Goal: Task Accomplishment & Management: Use online tool/utility

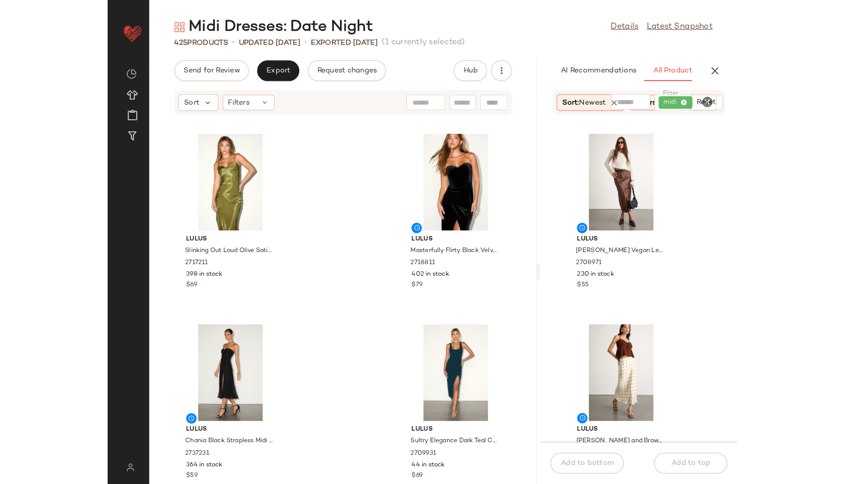
scroll to position [0, 37]
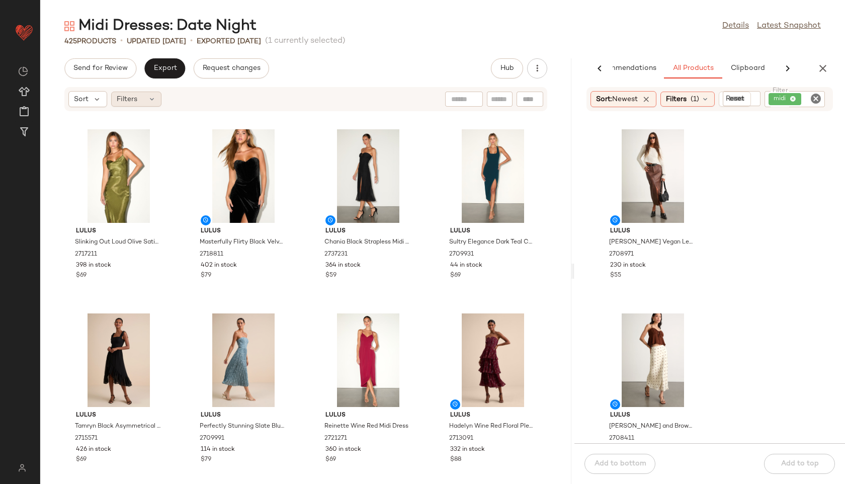
click at [153, 97] on icon at bounding box center [152, 99] width 8 height 8
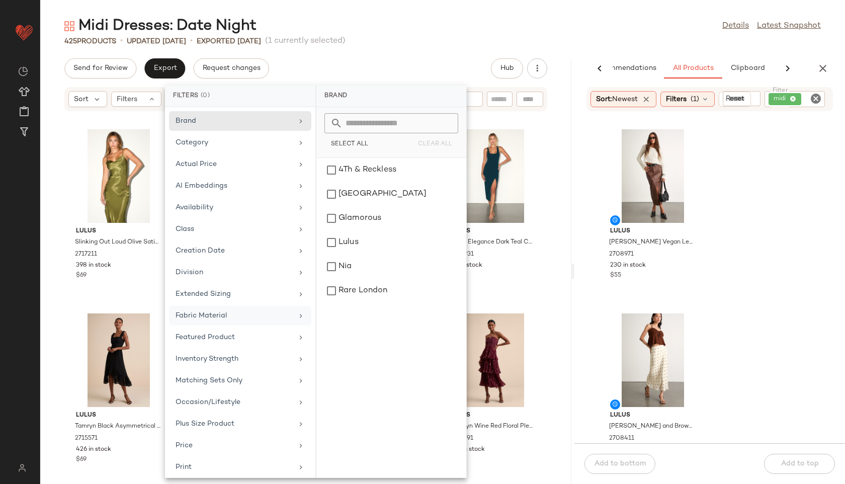
scroll to position [113, 0]
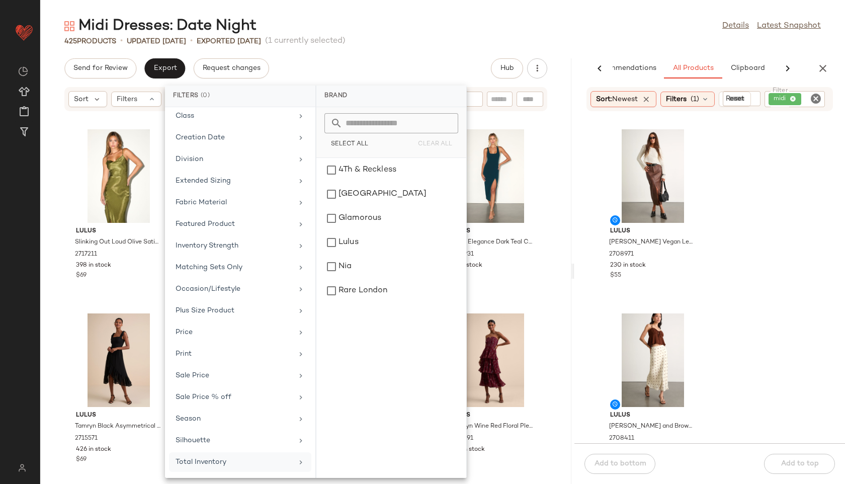
click at [219, 464] on div "Total Inventory" at bounding box center [233, 461] width 117 height 11
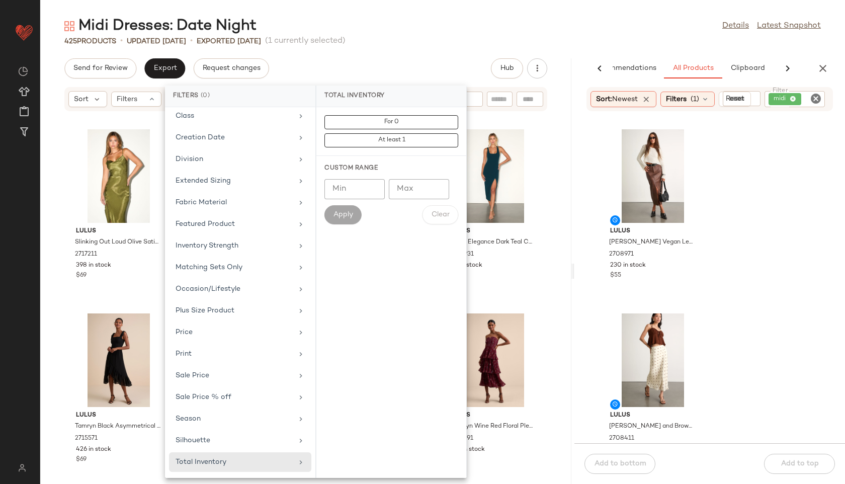
click at [405, 189] on input "Max" at bounding box center [419, 189] width 60 height 20
type input "**"
click at [338, 209] on button "Apply" at bounding box center [342, 214] width 37 height 19
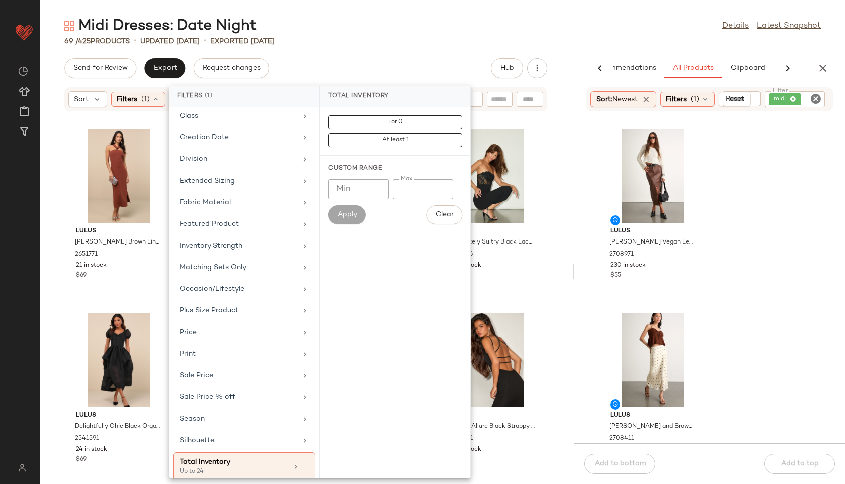
click at [375, 61] on div "Send for Review Export Request changes Hub" at bounding box center [305, 68] width 531 height 20
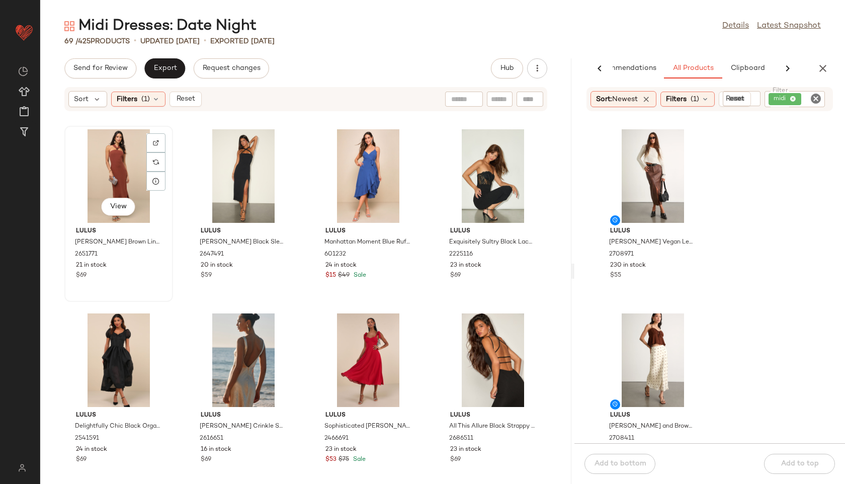
click at [105, 178] on div "View" at bounding box center [119, 176] width 102 height 94
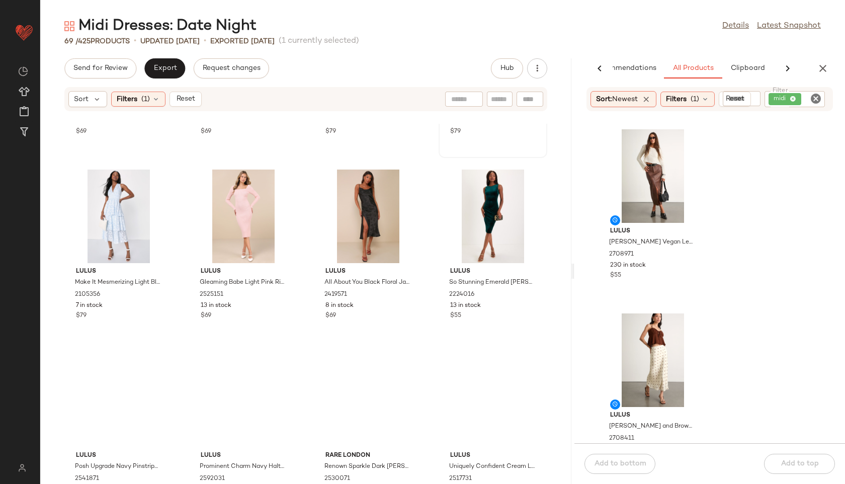
scroll to position [2954, 0]
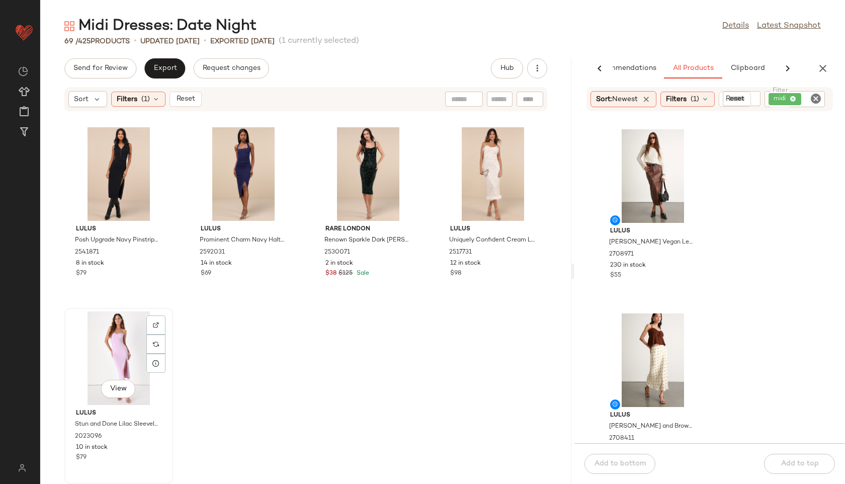
click at [108, 355] on div "View" at bounding box center [119, 358] width 102 height 94
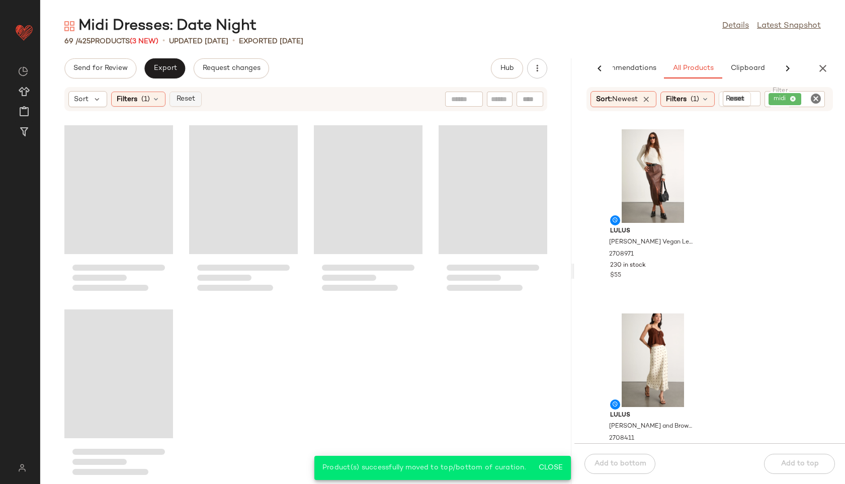
click at [179, 100] on span "Reset" at bounding box center [184, 99] width 19 height 8
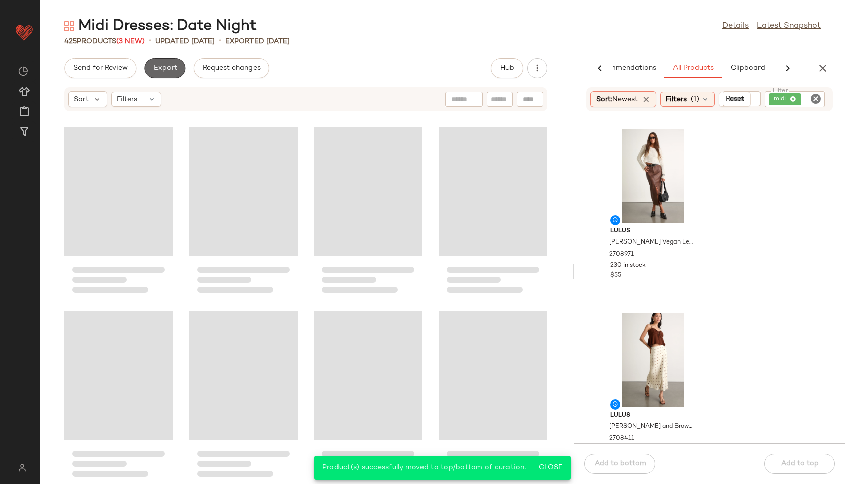
click at [165, 67] on span "Export" at bounding box center [165, 68] width 24 height 8
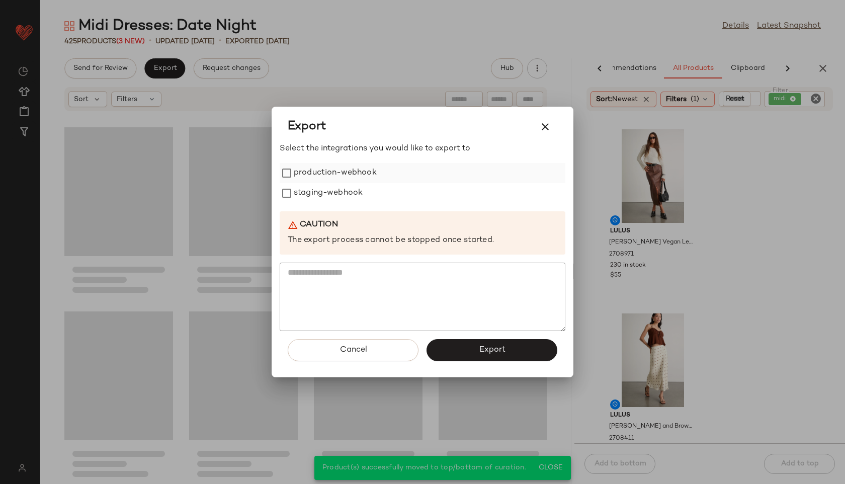
click at [310, 171] on label "production-webhook" at bounding box center [335, 173] width 83 height 20
click at [311, 193] on label "staging-webhook" at bounding box center [328, 193] width 69 height 20
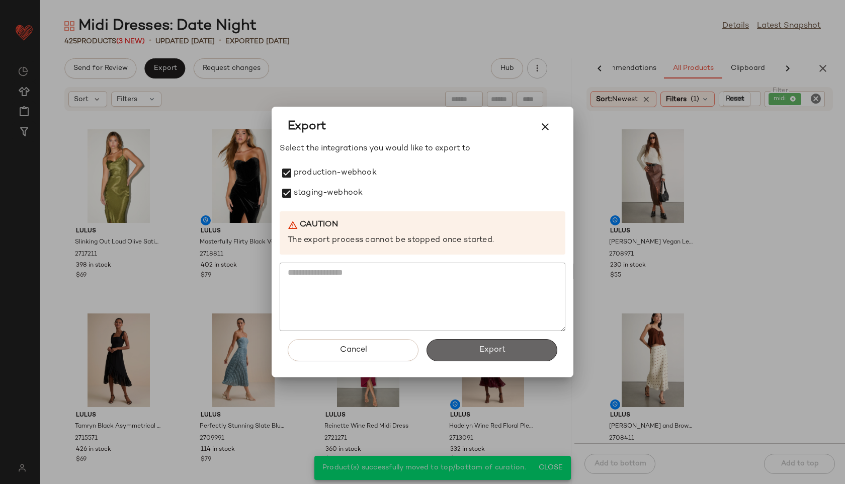
click at [451, 348] on button "Export" at bounding box center [491, 350] width 131 height 22
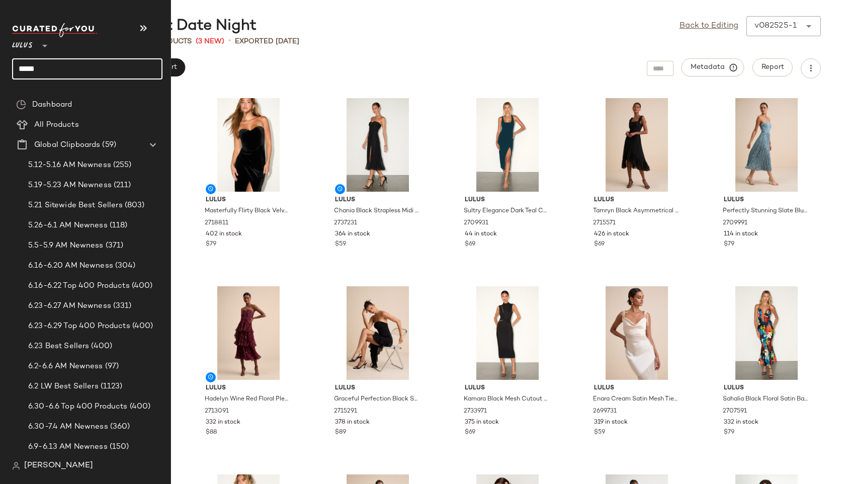
click at [55, 68] on input "****" at bounding box center [87, 68] width 150 height 21
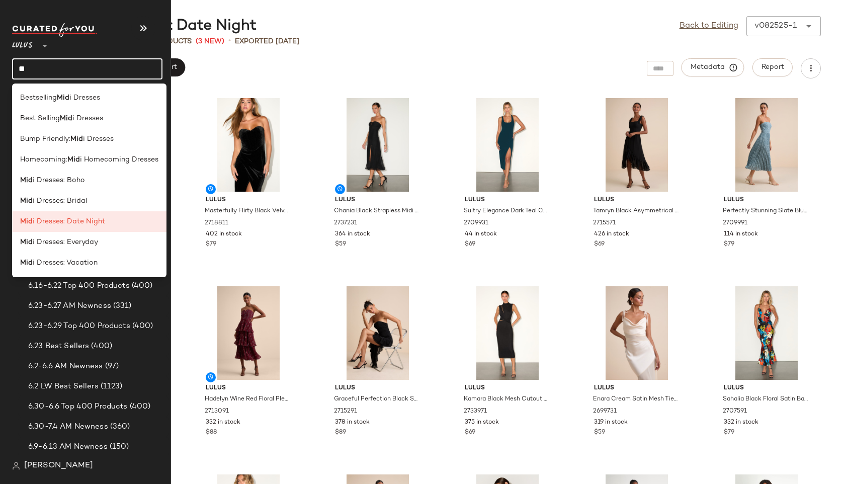
type input "*"
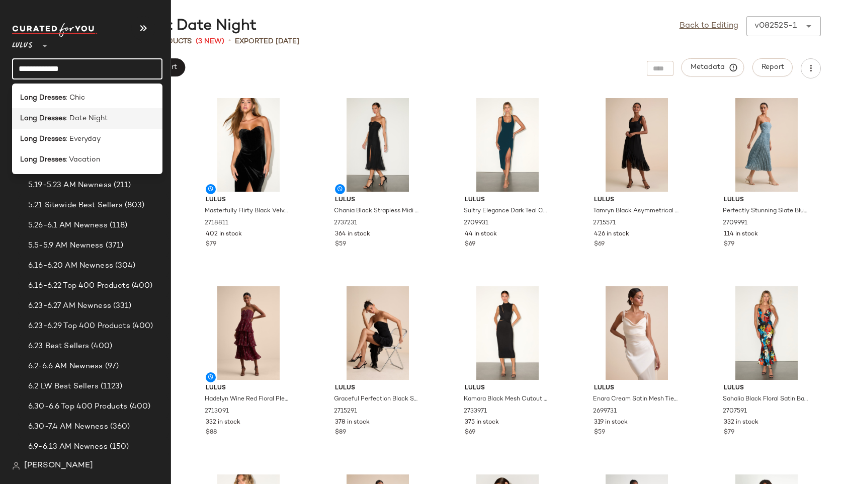
type input "**********"
click at [75, 111] on div "Long Dresses : Date Night" at bounding box center [87, 118] width 150 height 21
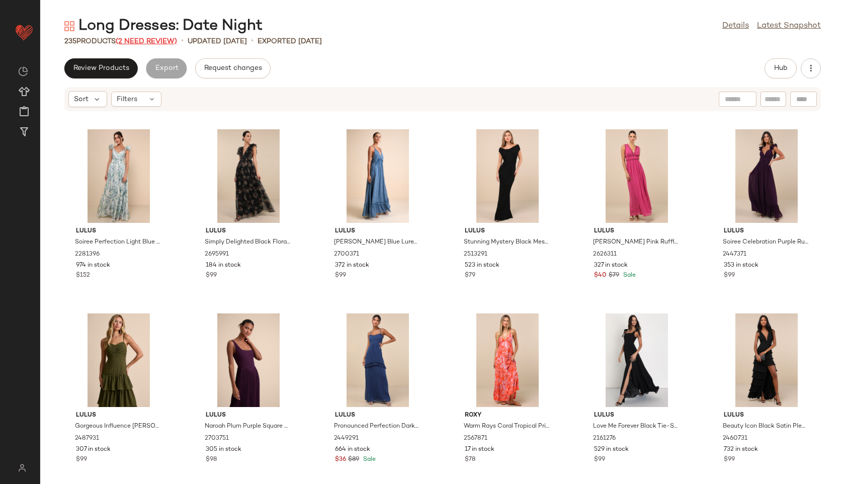
click at [166, 42] on span "(2 Need Review)" at bounding box center [146, 42] width 61 height 8
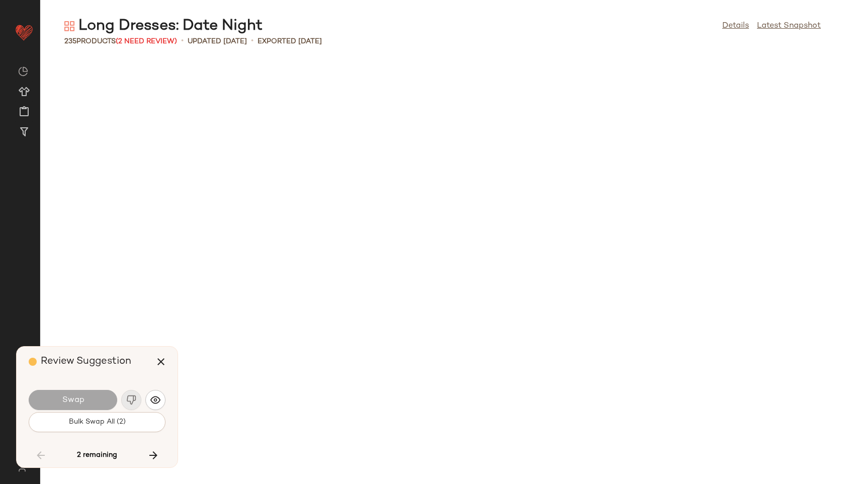
scroll to position [6072, 0]
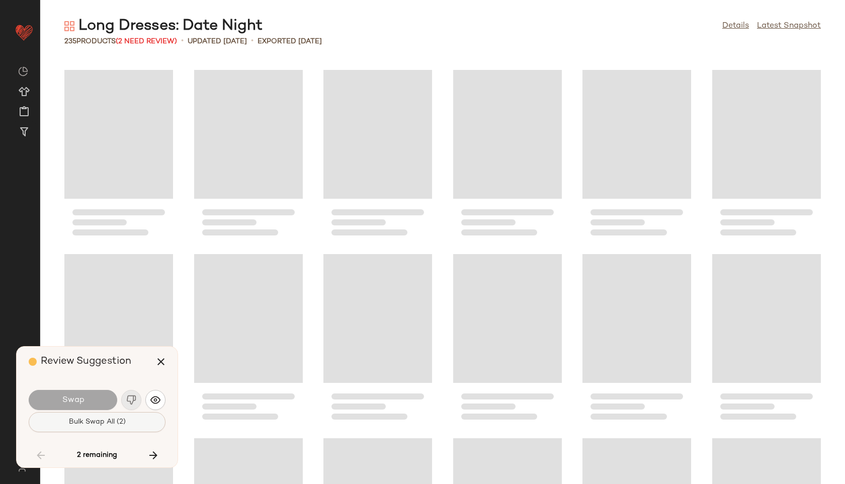
click at [125, 419] on button "Bulk Swap All (2)" at bounding box center [97, 422] width 137 height 20
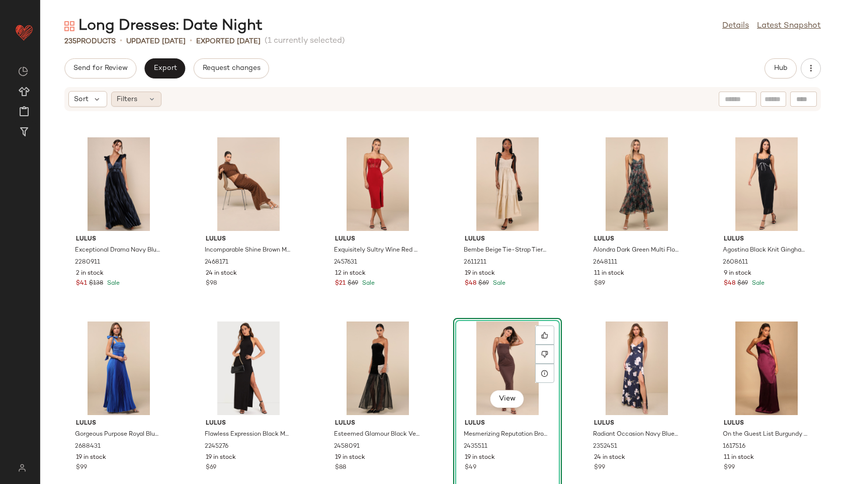
click at [146, 104] on div "Filters" at bounding box center [136, 98] width 50 height 15
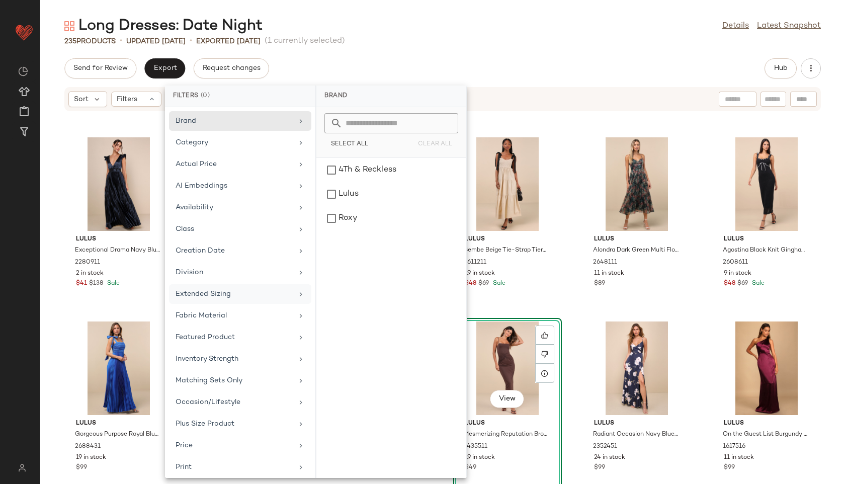
scroll to position [113, 0]
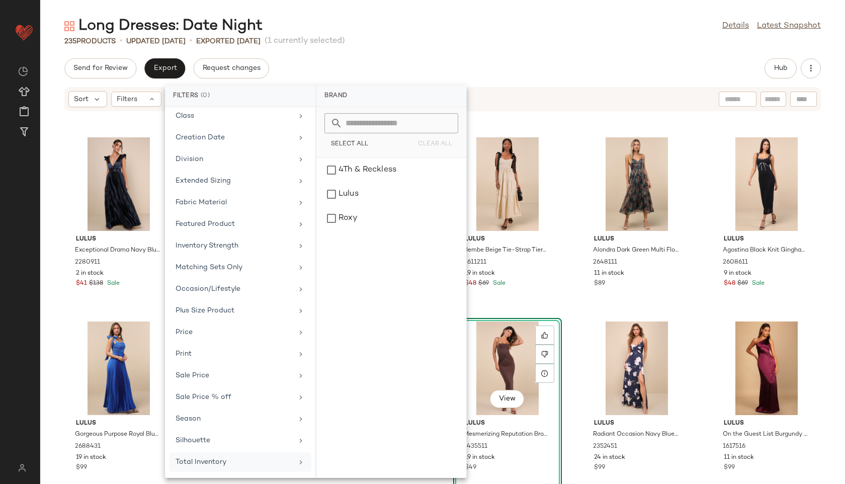
click at [209, 464] on div "Total Inventory" at bounding box center [233, 461] width 117 height 11
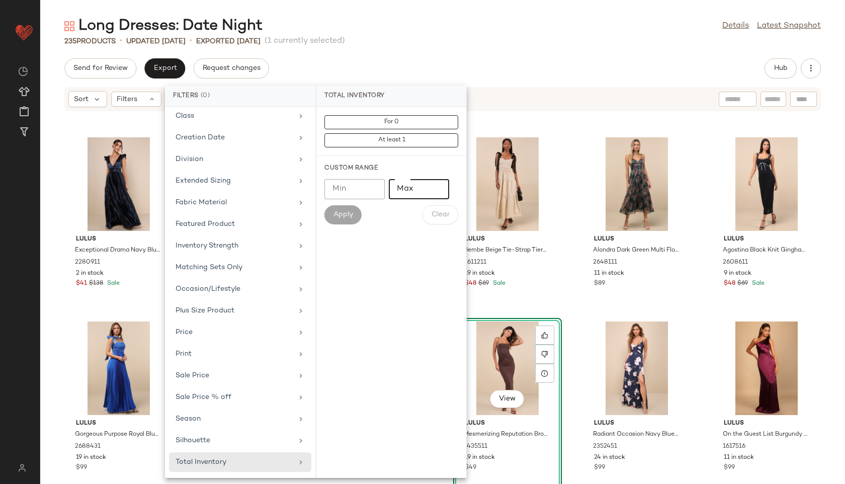
click at [412, 184] on input "Max" at bounding box center [419, 189] width 60 height 20
type input "**"
click at [341, 218] on span "Apply" at bounding box center [343, 215] width 20 height 8
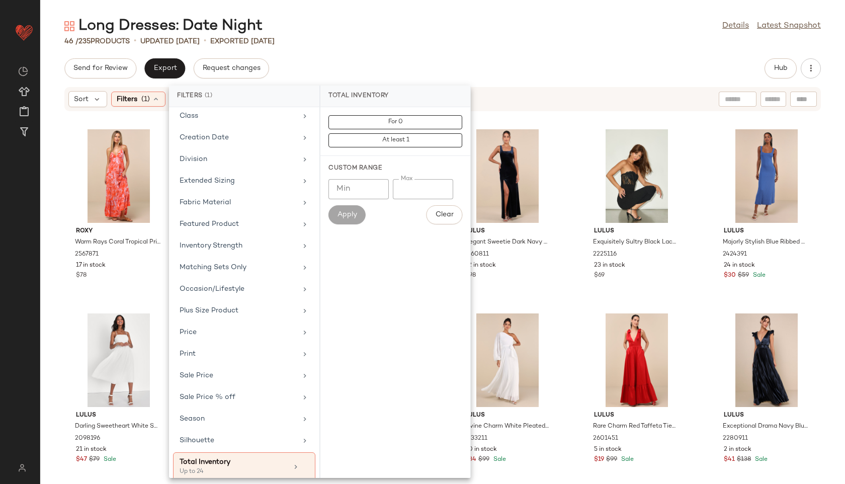
click at [517, 60] on div "Send for Review Export Request changes Hub" at bounding box center [442, 68] width 804 height 20
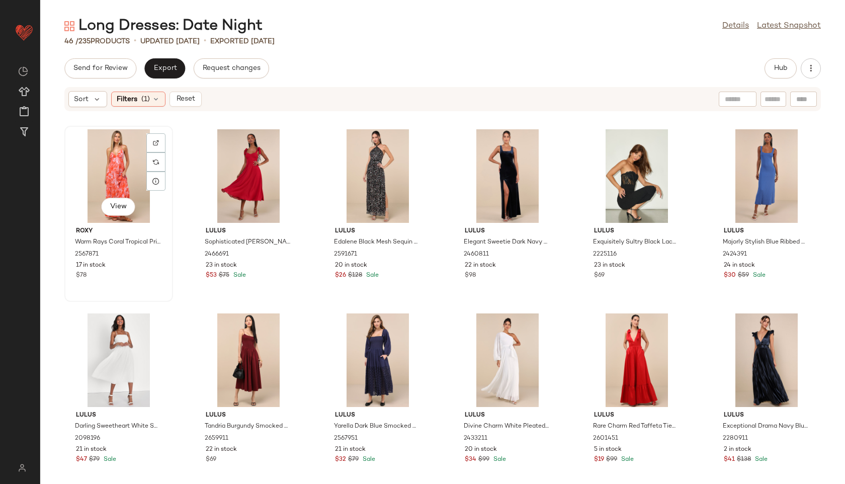
click at [134, 148] on div "View" at bounding box center [119, 176] width 102 height 94
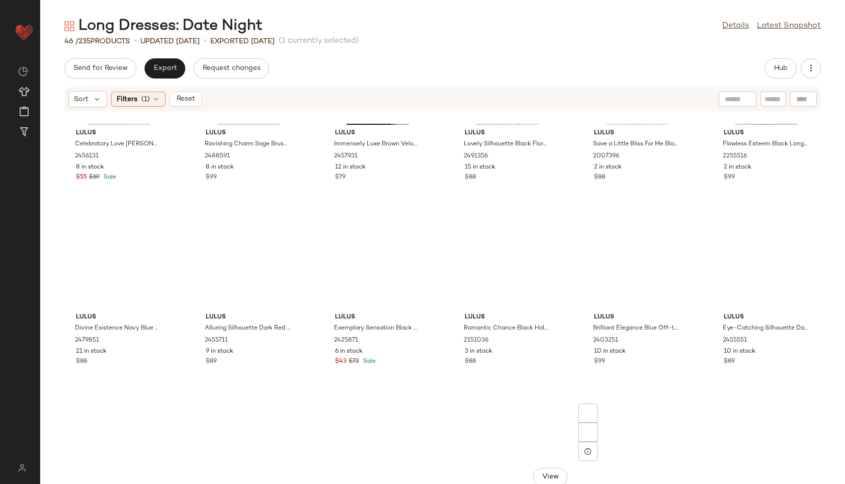
scroll to position [1114, 0]
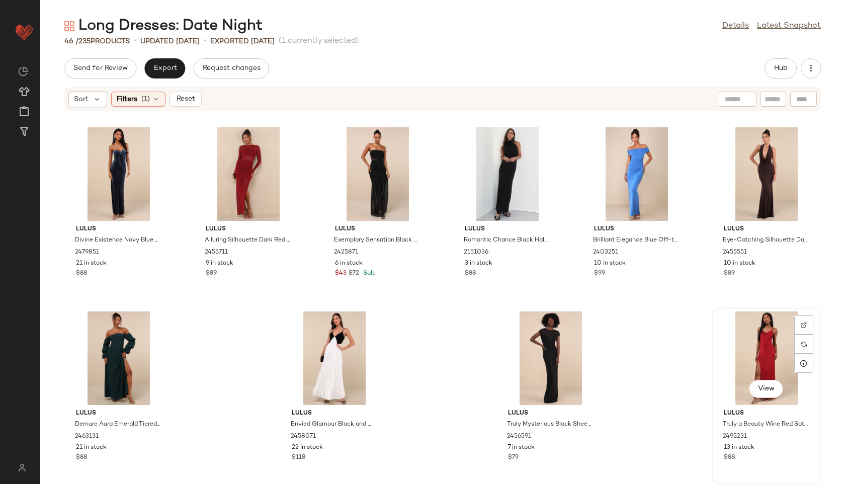
click at [608, 346] on div "View" at bounding box center [766, 358] width 102 height 94
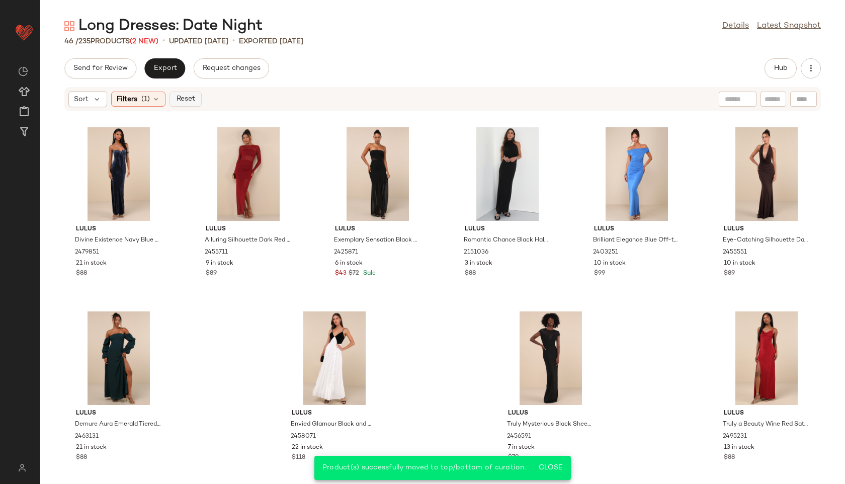
click at [190, 100] on span "Reset" at bounding box center [184, 99] width 19 height 8
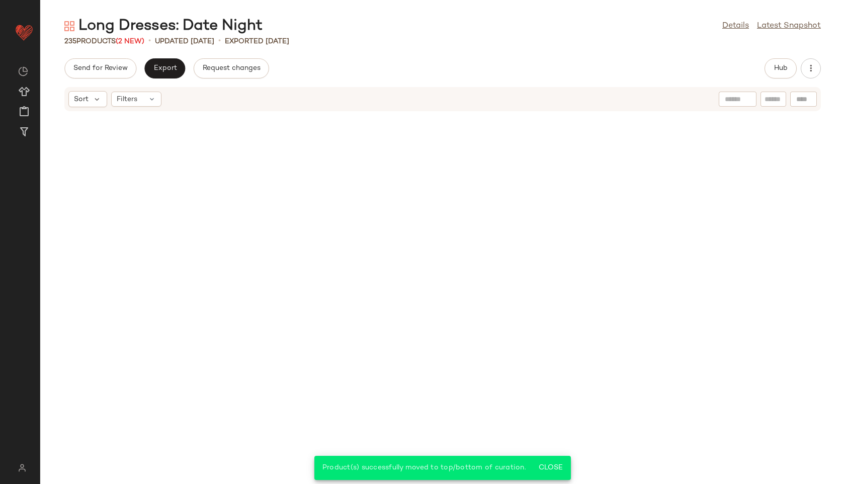
scroll to position [7002, 0]
click at [608, 61] on button "Hub" at bounding box center [780, 68] width 32 height 20
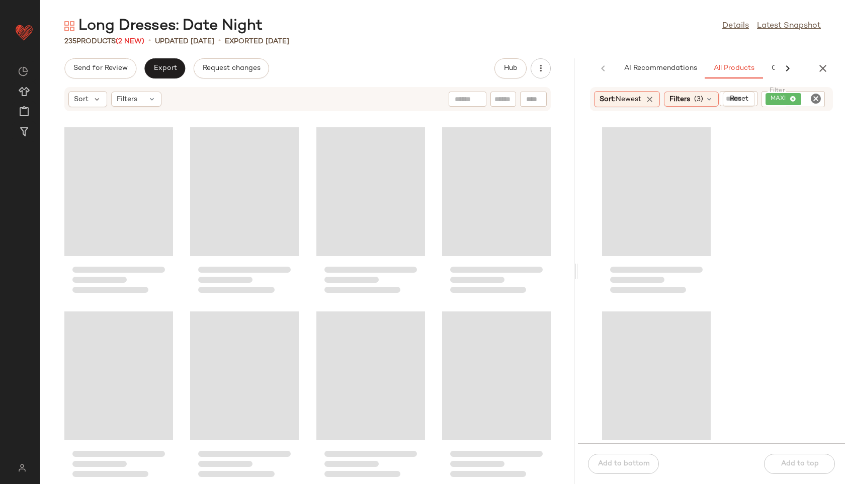
drag, startPoint x: 443, startPoint y: 272, endPoint x: 603, endPoint y: 258, distance: 160.4
click at [603, 258] on div "Long Dresses: Date Night Details Latest Snapshot 235 Products (2 New) • updated…" at bounding box center [442, 250] width 804 height 468
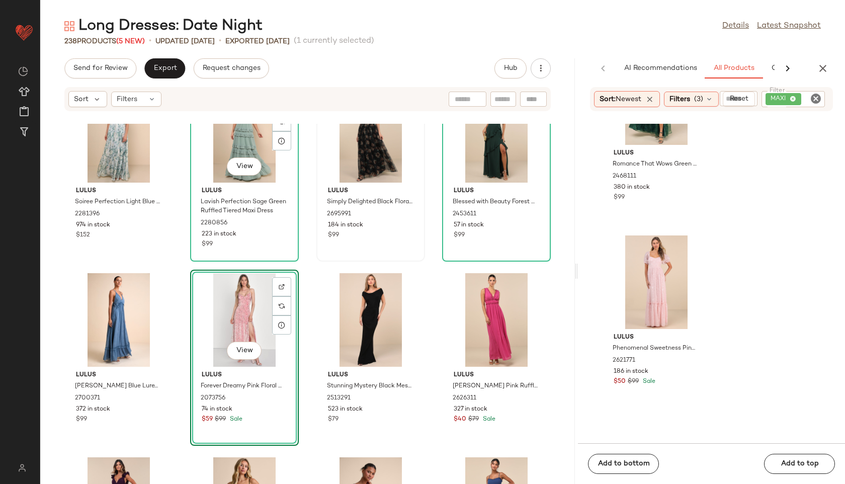
scroll to position [1006, 0]
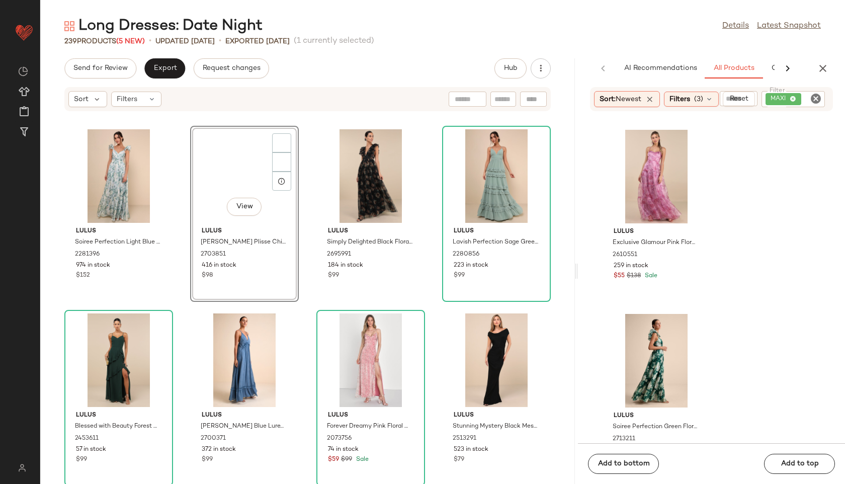
scroll to position [1296, 0]
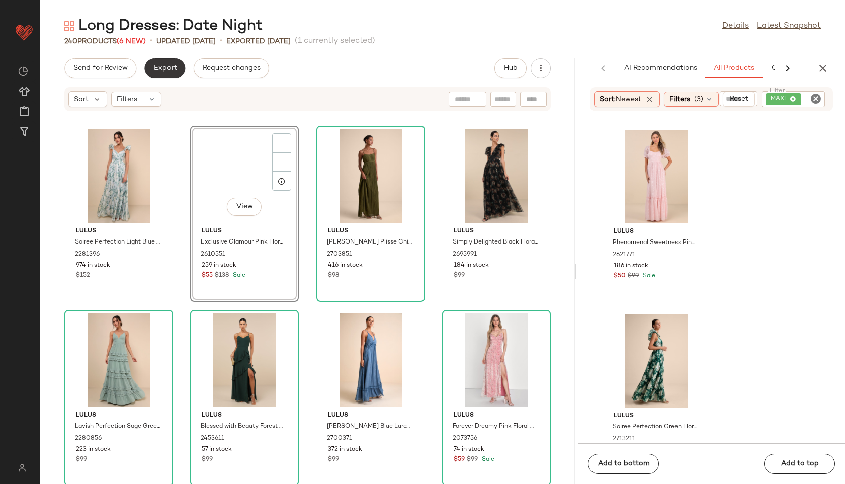
click at [169, 69] on span "Export" at bounding box center [165, 68] width 24 height 8
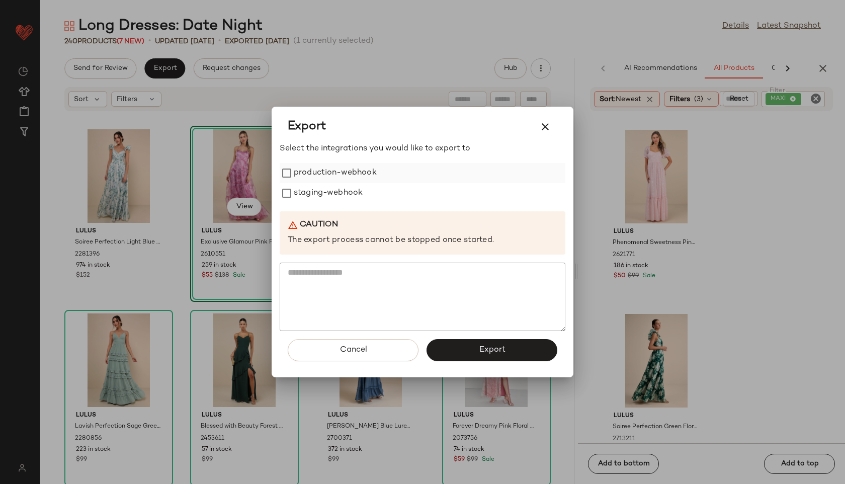
click at [347, 173] on label "production-webhook" at bounding box center [335, 173] width 83 height 20
click at [346, 191] on label "staging-webhook" at bounding box center [328, 193] width 69 height 20
click at [500, 349] on span "Export" at bounding box center [491, 350] width 27 height 10
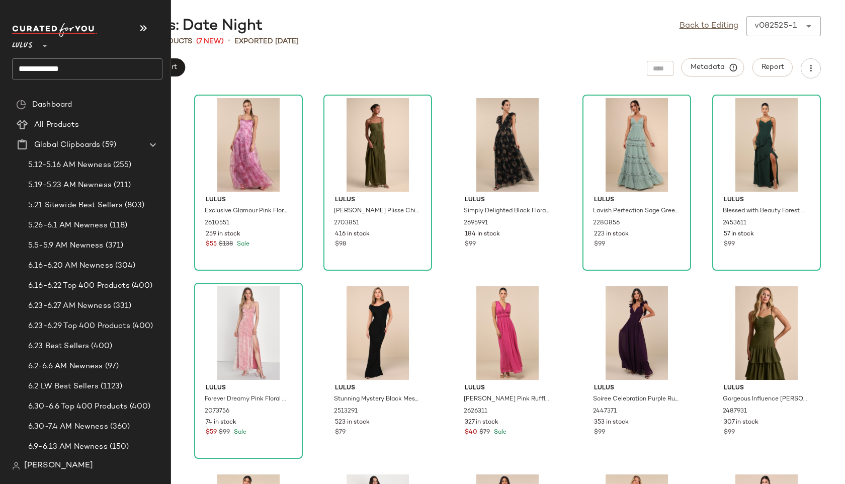
click at [84, 67] on input "**********" at bounding box center [87, 68] width 150 height 21
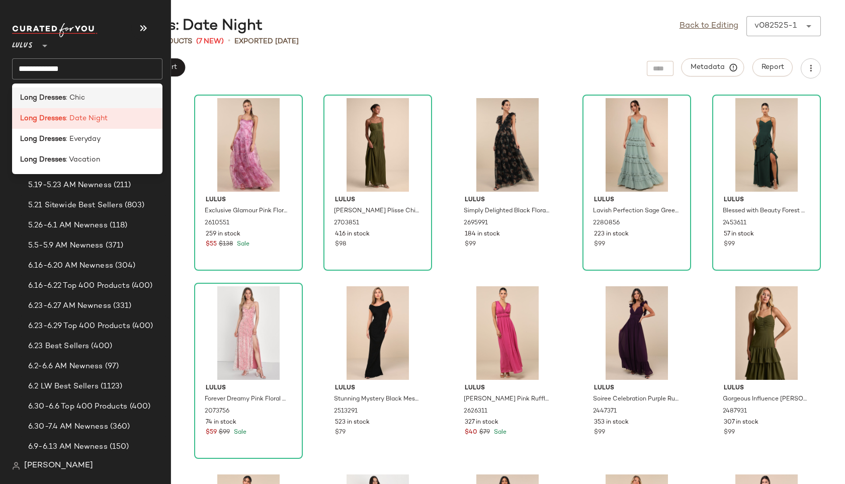
click at [84, 99] on div "Long Dresses : Chic" at bounding box center [87, 98] width 134 height 11
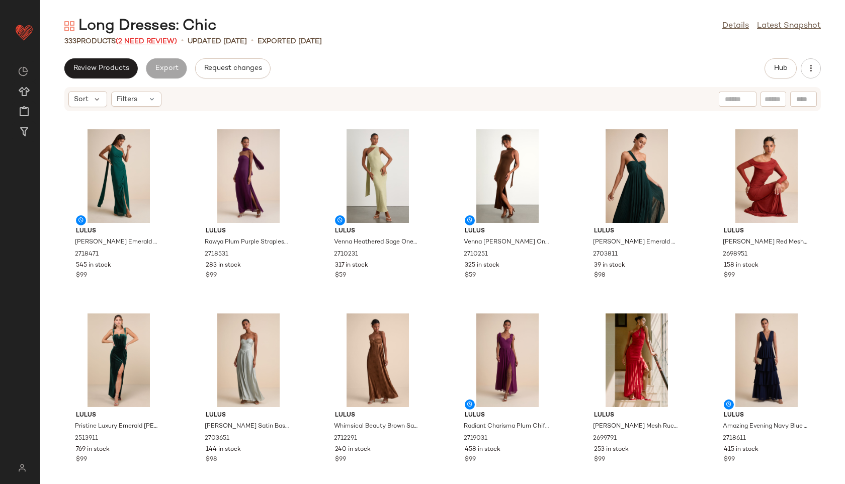
click at [158, 41] on span "(2 Need Review)" at bounding box center [146, 42] width 61 height 8
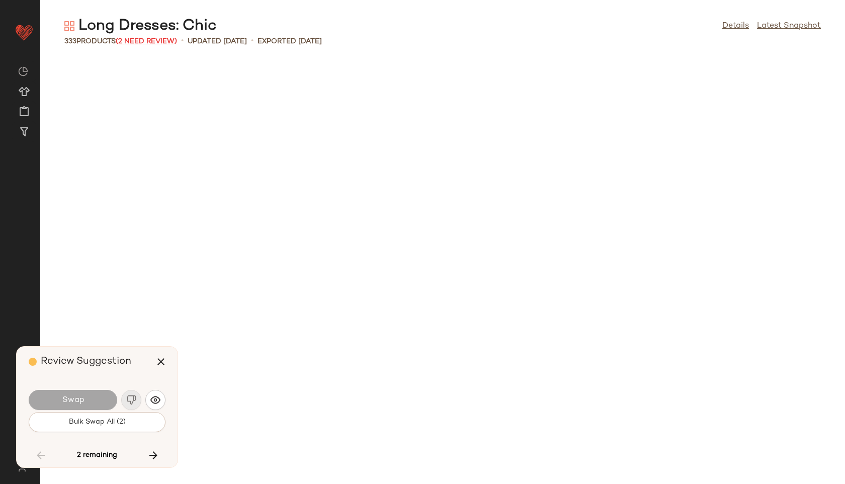
scroll to position [9200, 0]
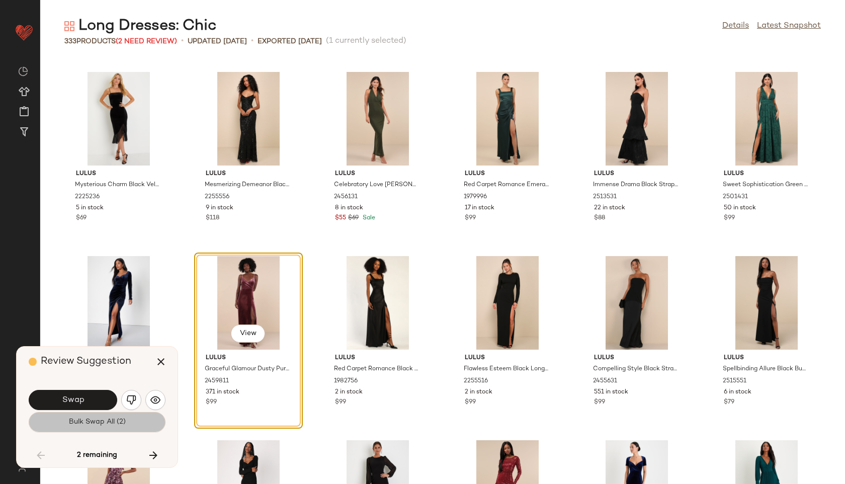
click at [124, 422] on span "Bulk Swap All (2)" at bounding box center [96, 422] width 57 height 8
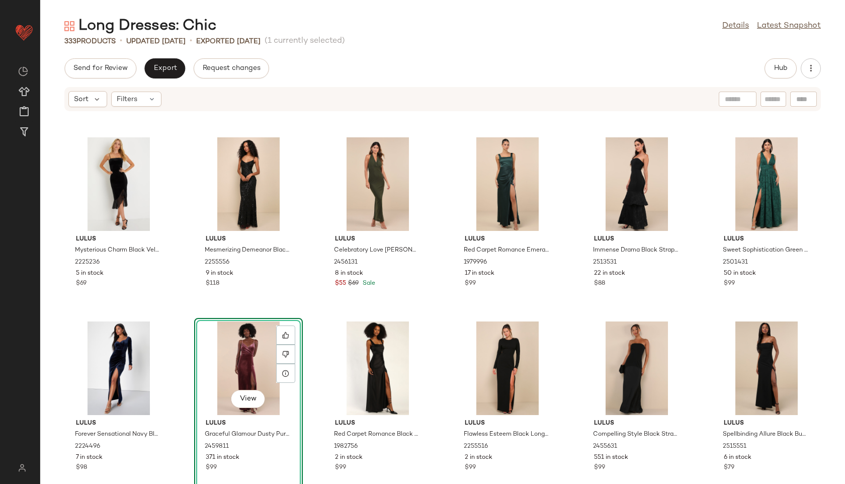
click at [608, 62] on div "Hub" at bounding box center [780, 68] width 32 height 20
click at [608, 69] on span "Hub" at bounding box center [780, 68] width 14 height 8
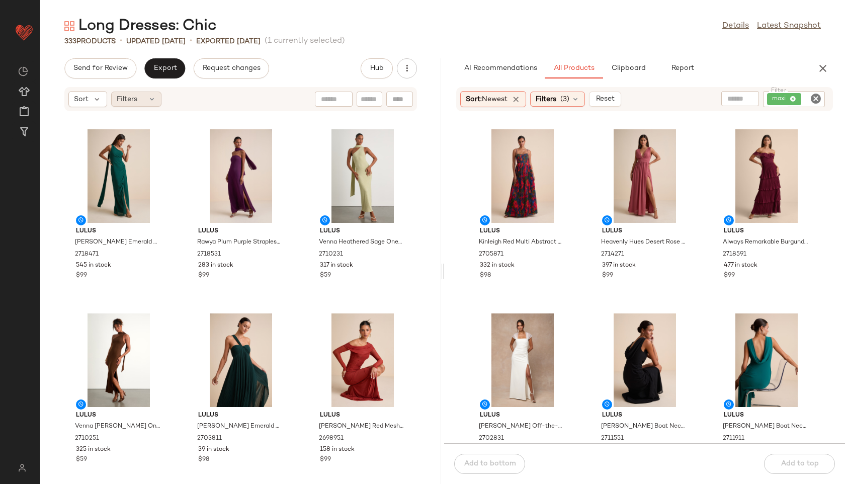
click at [149, 101] on icon at bounding box center [152, 99] width 8 height 8
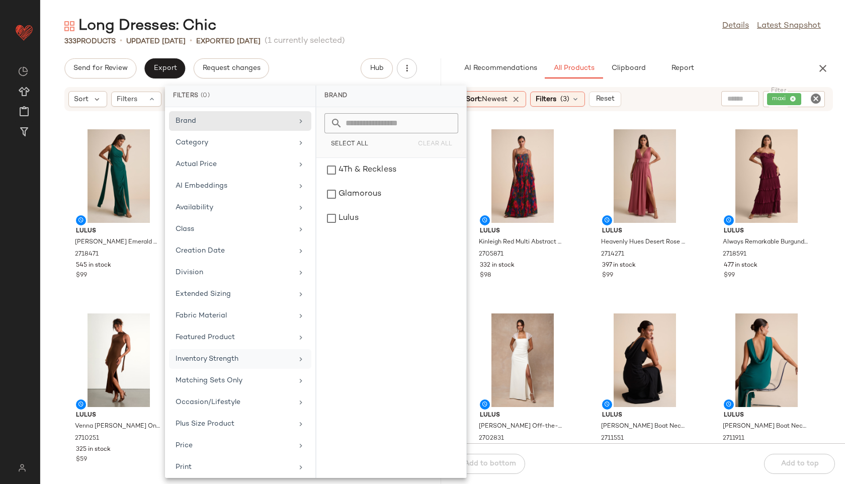
scroll to position [113, 0]
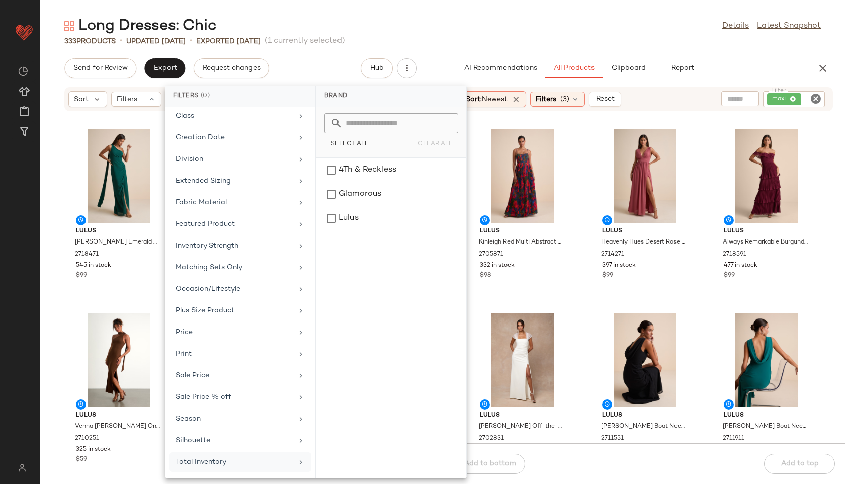
click at [221, 464] on div "Total Inventory" at bounding box center [233, 461] width 117 height 11
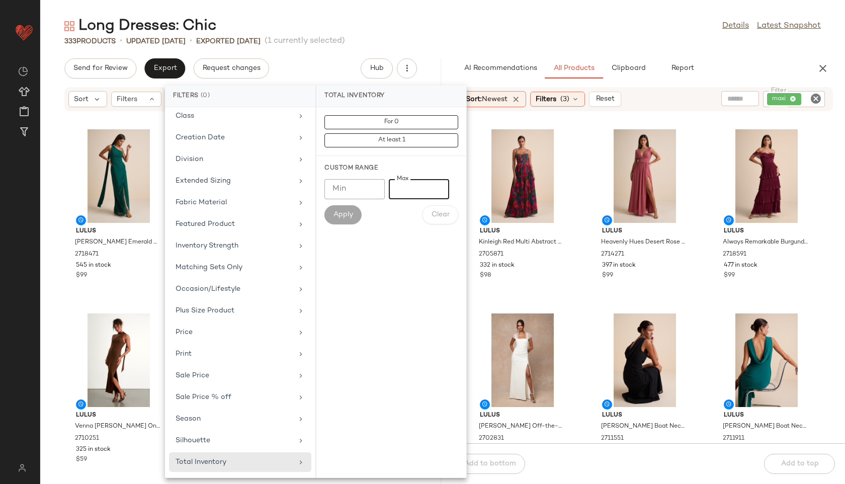
click at [410, 187] on input "Max" at bounding box center [419, 189] width 60 height 20
type input "**"
click at [350, 214] on span "Apply" at bounding box center [343, 215] width 20 height 8
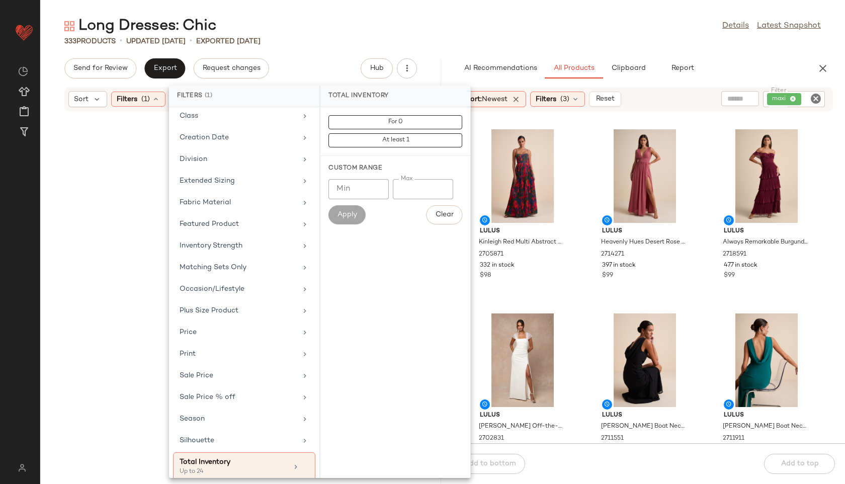
click at [429, 31] on div "Long Dresses: Chic Details Latest Snapshot" at bounding box center [442, 26] width 804 height 20
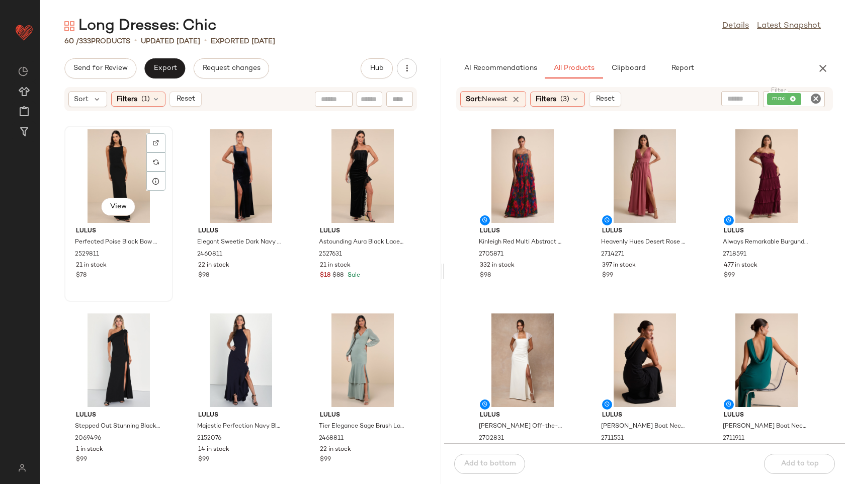
click at [91, 176] on div "View" at bounding box center [119, 176] width 102 height 94
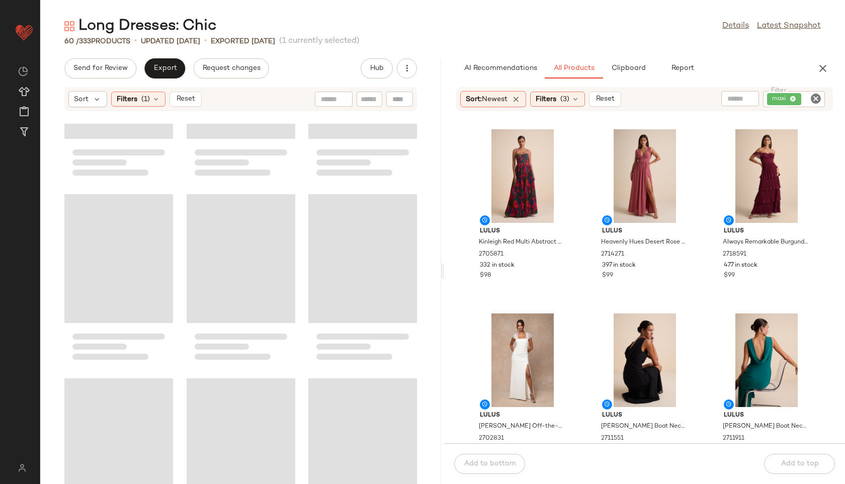
scroll to position [3322, 0]
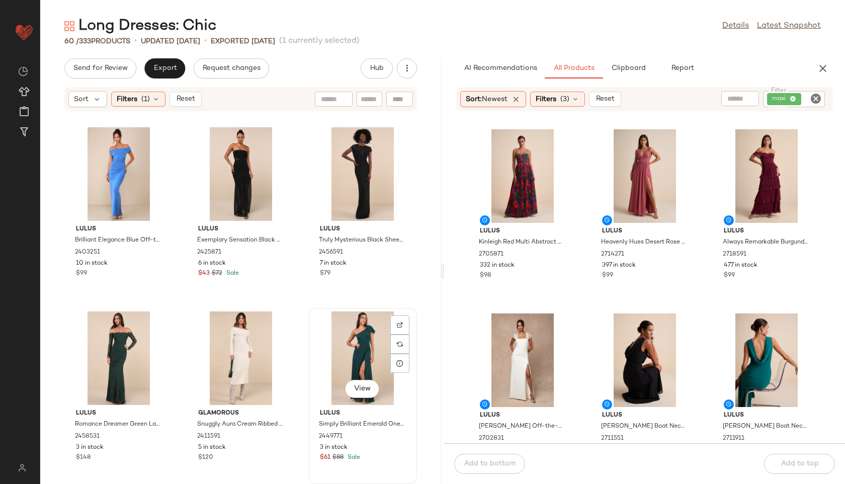
click at [355, 347] on div "View" at bounding box center [363, 358] width 102 height 94
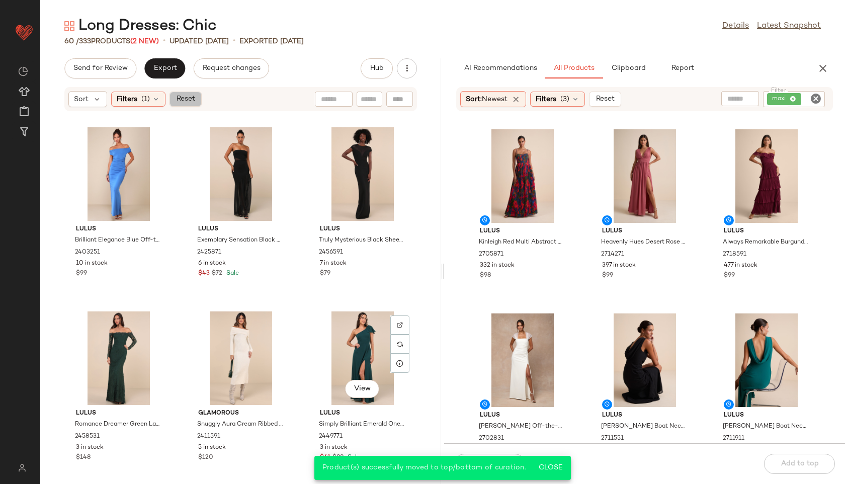
click at [177, 101] on span "Reset" at bounding box center [184, 99] width 19 height 8
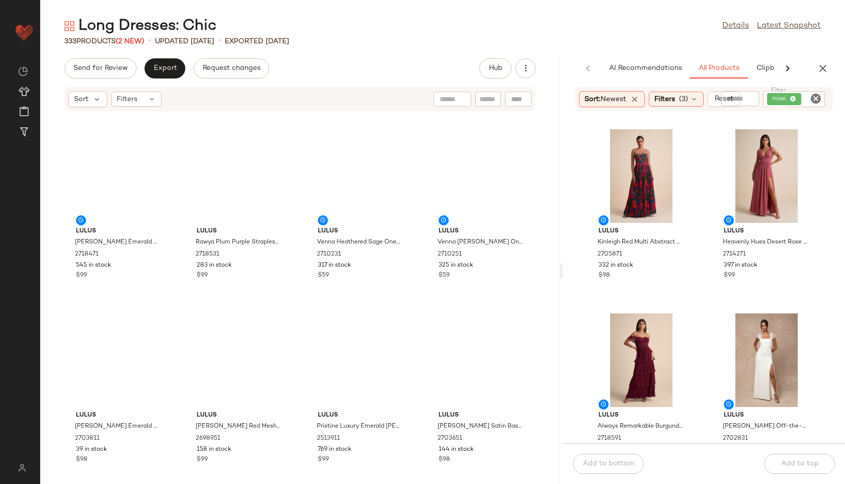
drag, startPoint x: 441, startPoint y: 272, endPoint x: 666, endPoint y: 281, distance: 224.9
click at [608, 281] on div "Long Dresses: Chic Details Latest Snapshot 333 Products (2 New) • updated Aug 2…" at bounding box center [442, 250] width 804 height 468
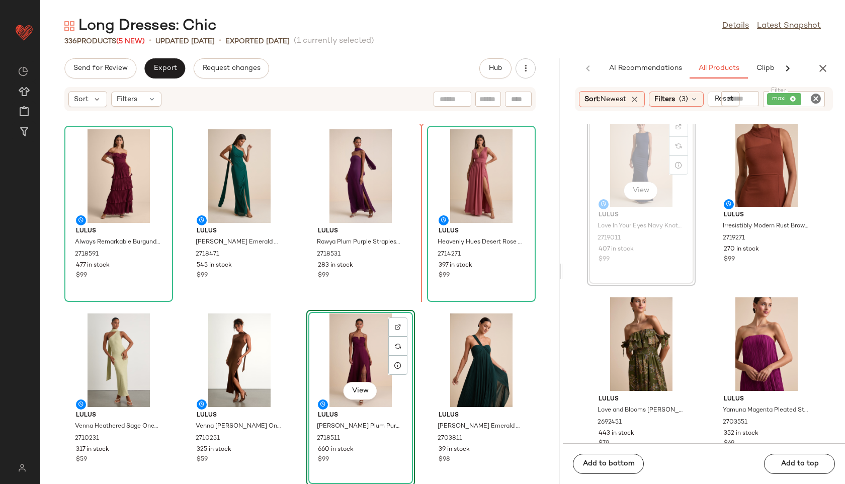
scroll to position [574, 0]
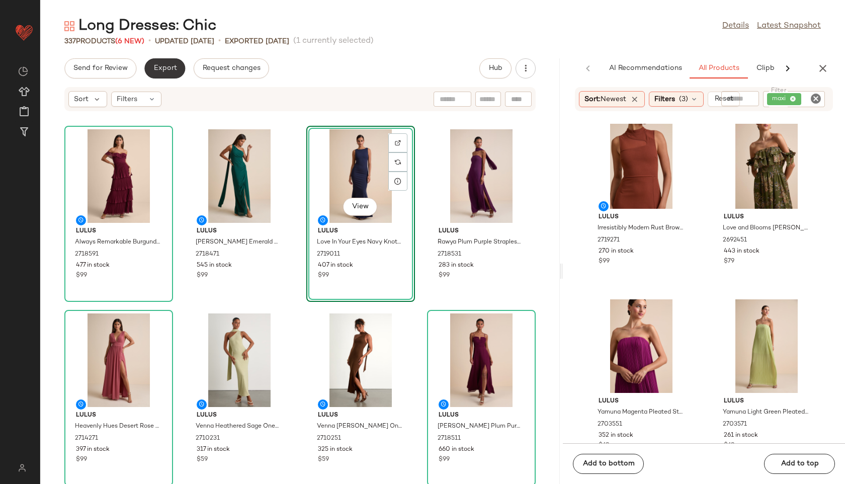
click at [160, 63] on button "Export" at bounding box center [164, 68] width 41 height 20
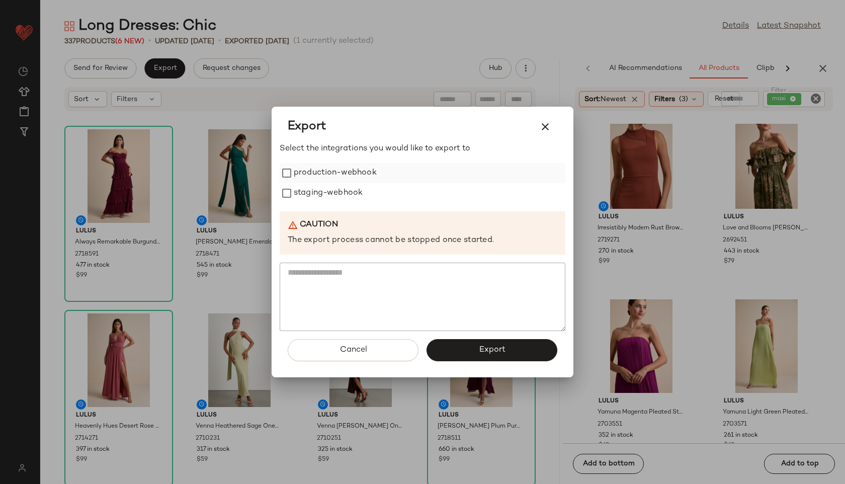
click at [330, 173] on label "production-webhook" at bounding box center [335, 173] width 83 height 20
click at [330, 198] on label "staging-webhook" at bounding box center [328, 193] width 69 height 20
click at [456, 356] on button "Export" at bounding box center [491, 350] width 131 height 22
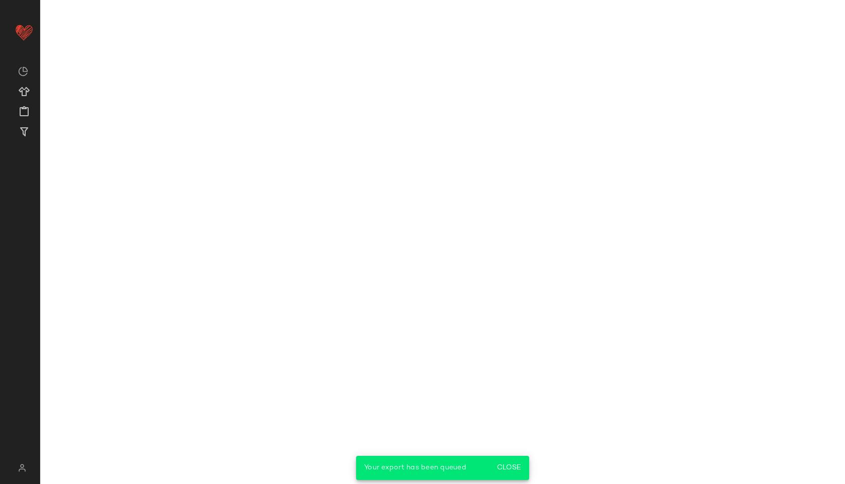
scroll to position [758, 0]
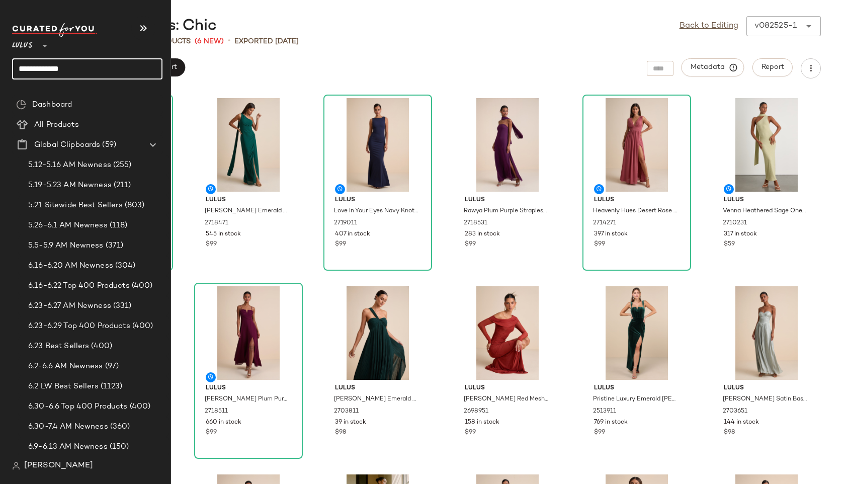
click at [79, 68] on input "**********" at bounding box center [87, 68] width 150 height 21
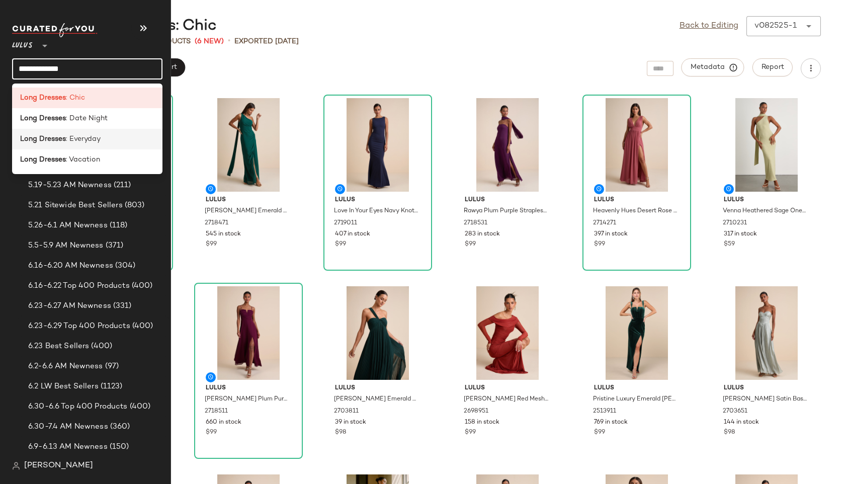
click at [93, 135] on span ": Everyday" at bounding box center [83, 139] width 35 height 11
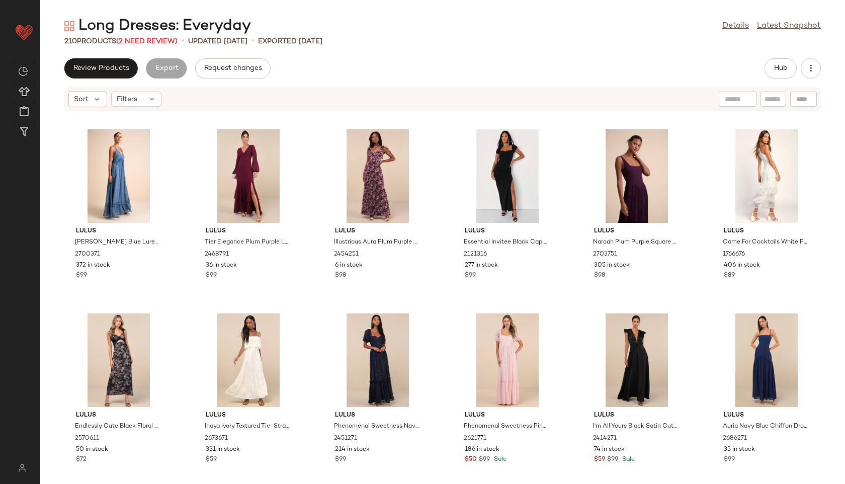
click at [160, 38] on span "(2 Need Review)" at bounding box center [146, 42] width 61 height 8
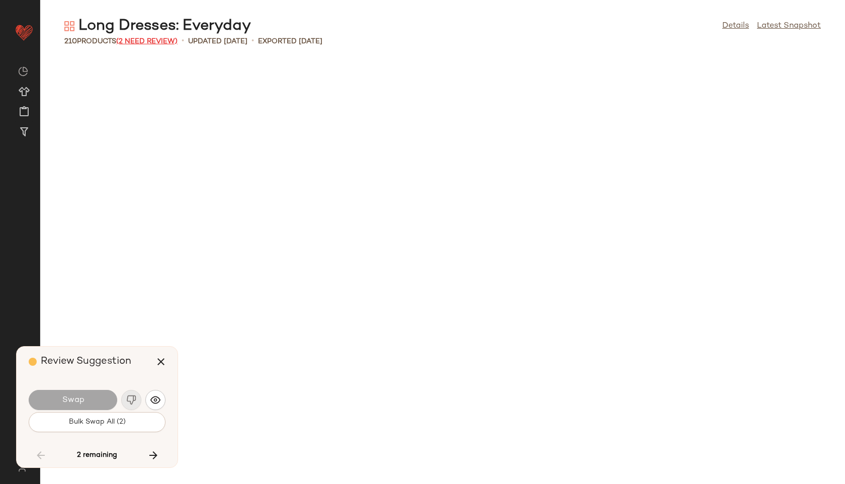
scroll to position [5336, 0]
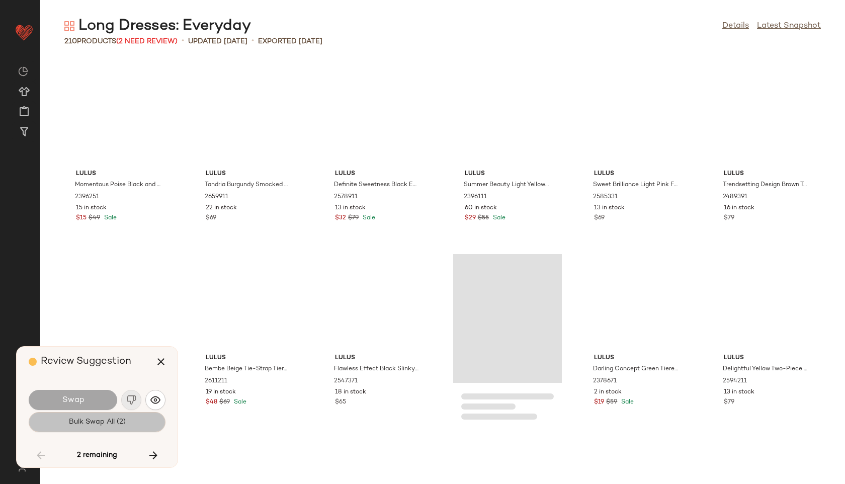
click at [127, 428] on button "Bulk Swap All (2)" at bounding box center [97, 422] width 137 height 20
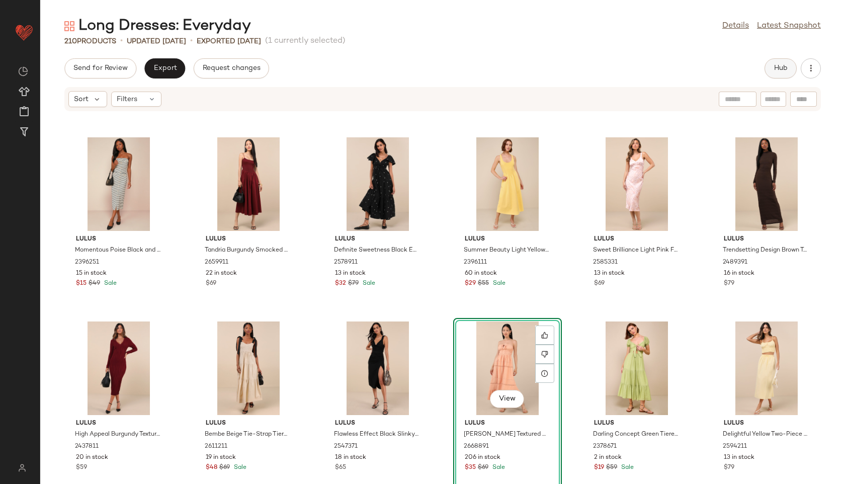
click at [608, 65] on span "Hub" at bounding box center [780, 68] width 14 height 8
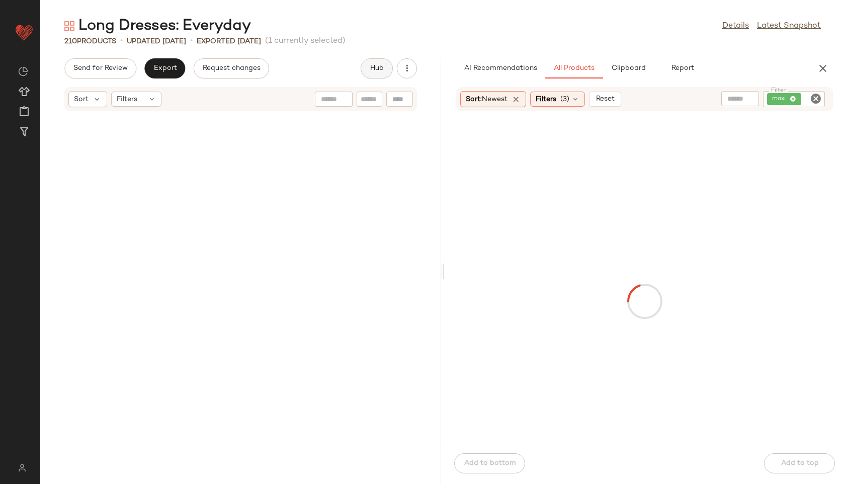
scroll to position [10672, 0]
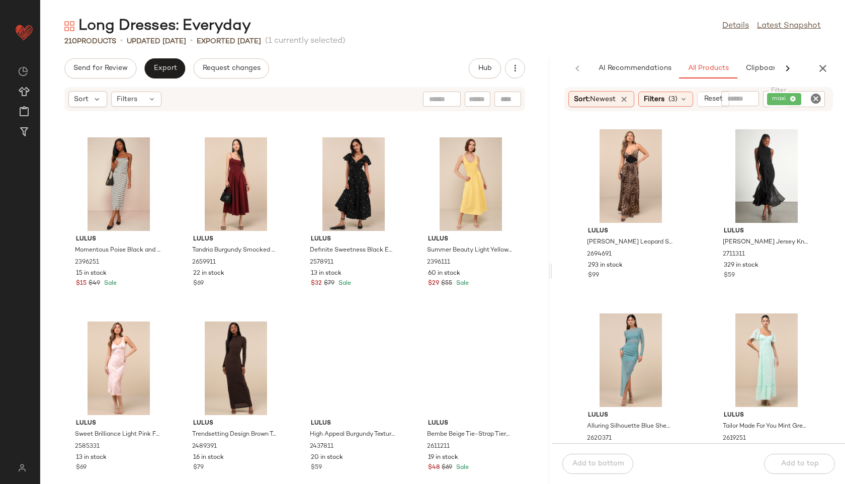
drag, startPoint x: 441, startPoint y: 272, endPoint x: 696, endPoint y: 283, distance: 254.6
click at [608, 283] on div "Long Dresses: Everyday Details Latest Snapshot 210 Products • updated Aug 22nd …" at bounding box center [442, 250] width 804 height 468
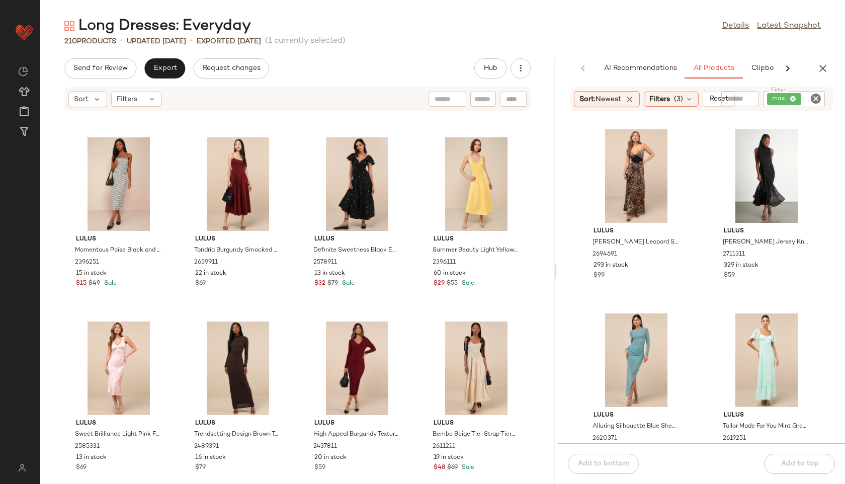
drag, startPoint x: 548, startPoint y: 274, endPoint x: 670, endPoint y: 278, distance: 121.7
click at [608, 278] on div "Long Dresses: Everyday Details Latest Snapshot 210 Products • updated Aug 22nd …" at bounding box center [442, 250] width 804 height 468
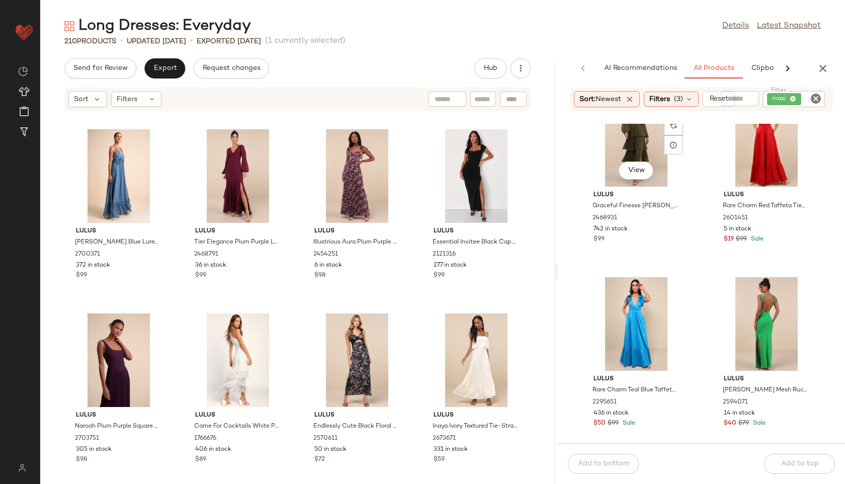
scroll to position [608, 0]
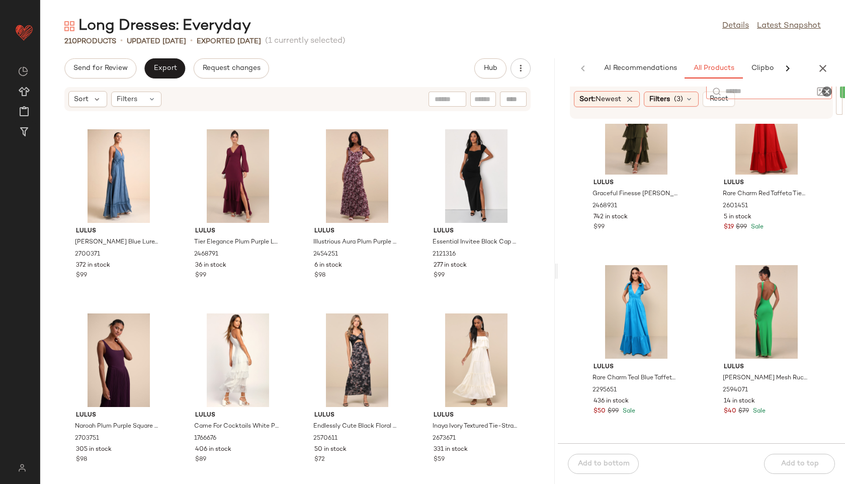
click at [608, 97] on div at bounding box center [768, 91] width 87 height 15
click at [148, 102] on icon at bounding box center [152, 99] width 8 height 8
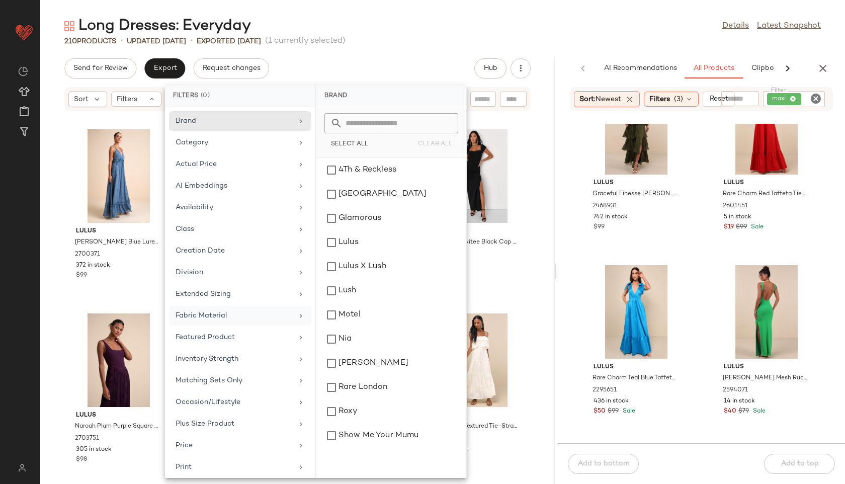
scroll to position [113, 0]
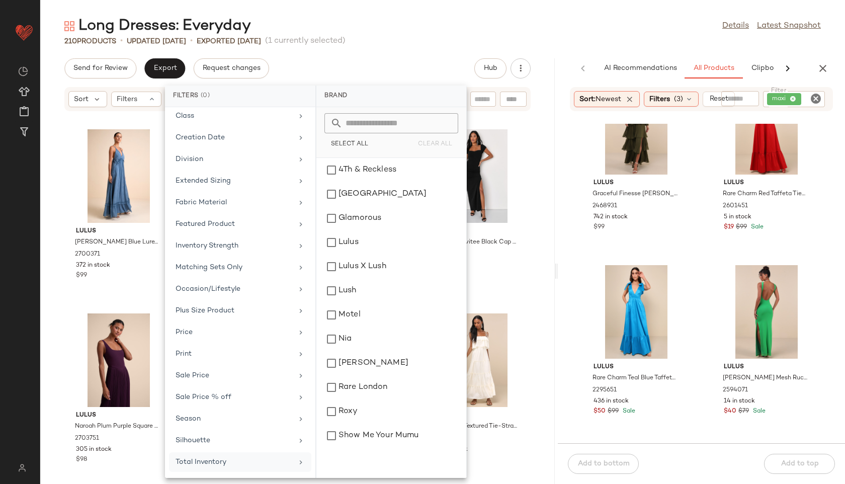
click at [210, 466] on div "Total Inventory" at bounding box center [233, 461] width 117 height 11
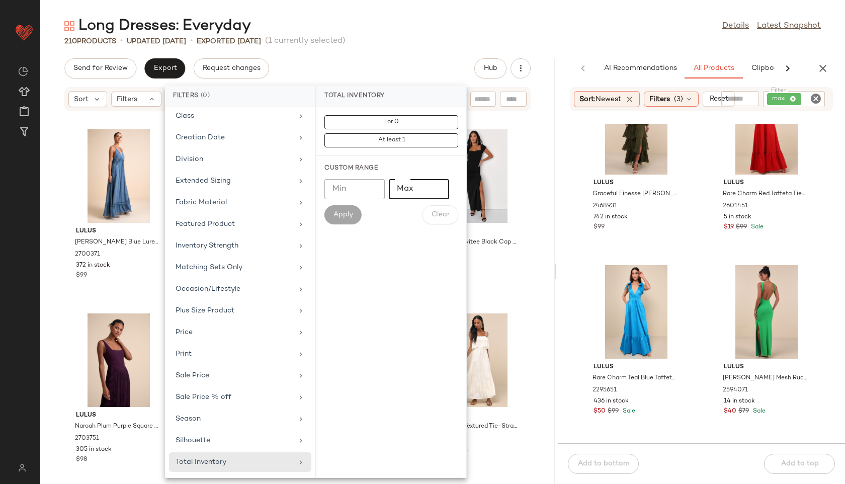
click at [417, 190] on input "Max" at bounding box center [419, 189] width 60 height 20
type input "**"
click at [339, 215] on span "Apply" at bounding box center [343, 215] width 20 height 8
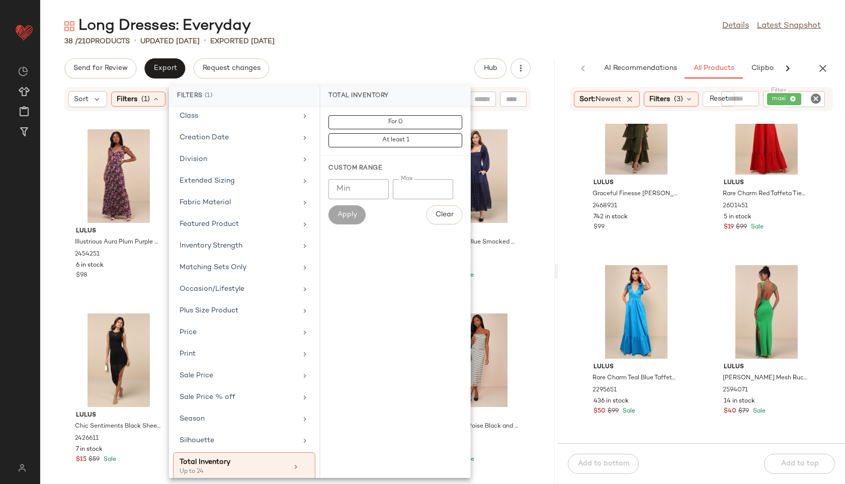
click at [421, 34] on div "Long Dresses: Everyday Details Latest Snapshot" at bounding box center [442, 26] width 804 height 20
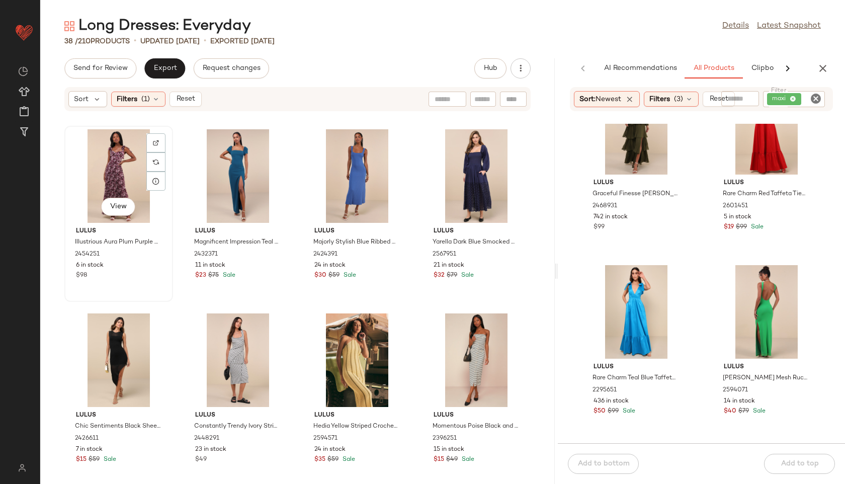
click at [115, 156] on div "View" at bounding box center [119, 176] width 102 height 94
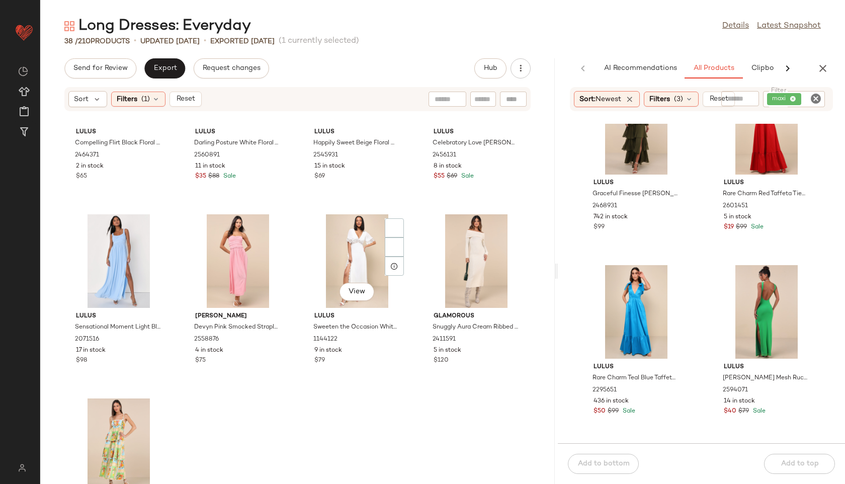
scroll to position [1850, 0]
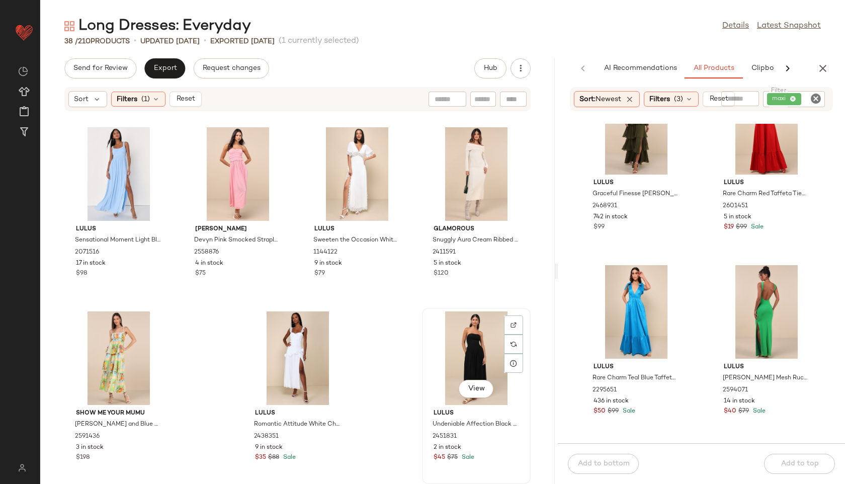
click at [460, 360] on div "View" at bounding box center [476, 358] width 102 height 94
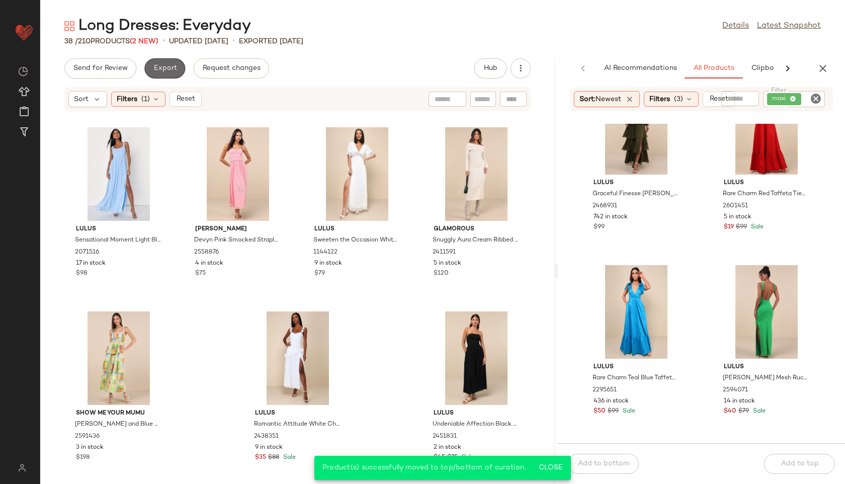
click at [167, 65] on span "Export" at bounding box center [165, 68] width 24 height 8
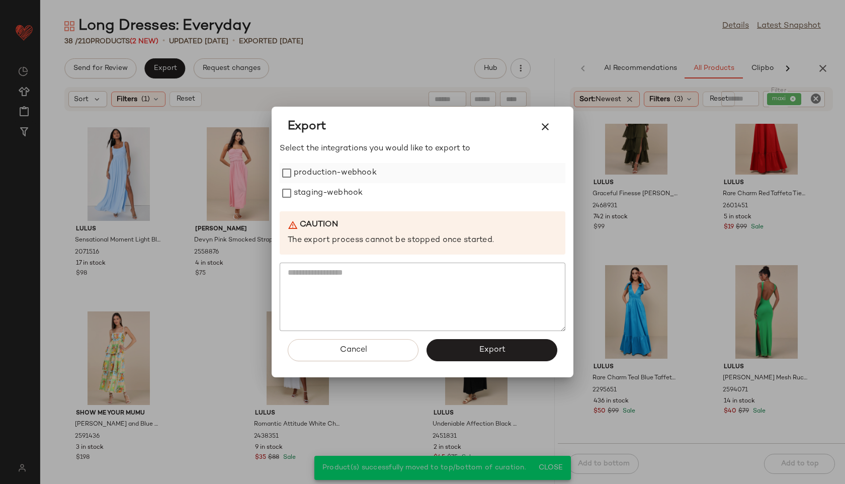
click at [323, 176] on label "production-webhook" at bounding box center [335, 173] width 83 height 20
click at [328, 192] on label "staging-webhook" at bounding box center [328, 193] width 69 height 20
click at [504, 350] on span "Export" at bounding box center [491, 350] width 27 height 10
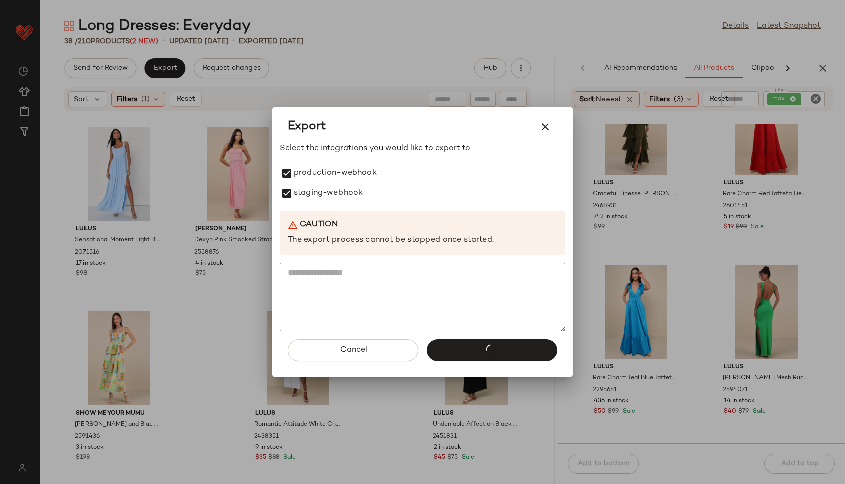
scroll to position [792, 0]
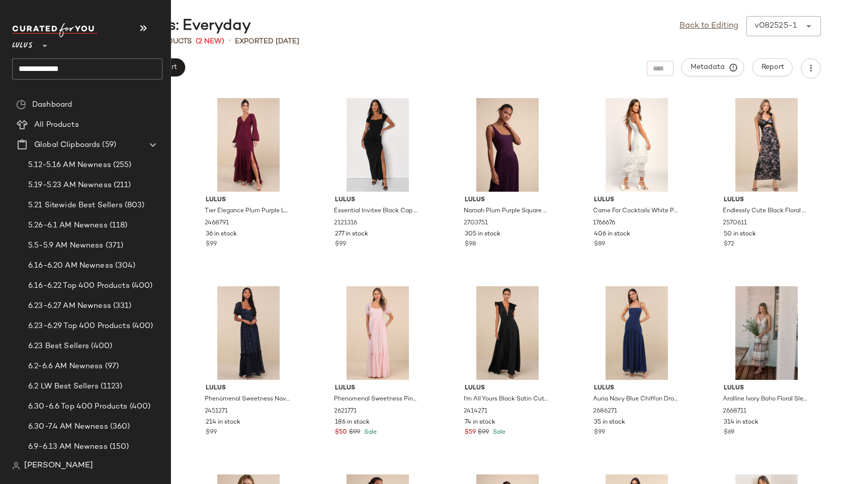
click at [55, 71] on input "**********" at bounding box center [87, 68] width 150 height 21
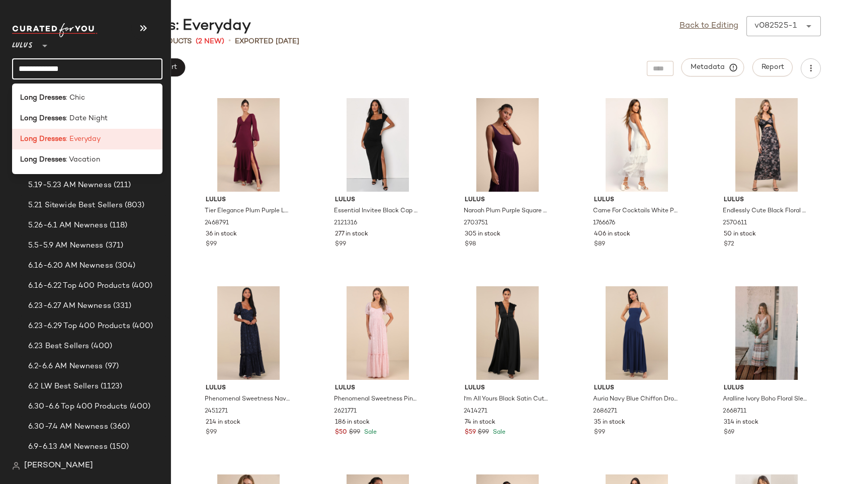
drag, startPoint x: 78, startPoint y: 67, endPoint x: 0, endPoint y: 61, distance: 78.1
click at [0, 61] on nav "**********" at bounding box center [85, 242] width 171 height 484
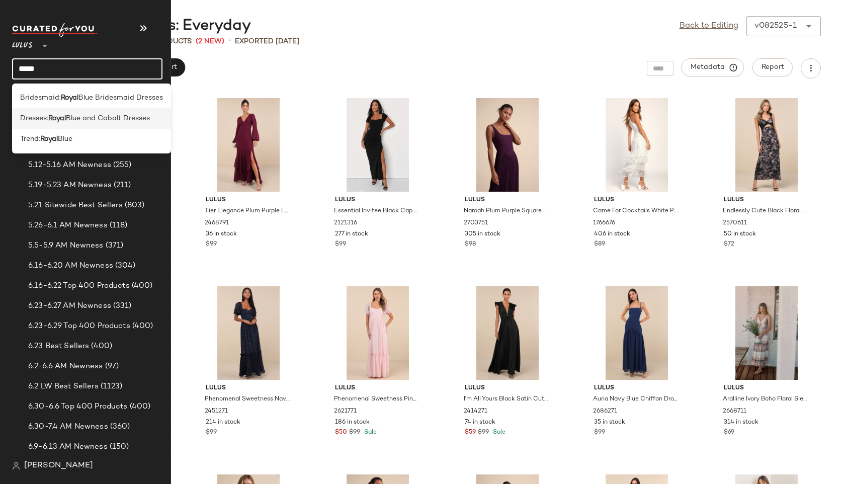
click at [28, 119] on span "Dresses:" at bounding box center [34, 118] width 28 height 11
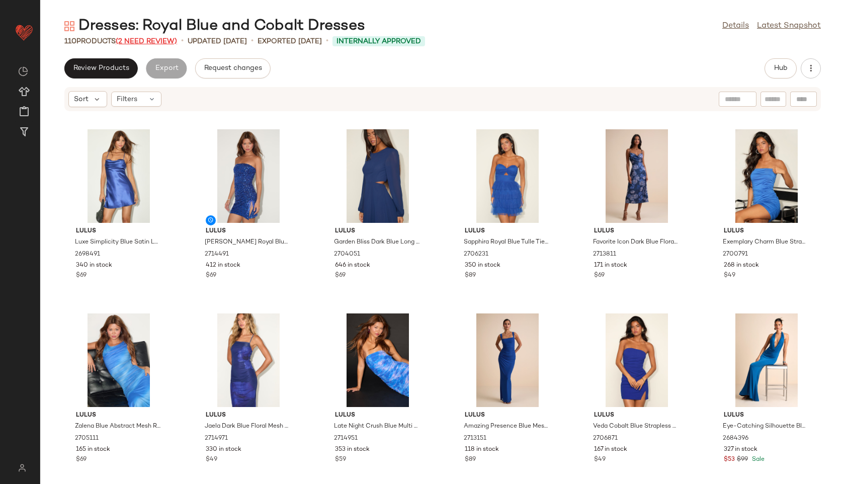
click at [166, 40] on span "(2 Need Review)" at bounding box center [146, 42] width 61 height 8
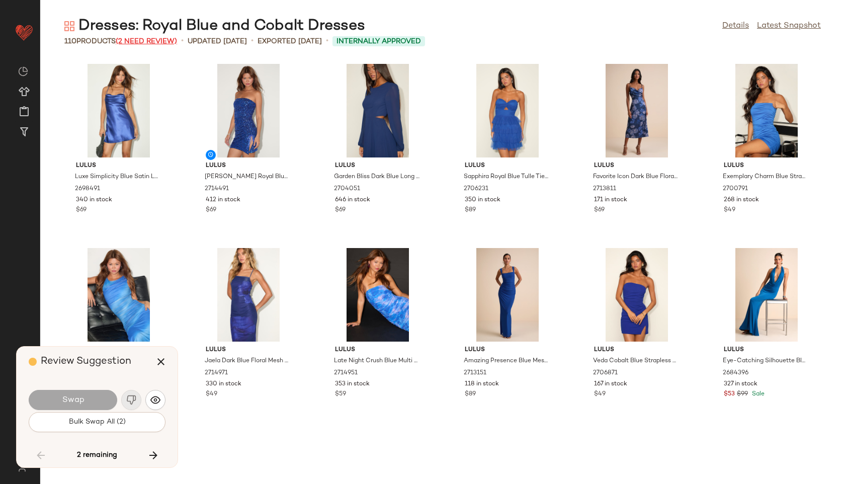
scroll to position [2576, 0]
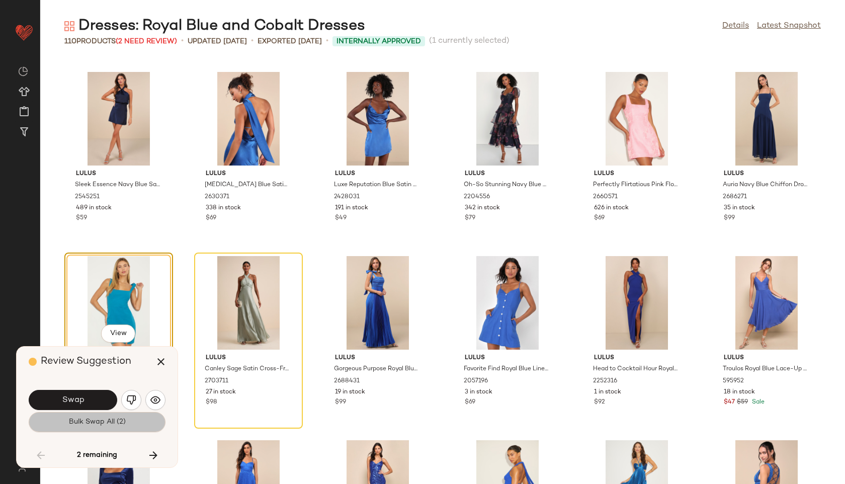
click at [111, 423] on span "Bulk Swap All (2)" at bounding box center [96, 422] width 57 height 8
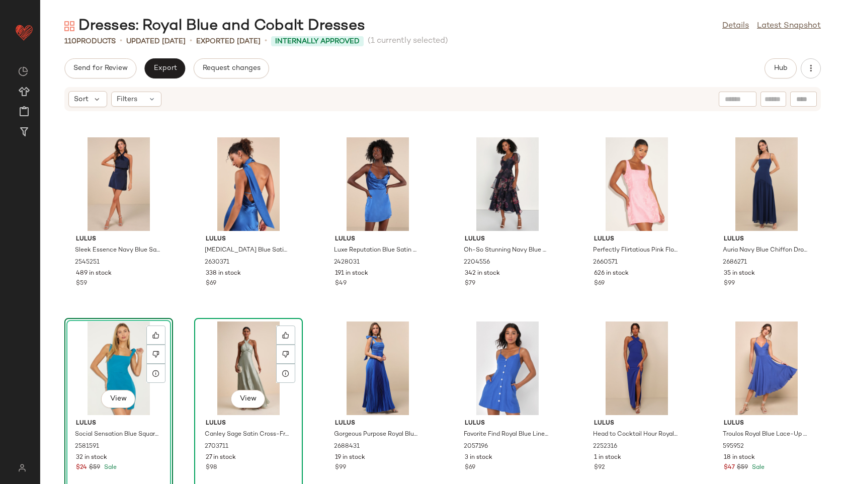
click at [237, 354] on div "View" at bounding box center [249, 368] width 102 height 94
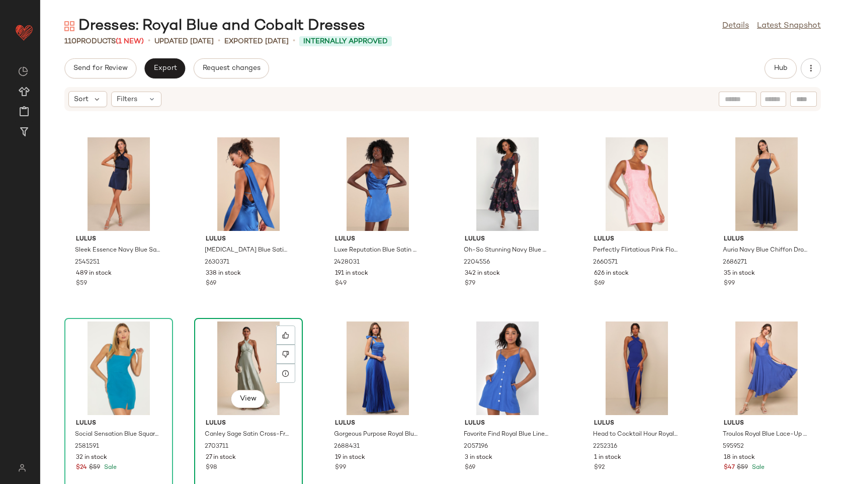
click at [245, 375] on div "View" at bounding box center [249, 368] width 102 height 94
click at [287, 354] on icon at bounding box center [285, 353] width 7 height 7
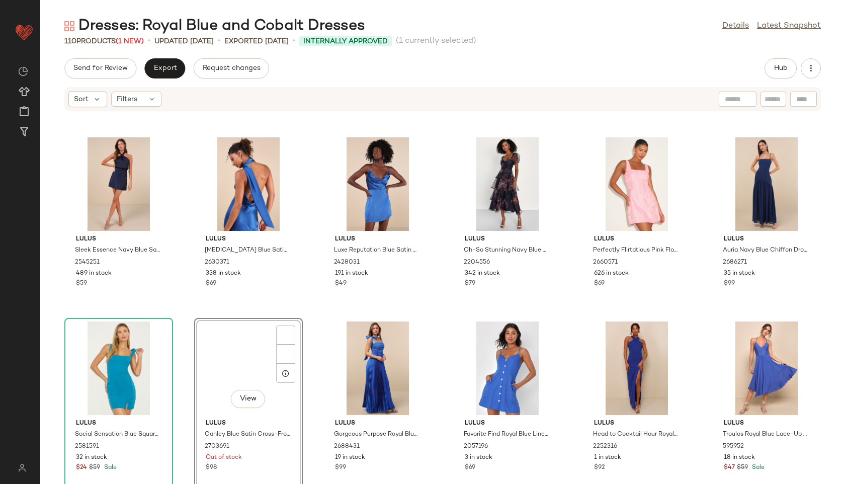
scroll to position [2760, 0]
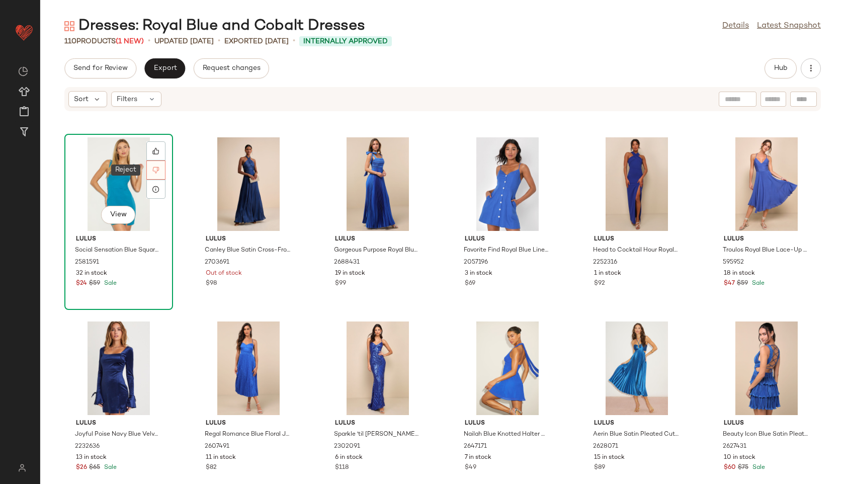
click at [155, 173] on div at bounding box center [155, 169] width 19 height 19
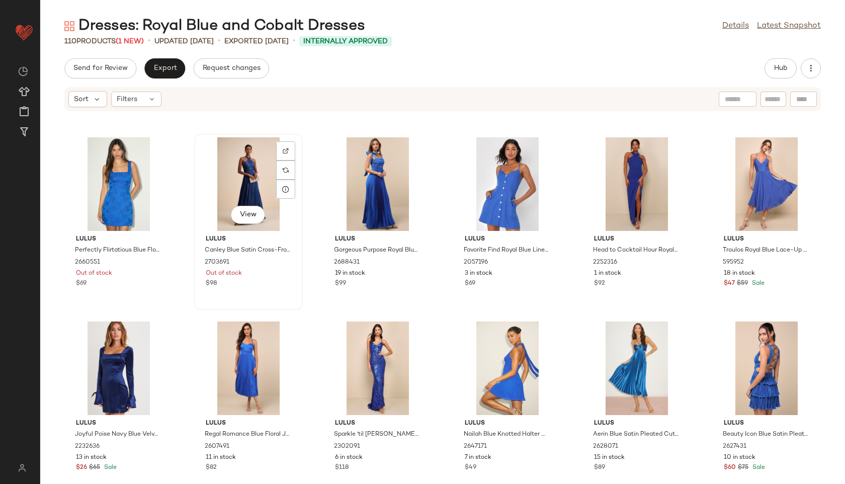
click at [265, 182] on div "View" at bounding box center [249, 184] width 102 height 94
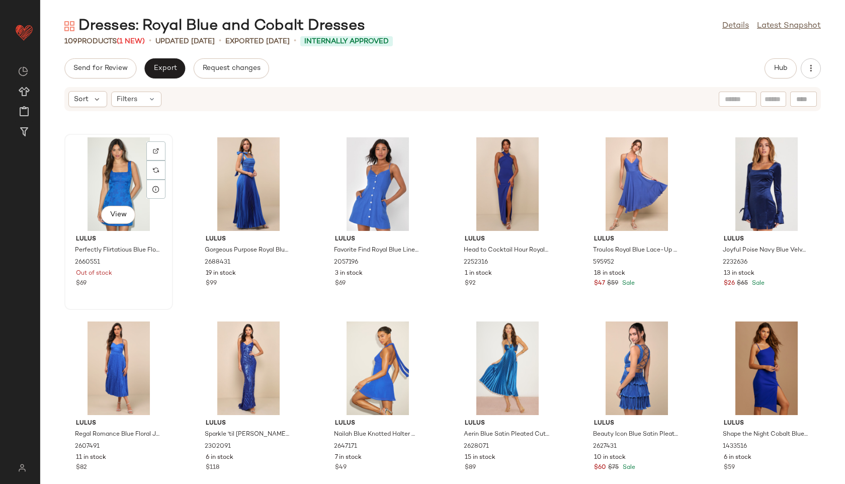
click at [133, 173] on div "View" at bounding box center [119, 184] width 102 height 94
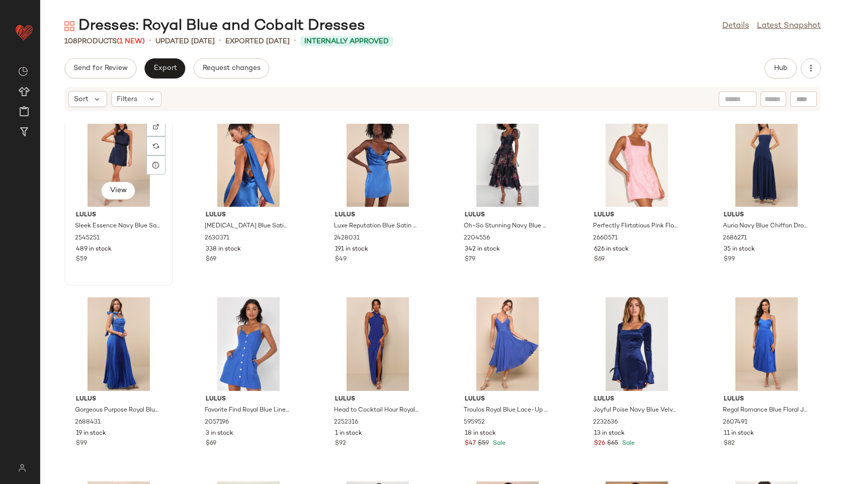
scroll to position [2597, 0]
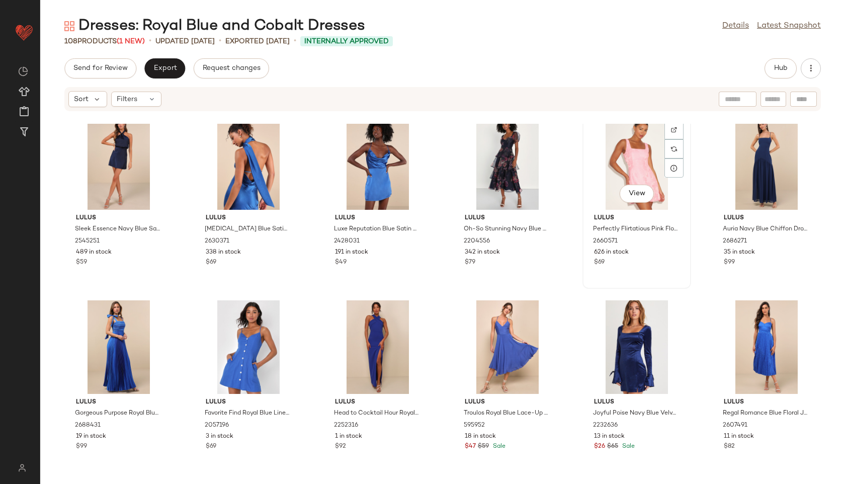
click at [608, 162] on div "View" at bounding box center [637, 163] width 102 height 94
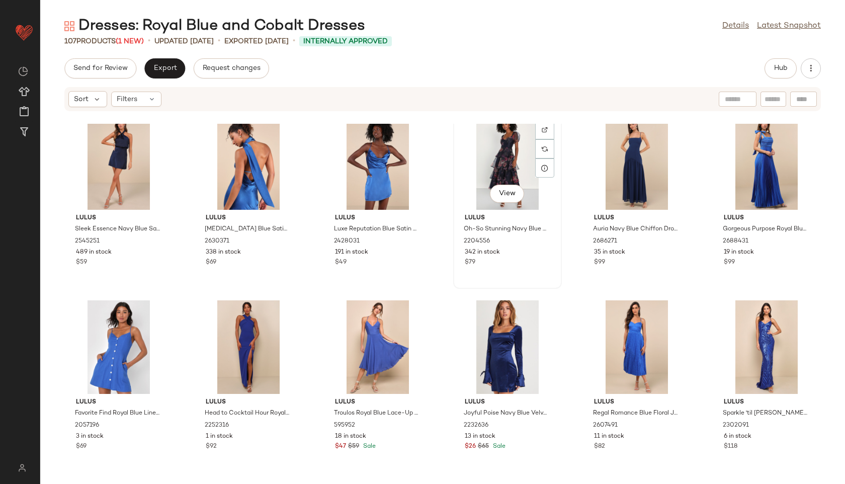
click at [486, 164] on div "View" at bounding box center [507, 163] width 102 height 94
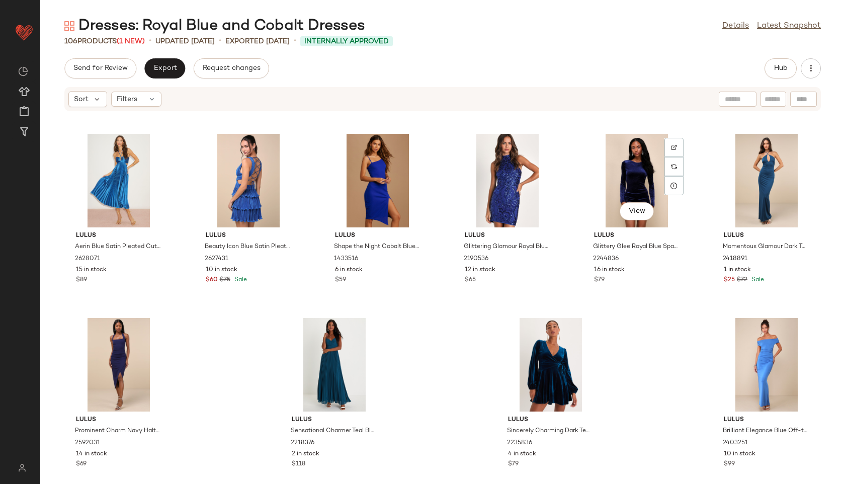
scroll to position [2945, 0]
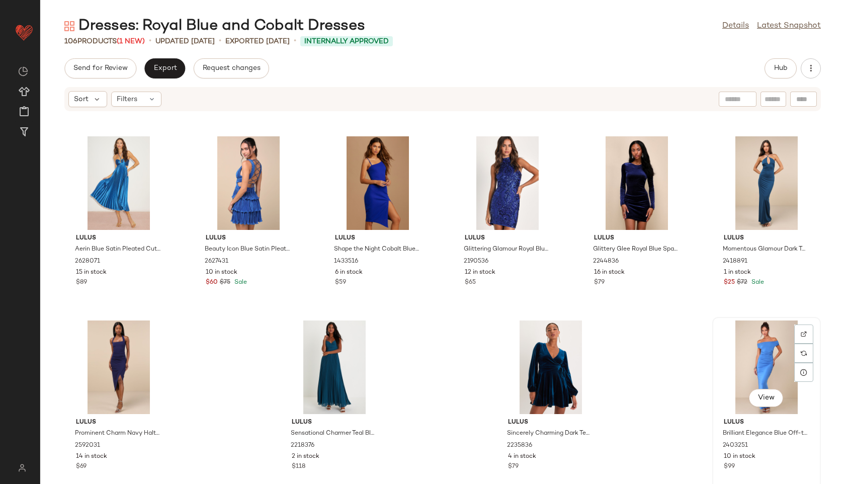
click at [608, 362] on div "View" at bounding box center [766, 367] width 102 height 94
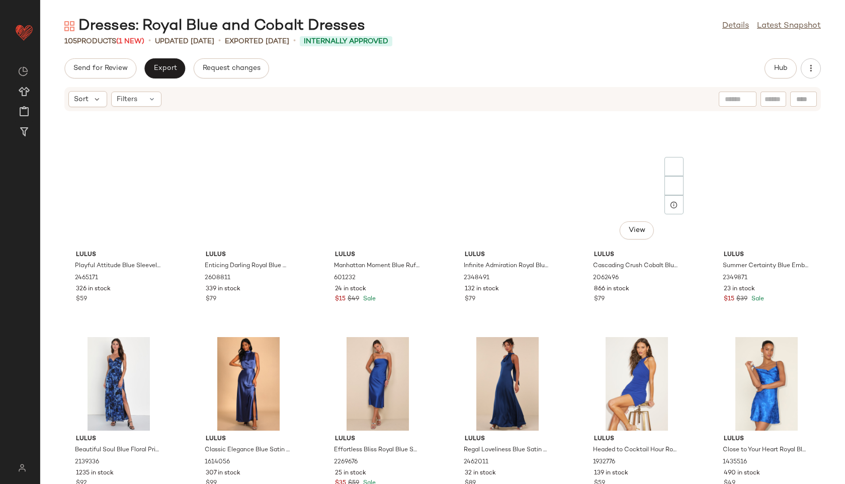
scroll to position [1634, 0]
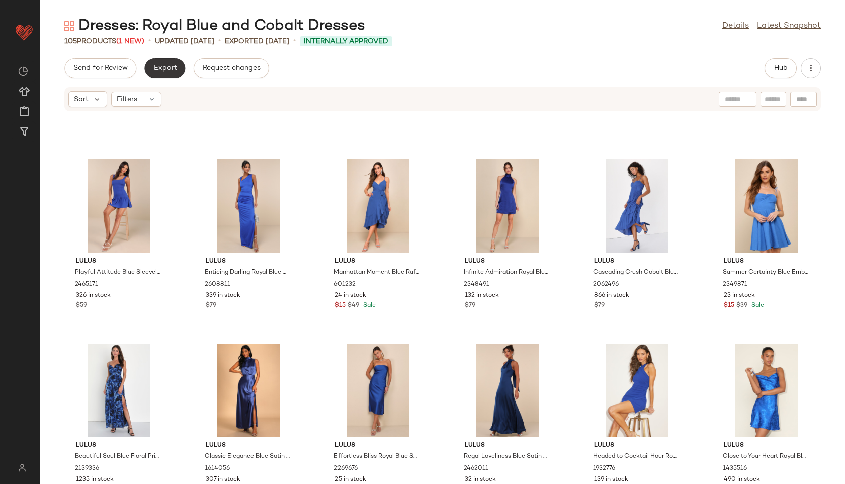
click at [164, 72] on button "Export" at bounding box center [164, 68] width 41 height 20
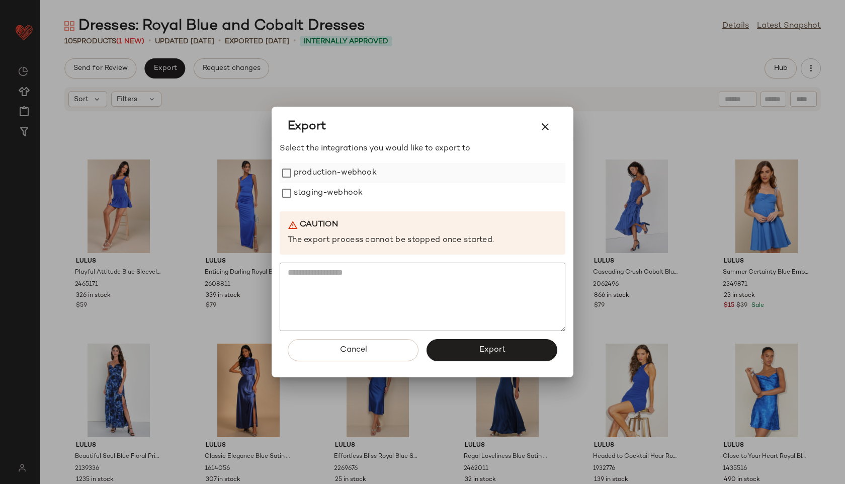
click at [324, 175] on label "production-webhook" at bounding box center [335, 173] width 83 height 20
click at [324, 204] on div "Select the integrations you would like to export to production-webhook staging-…" at bounding box center [423, 237] width 286 height 188
click at [322, 196] on label "staging-webhook" at bounding box center [328, 193] width 69 height 20
click at [492, 351] on span "Export" at bounding box center [491, 350] width 27 height 10
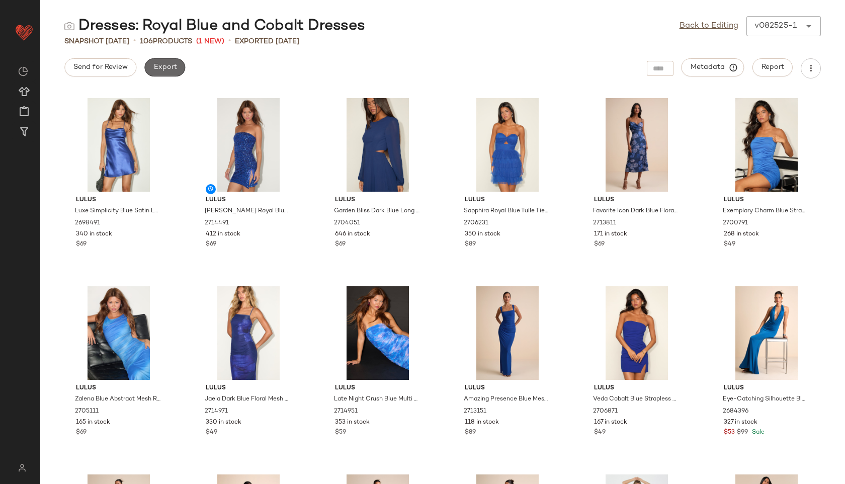
click at [165, 68] on span "Export" at bounding box center [165, 67] width 24 height 8
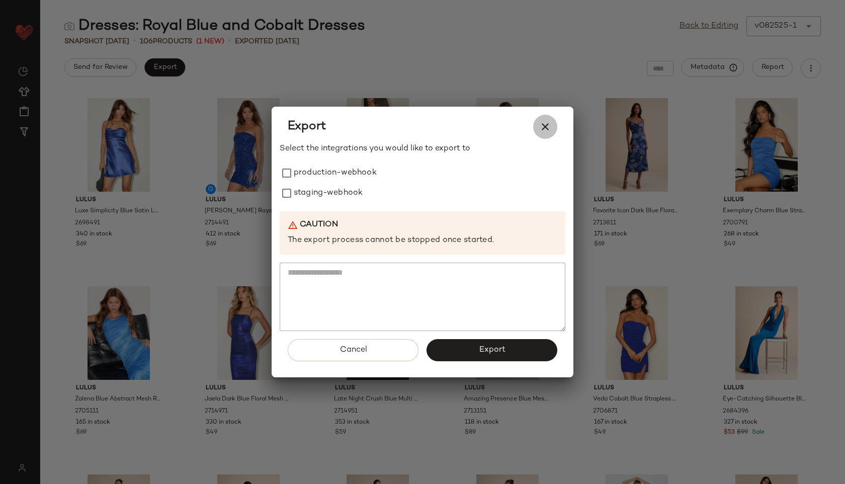
click at [553, 126] on button "button" at bounding box center [545, 127] width 24 height 24
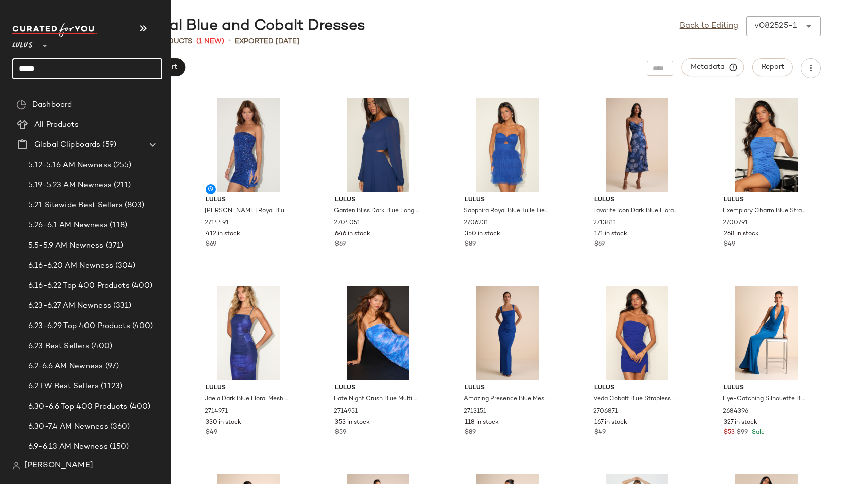
click at [55, 64] on input "*****" at bounding box center [87, 68] width 150 height 21
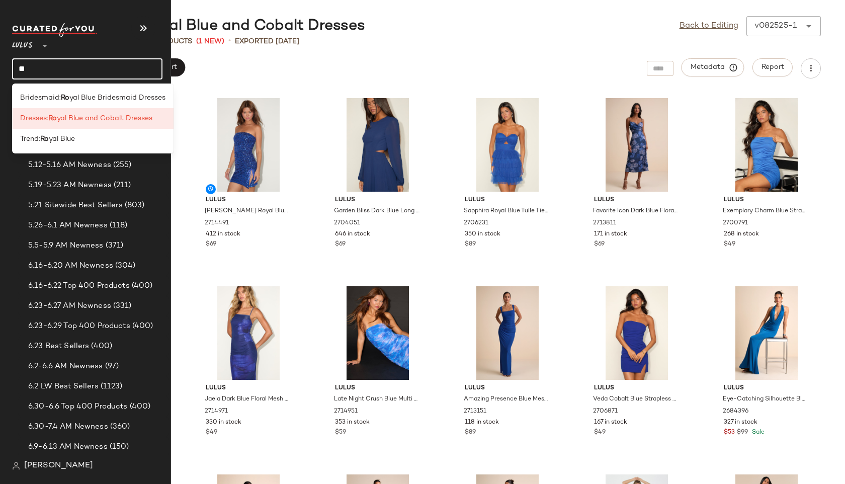
type input "*"
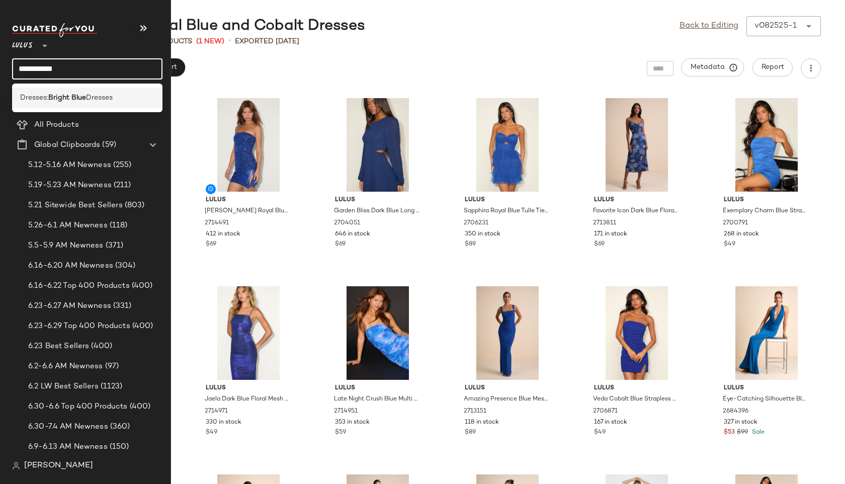
type input "**********"
click at [79, 100] on b "Bright Blue" at bounding box center [67, 98] width 38 height 11
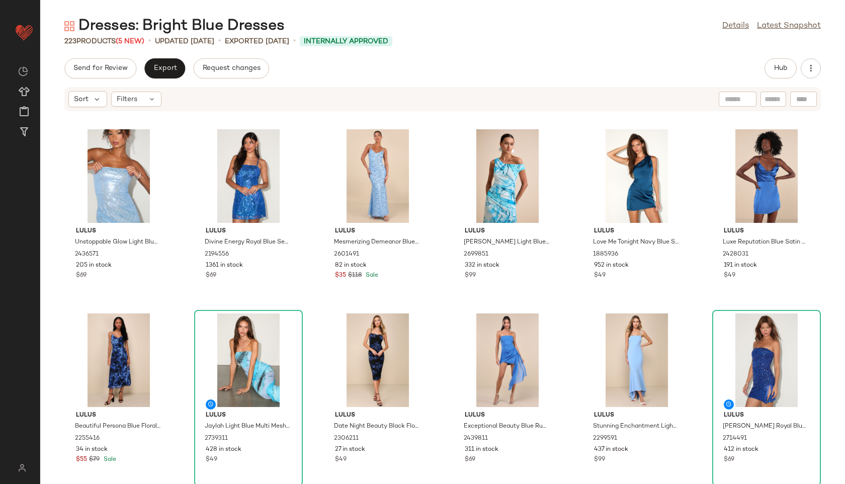
click at [147, 110] on div "Sort Filters" at bounding box center [442, 99] width 756 height 24
click at [145, 102] on div "Filters" at bounding box center [136, 98] width 50 height 15
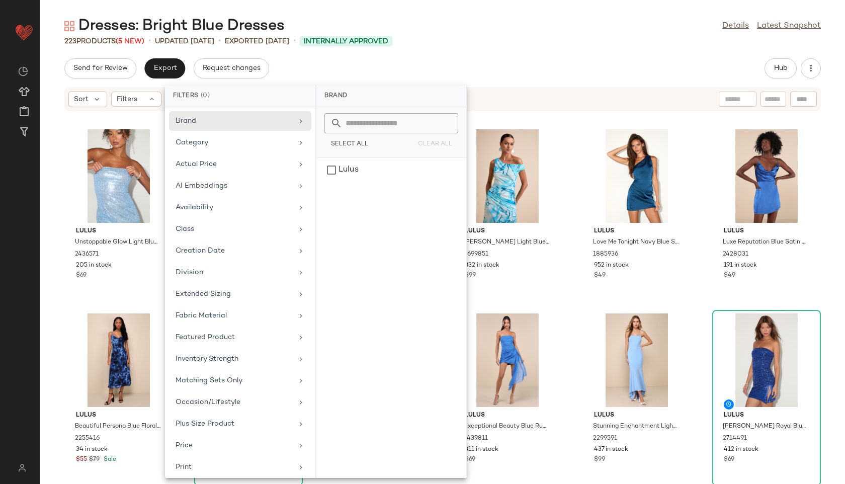
scroll to position [113, 0]
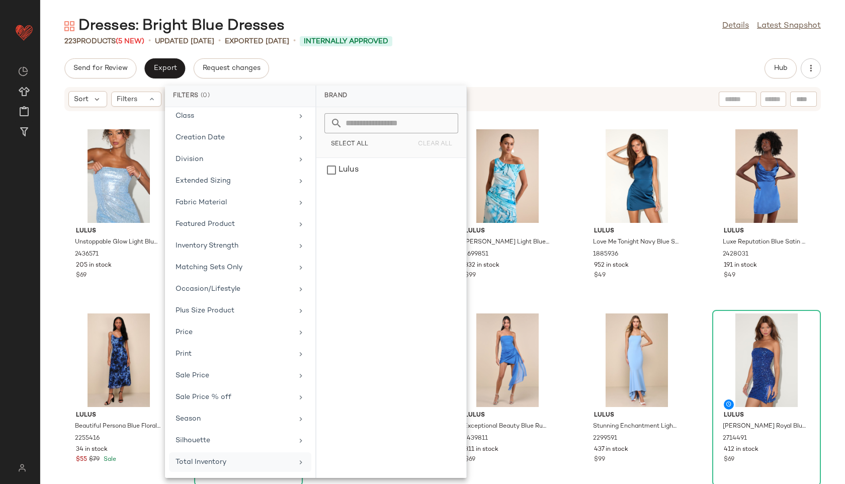
click at [202, 463] on div "Total Inventory" at bounding box center [233, 461] width 117 height 11
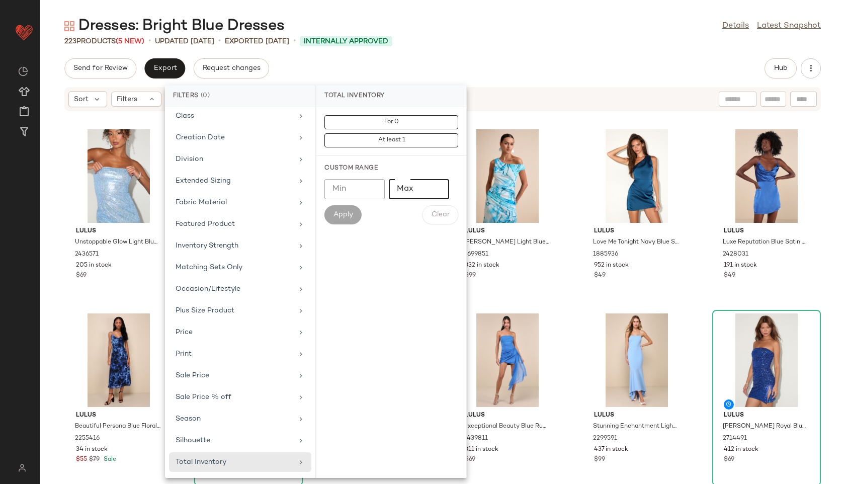
click at [419, 186] on input "Max" at bounding box center [419, 189] width 60 height 20
type input "**"
click at [346, 213] on span "Apply" at bounding box center [343, 215] width 20 height 8
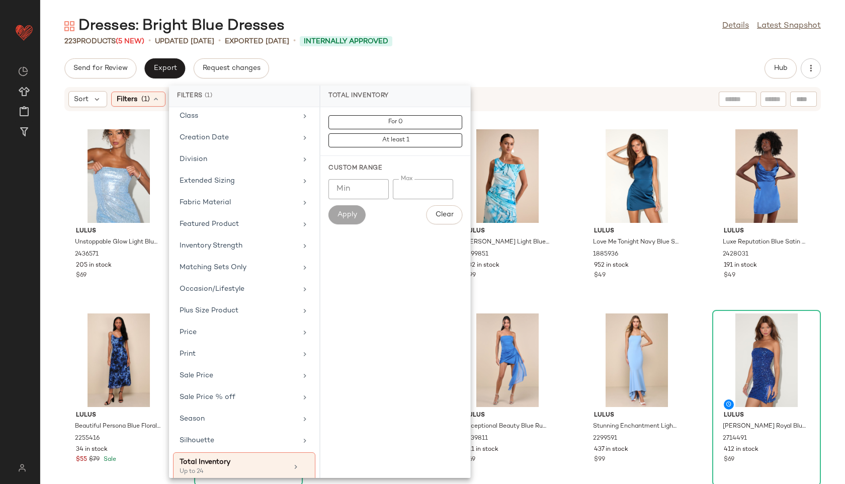
click at [497, 29] on div "Dresses: Bright Blue Dresses Details Latest Snapshot" at bounding box center [442, 26] width 804 height 20
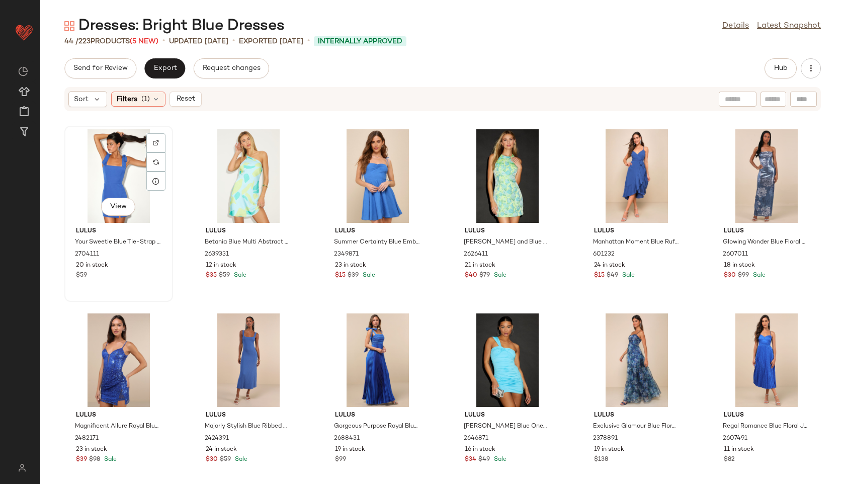
click at [133, 167] on div "View" at bounding box center [119, 176] width 102 height 94
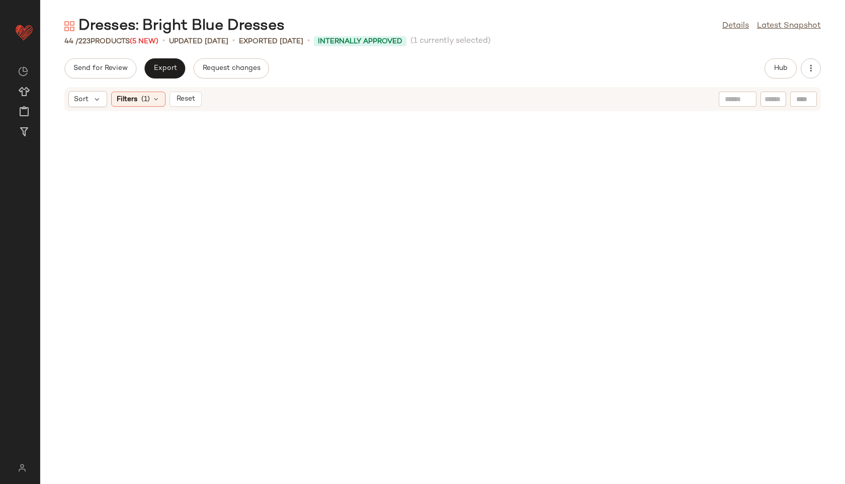
scroll to position [1114, 0]
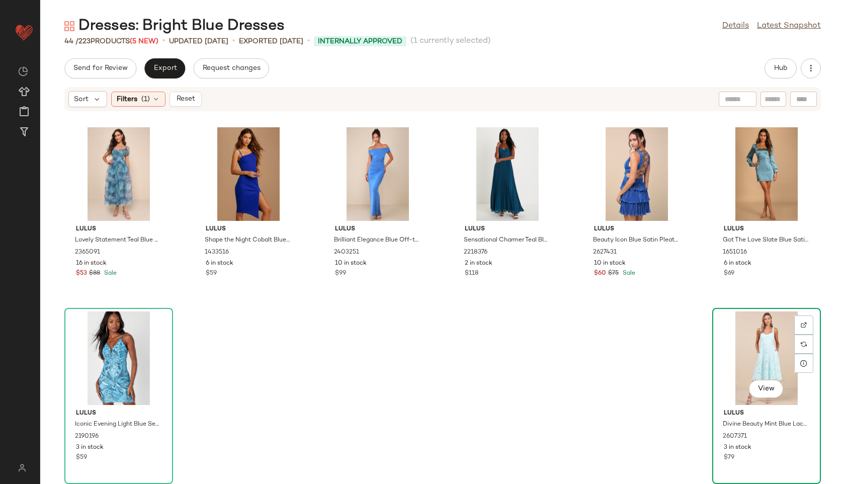
click at [608, 349] on div "View" at bounding box center [766, 358] width 102 height 94
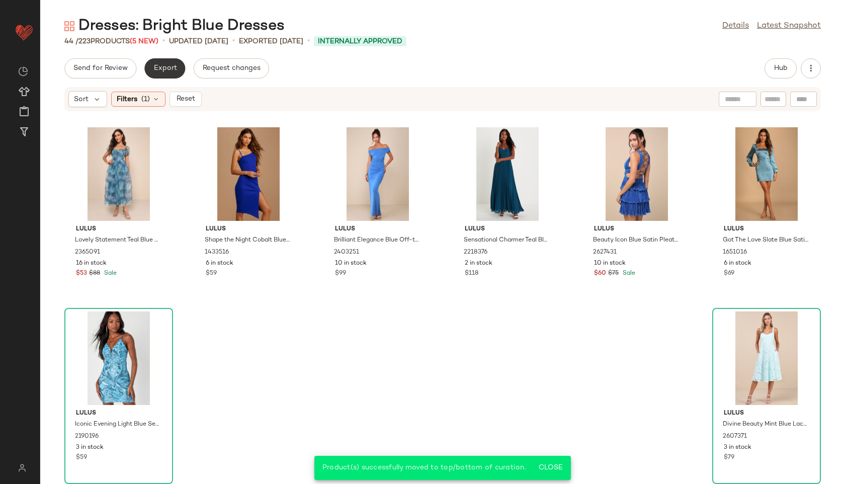
click at [161, 67] on span "Export" at bounding box center [165, 68] width 24 height 8
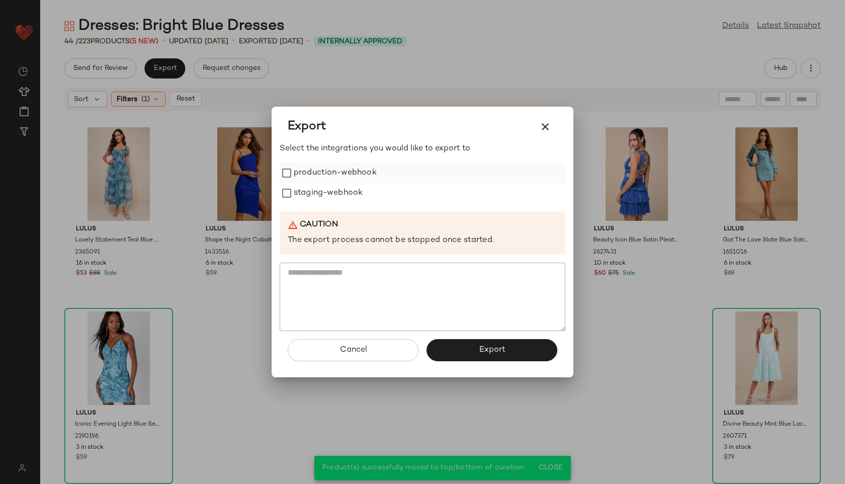
click at [364, 173] on label "production-webhook" at bounding box center [335, 173] width 83 height 20
click at [344, 190] on label "staging-webhook" at bounding box center [328, 193] width 69 height 20
click at [456, 353] on button "Export" at bounding box center [491, 350] width 131 height 22
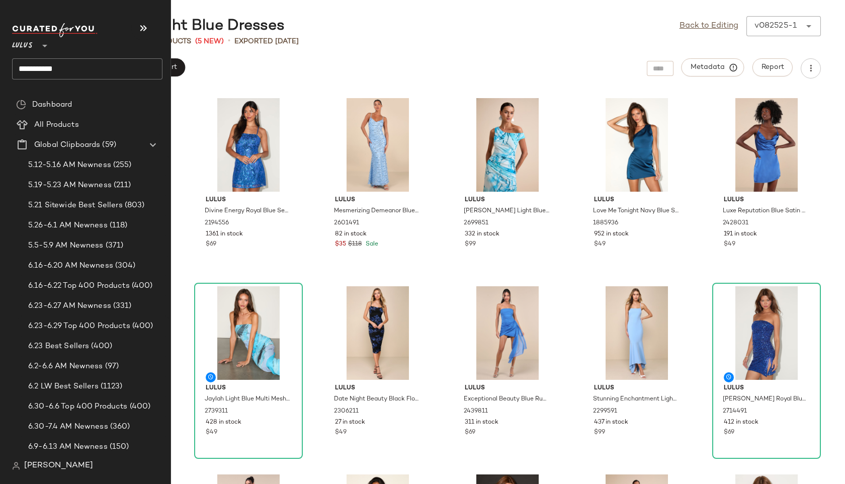
click at [76, 73] on input "**********" at bounding box center [87, 68] width 150 height 21
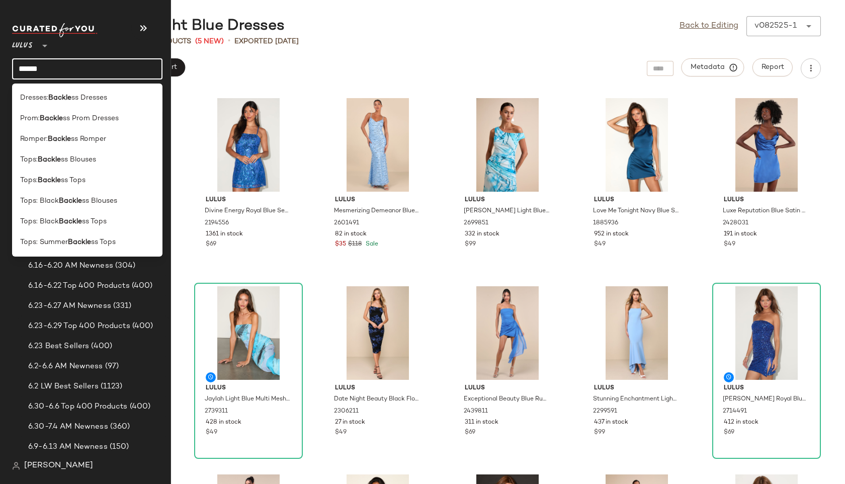
type input "******"
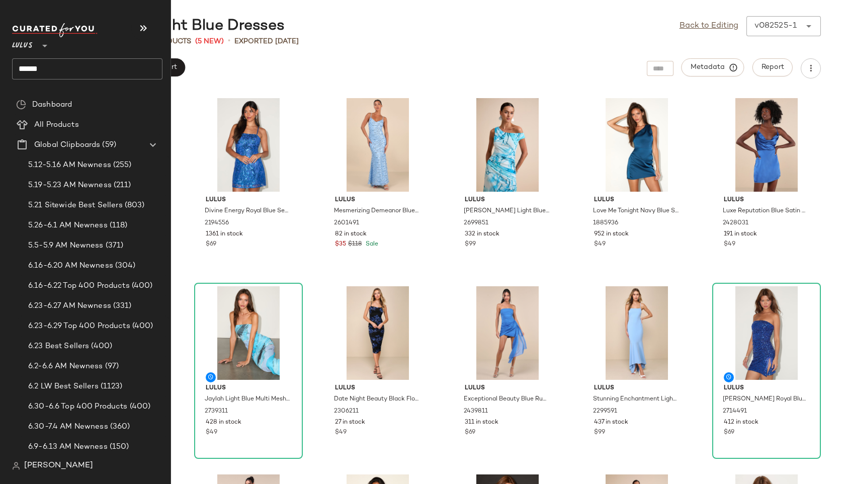
click at [50, 71] on input "******" at bounding box center [87, 68] width 150 height 21
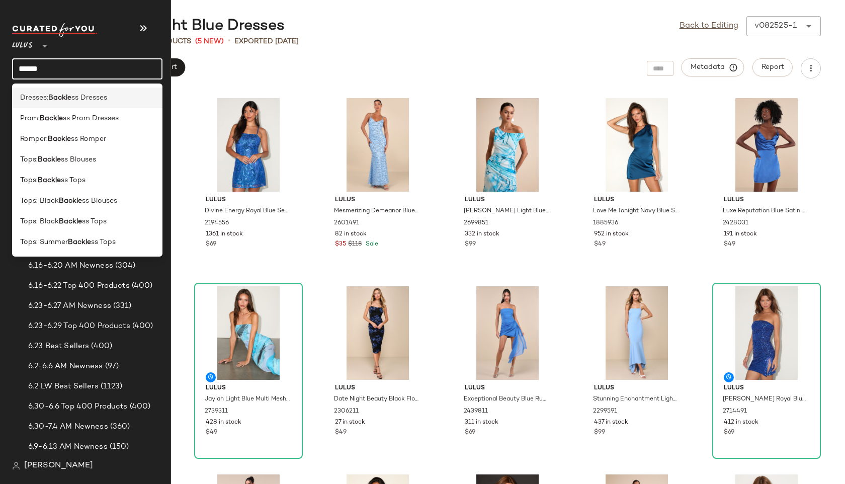
click at [32, 98] on span "Dresses:" at bounding box center [34, 98] width 28 height 11
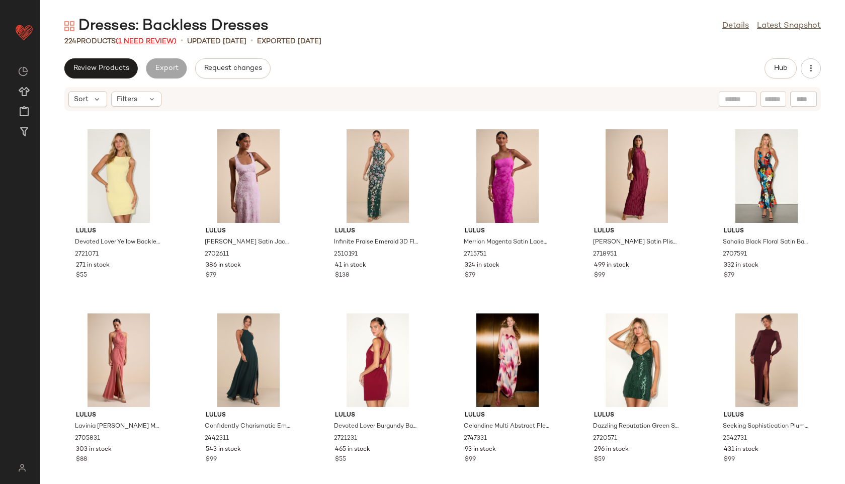
click at [153, 38] on span "(1 Need Review)" at bounding box center [146, 42] width 61 height 8
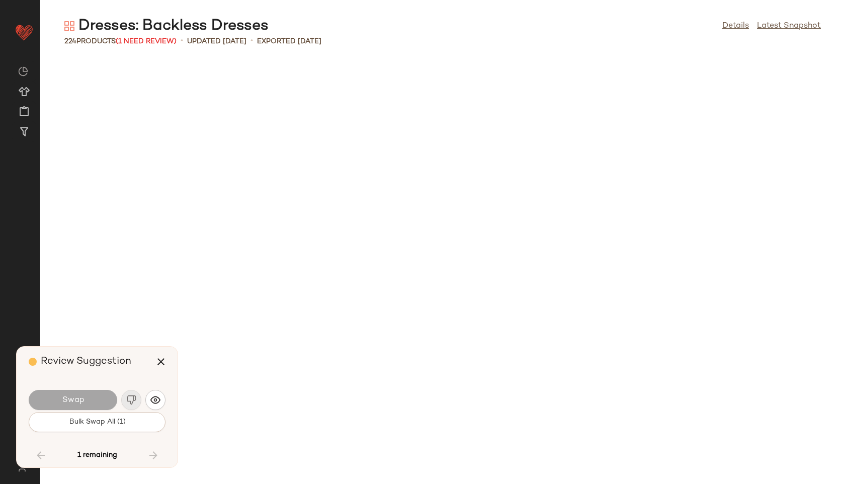
scroll to position [5888, 0]
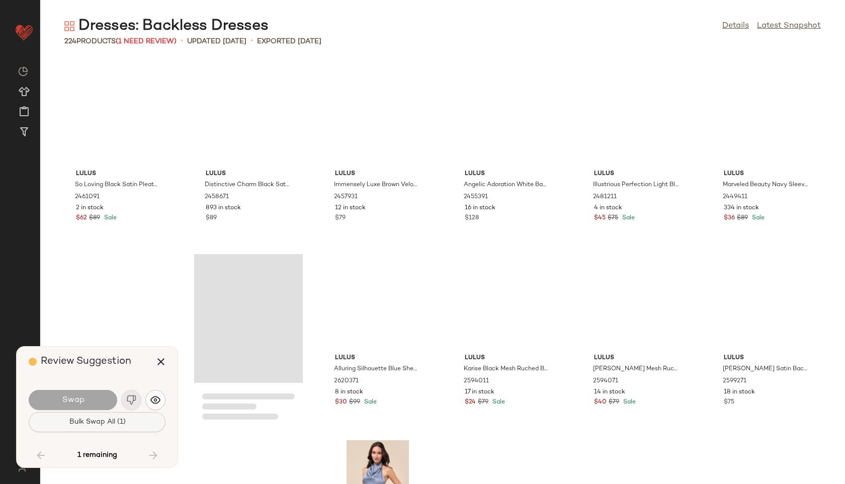
click at [100, 423] on span "Bulk Swap All (1)" at bounding box center [96, 422] width 57 height 8
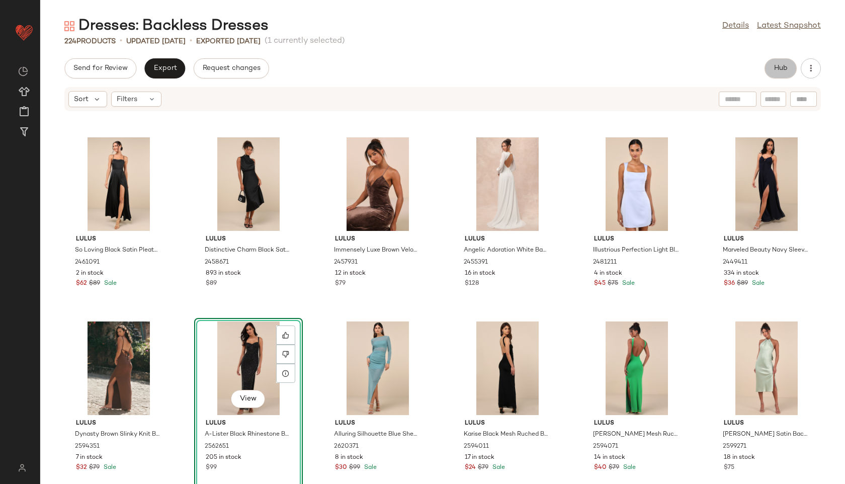
click at [608, 65] on button "Hub" at bounding box center [780, 68] width 32 height 20
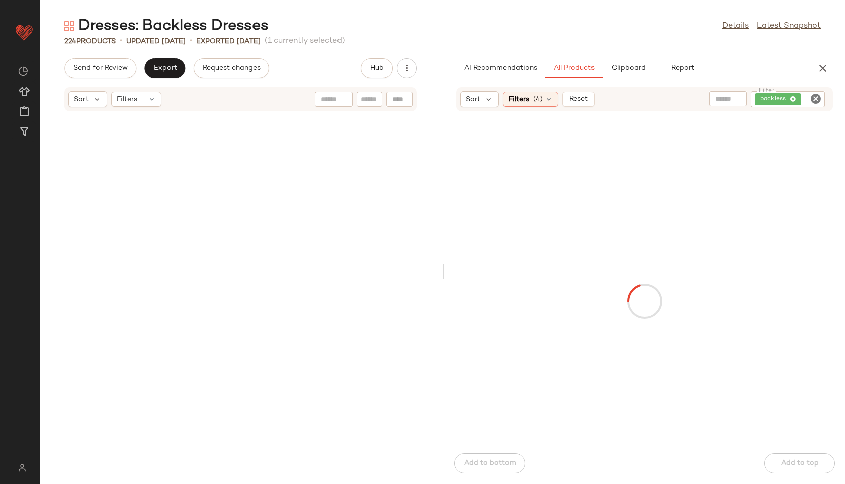
scroll to position [11776, 0]
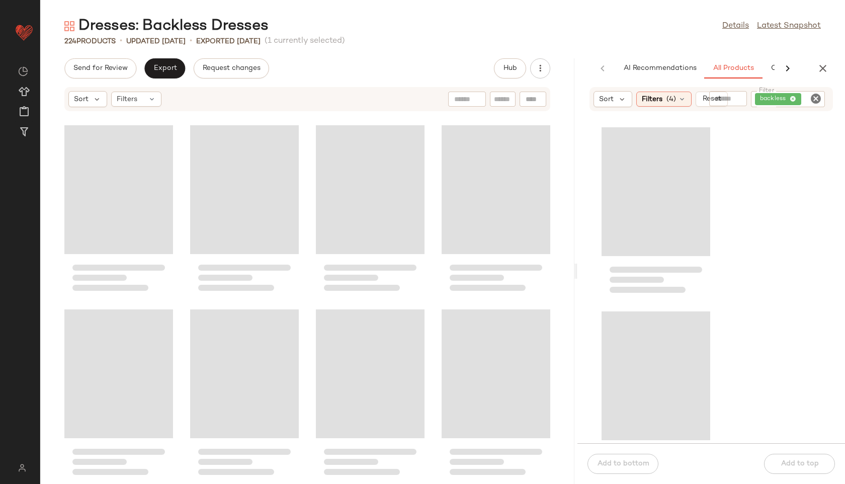
drag, startPoint x: 440, startPoint y: 274, endPoint x: 589, endPoint y: 300, distance: 150.6
click at [589, 300] on div "Dresses: Backless Dresses Details Latest Snapshot 224 Products • updated Aug 22…" at bounding box center [442, 250] width 804 height 468
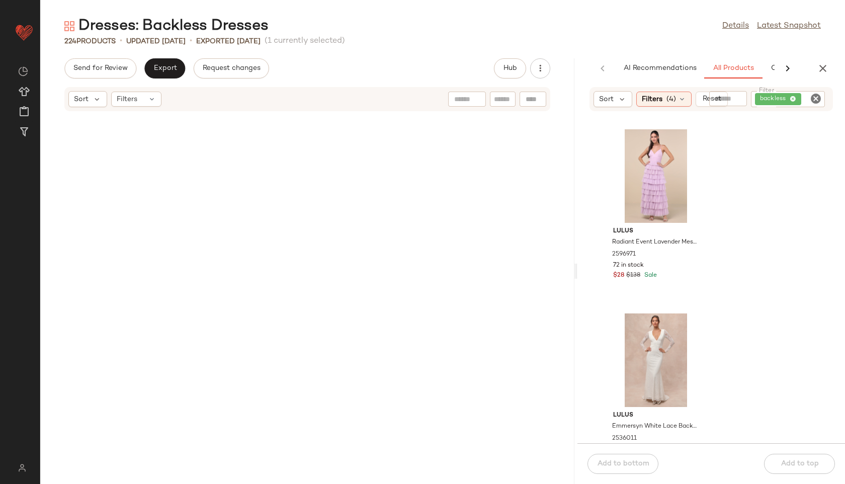
scroll to position [0, 0]
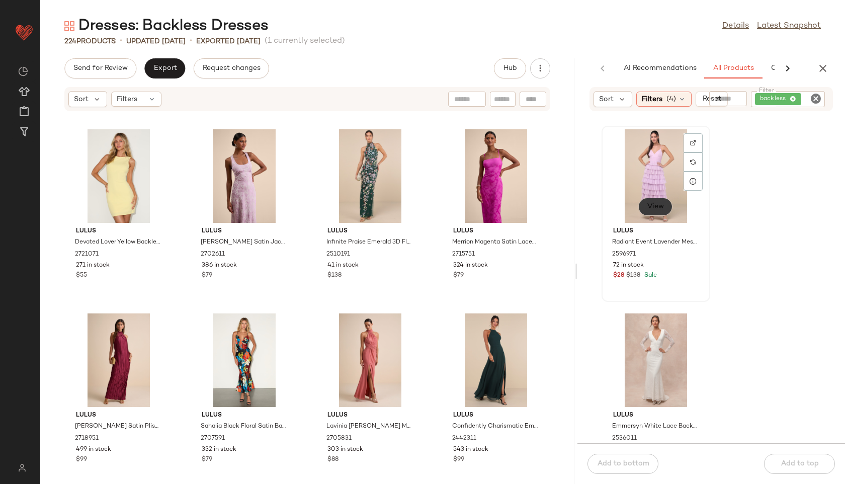
click at [608, 210] on span "View" at bounding box center [655, 207] width 17 height 8
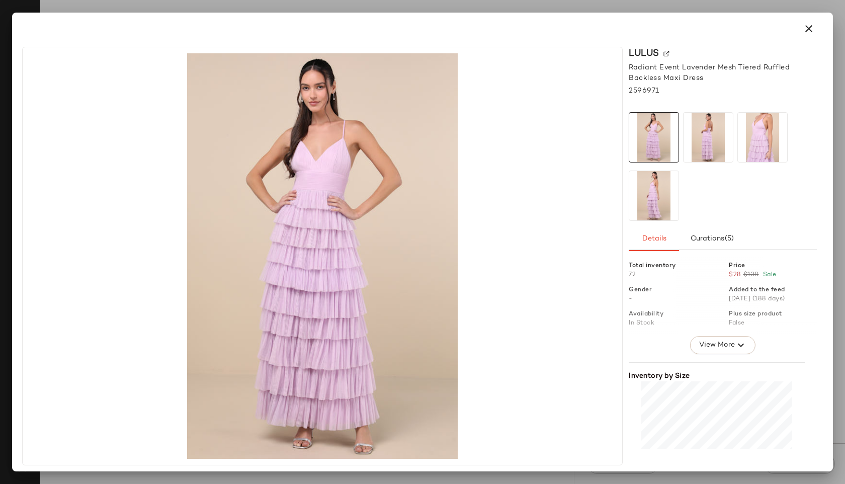
click at [608, 128] on img at bounding box center [707, 137] width 49 height 49
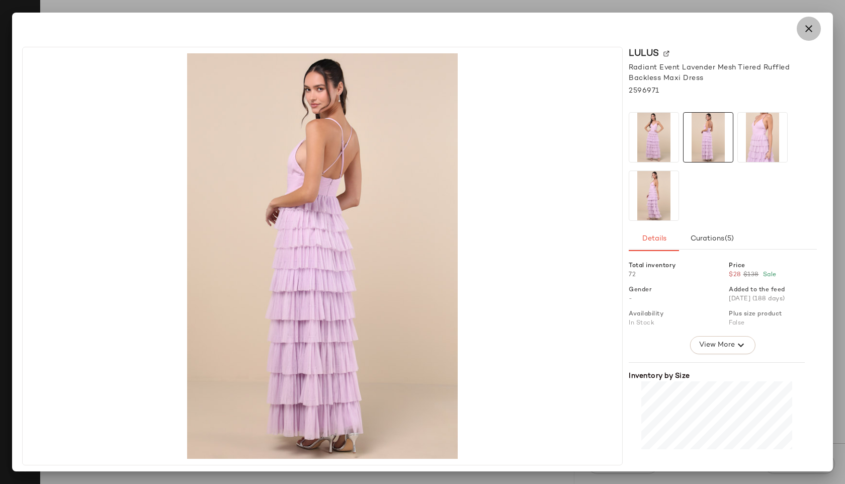
click at [608, 23] on icon "button" at bounding box center [808, 29] width 12 height 12
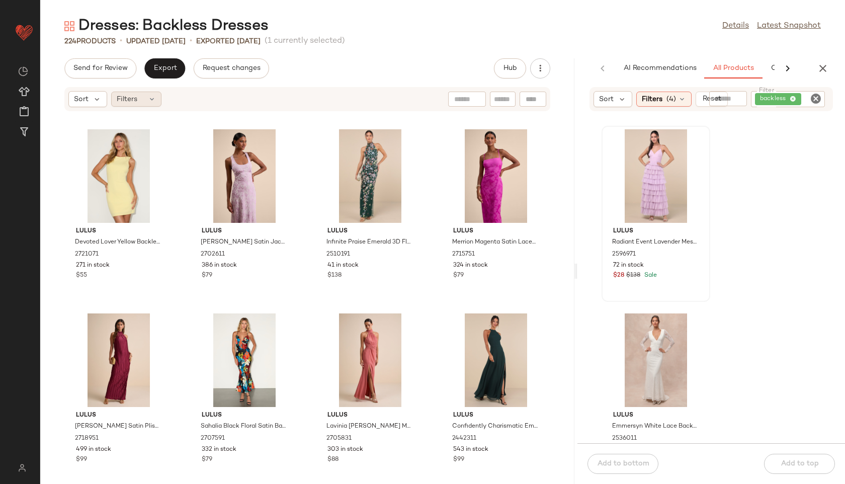
click at [143, 97] on div "Filters" at bounding box center [136, 98] width 50 height 15
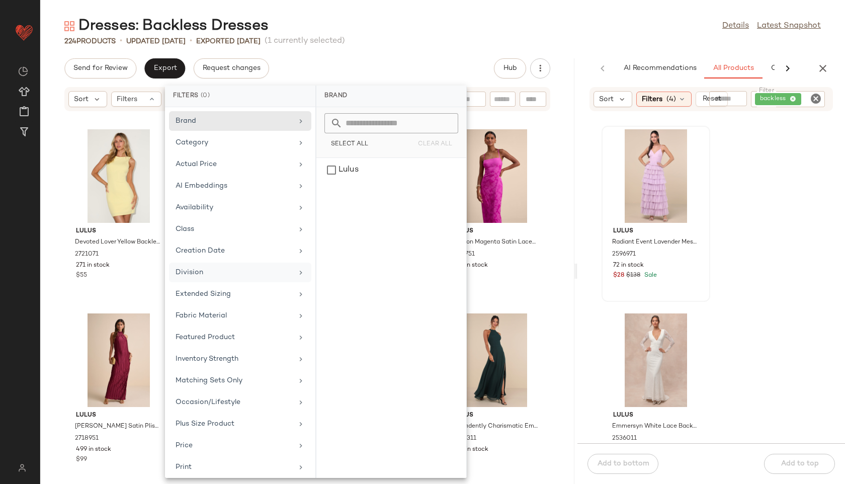
scroll to position [113, 0]
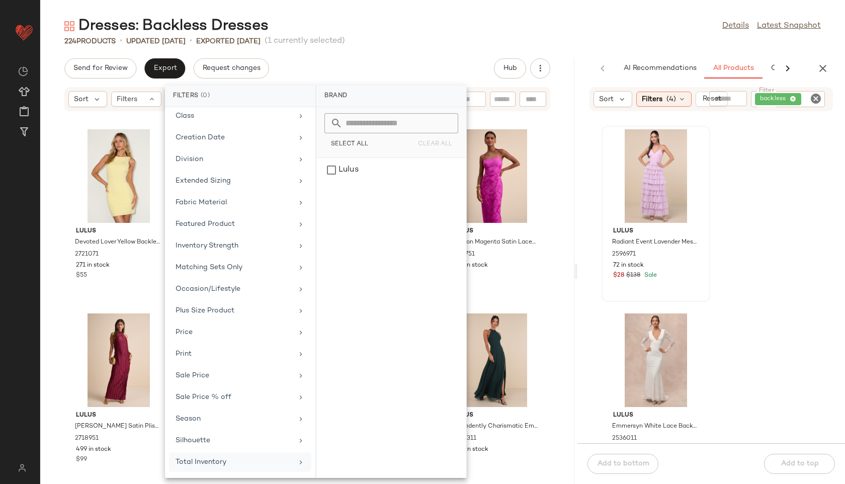
click at [204, 463] on div "Total Inventory" at bounding box center [233, 461] width 117 height 11
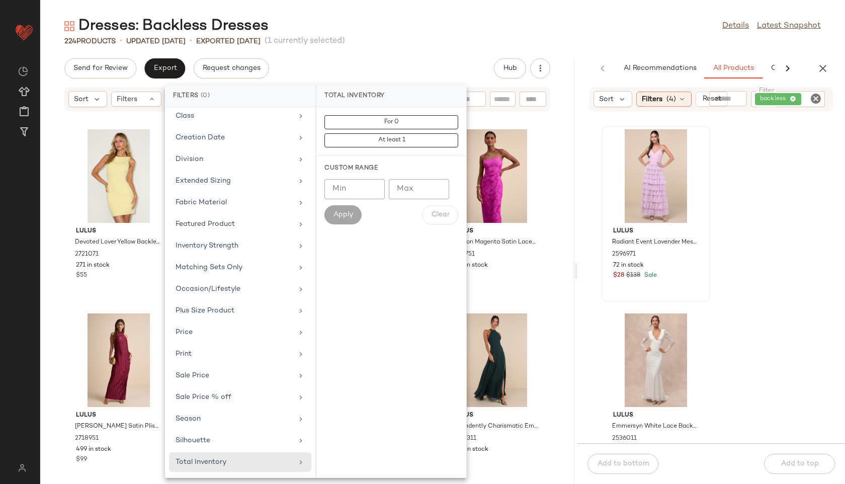
click at [412, 187] on input "Max" at bounding box center [419, 189] width 60 height 20
type input "**"
click at [347, 214] on span "Apply" at bounding box center [343, 215] width 20 height 8
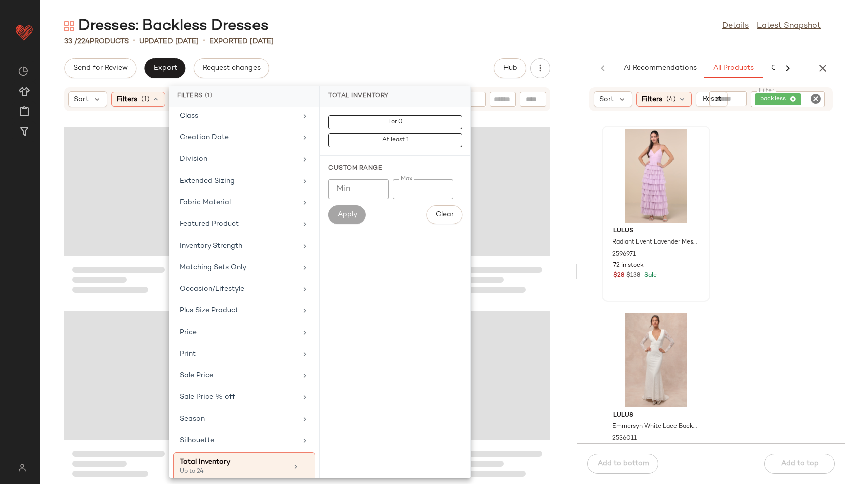
click at [412, 44] on div "33 / 224 Products • updated Aug 22nd • Exported Aug 22nd" at bounding box center [442, 41] width 804 height 10
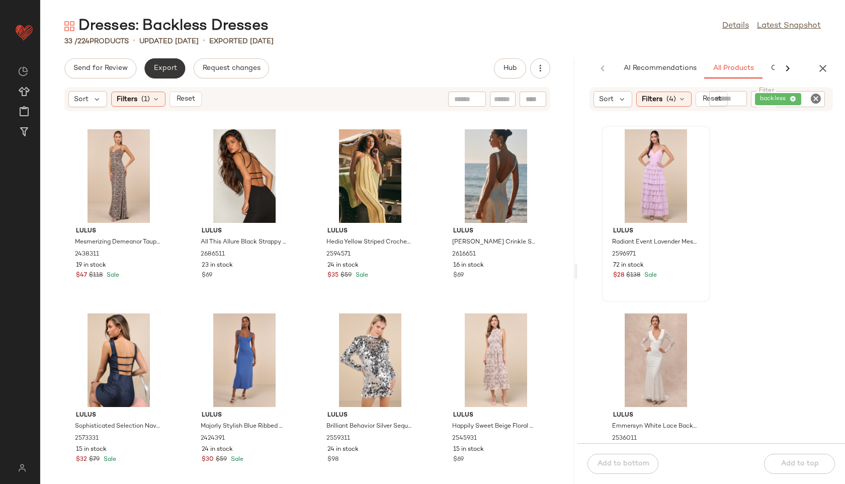
click at [169, 72] on span "Export" at bounding box center [165, 68] width 24 height 8
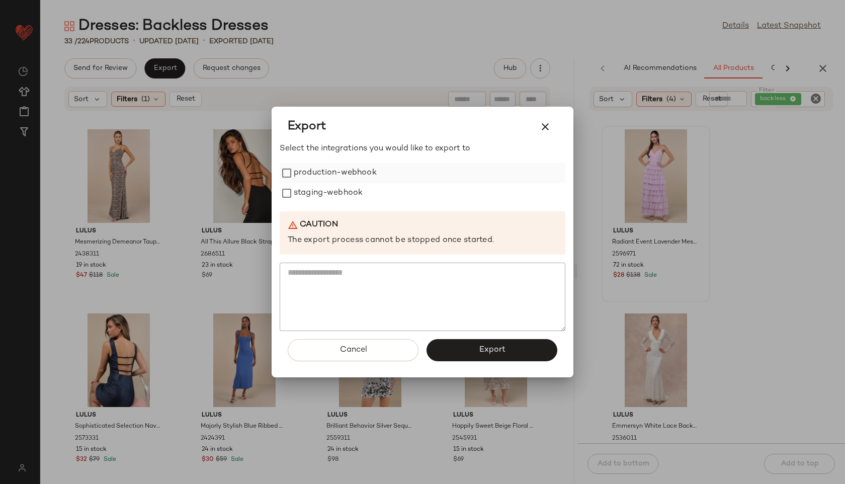
click at [372, 179] on label "production-webhook" at bounding box center [335, 173] width 83 height 20
click at [356, 195] on label "staging-webhook" at bounding box center [328, 193] width 69 height 20
click at [502, 352] on span "Export" at bounding box center [491, 350] width 27 height 10
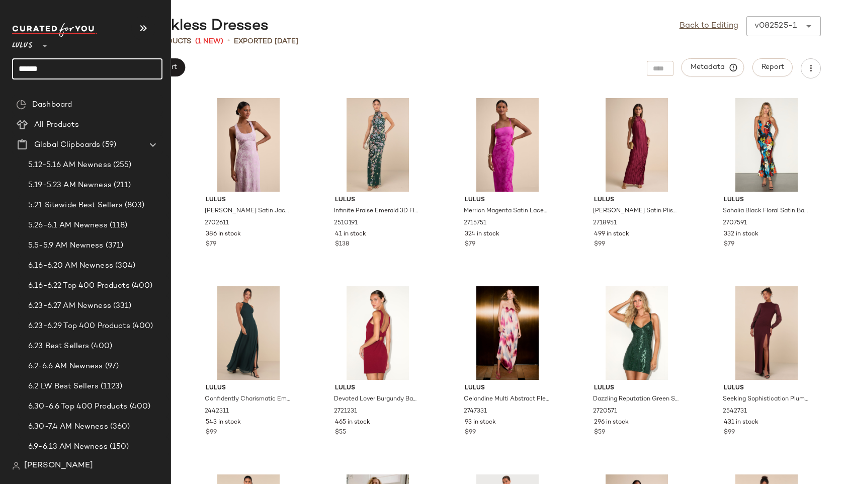
drag, startPoint x: 49, startPoint y: 67, endPoint x: 0, endPoint y: 58, distance: 50.1
click at [0, 58] on nav "Lulus ** ****** Dashboard All Products Global Clipboards (59) 5.12-5.16 AM Newn…" at bounding box center [85, 242] width 171 height 484
type input "**********"
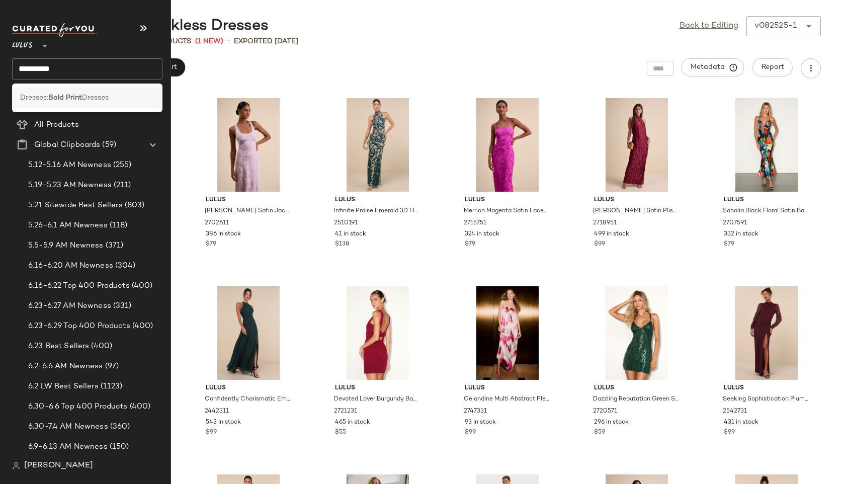
click at [38, 103] on span "Dresses:" at bounding box center [34, 98] width 28 height 11
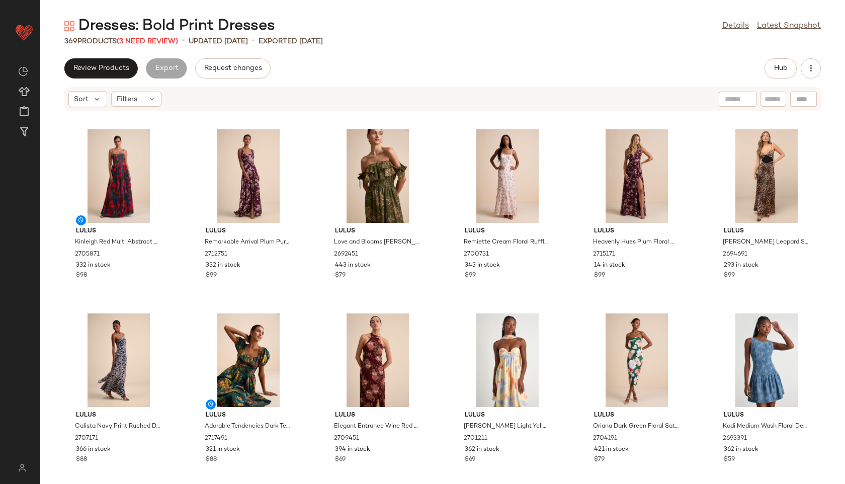
click at [170, 38] on span "(3 Need Review)" at bounding box center [147, 42] width 61 height 8
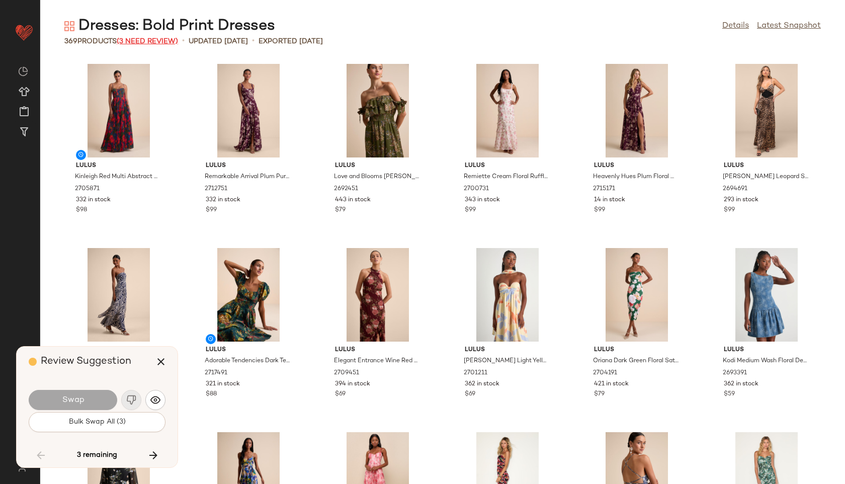
scroll to position [10120, 0]
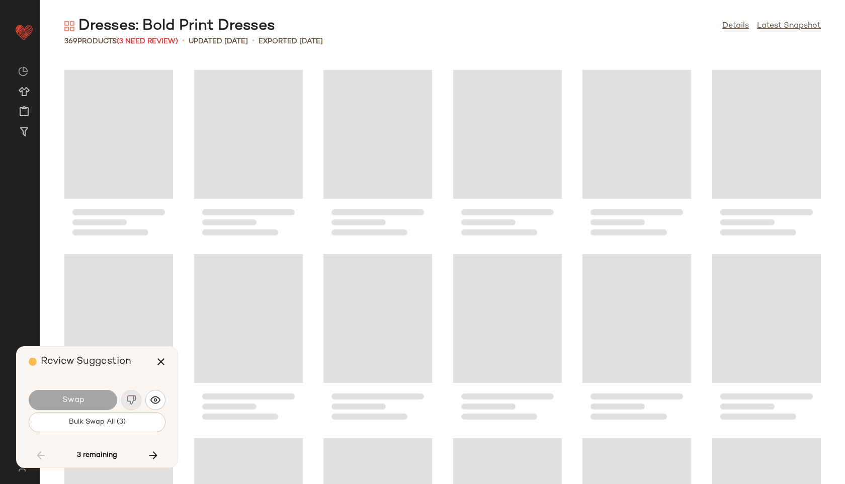
click at [98, 437] on div "Review Suggestion Swap Bulk Swap All (3) 3 remaining" at bounding box center [97, 406] width 161 height 121
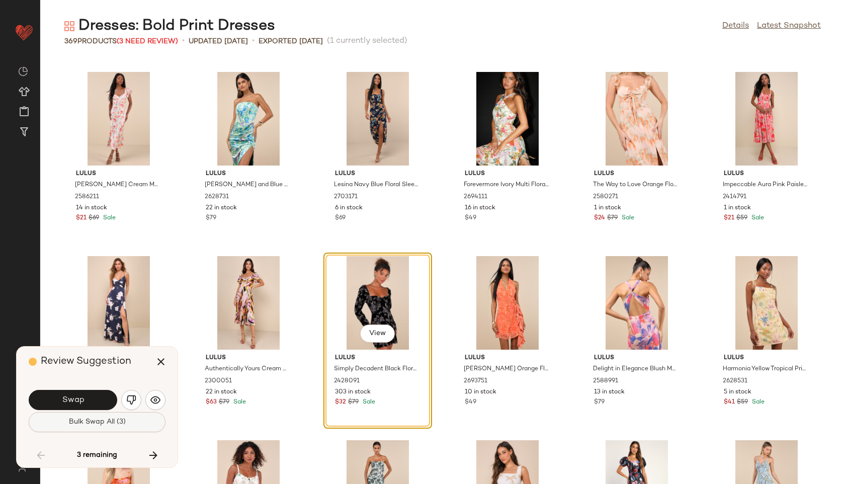
click at [96, 421] on span "Bulk Swap All (3)" at bounding box center [96, 422] width 57 height 8
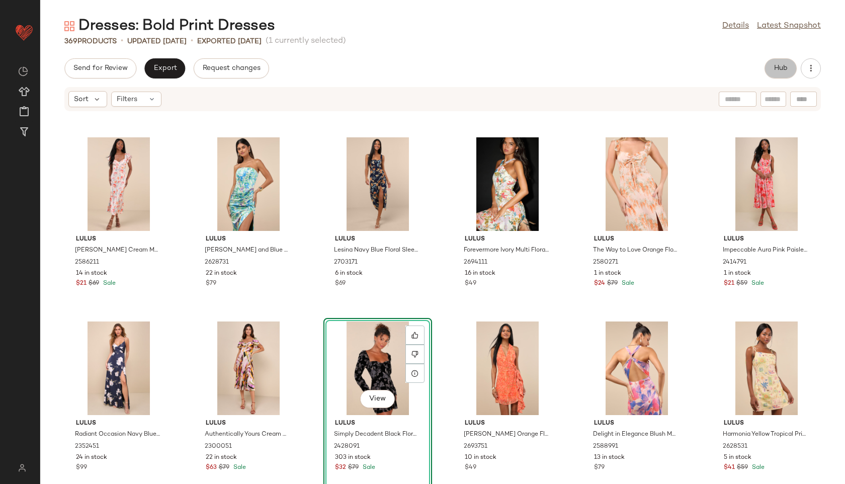
click at [608, 72] on button "Hub" at bounding box center [780, 68] width 32 height 20
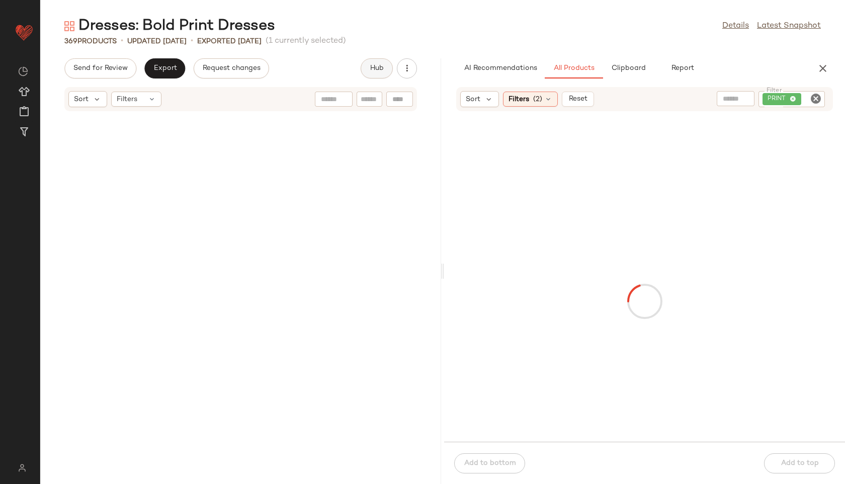
scroll to position [20240, 0]
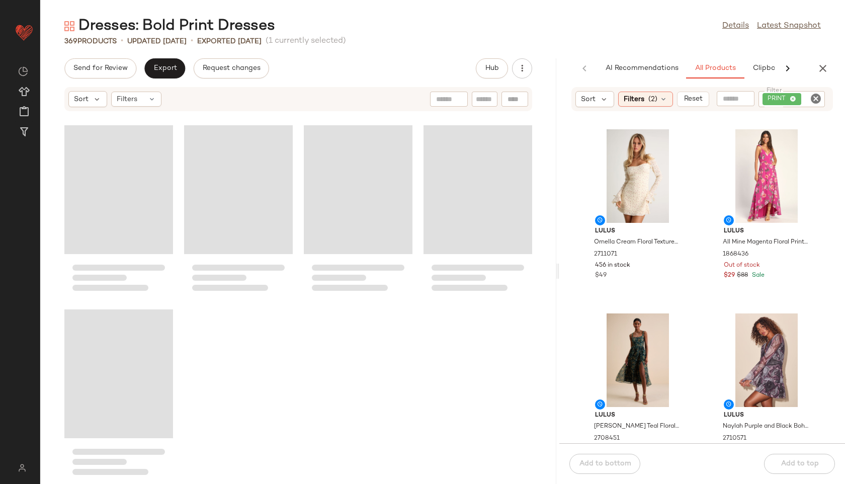
drag, startPoint x: 442, startPoint y: 272, endPoint x: 657, endPoint y: 236, distance: 217.6
click at [608, 236] on div "Dresses: Bold Print Dresses Details Latest Snapshot 369 Products • updated Aug …" at bounding box center [442, 250] width 804 height 468
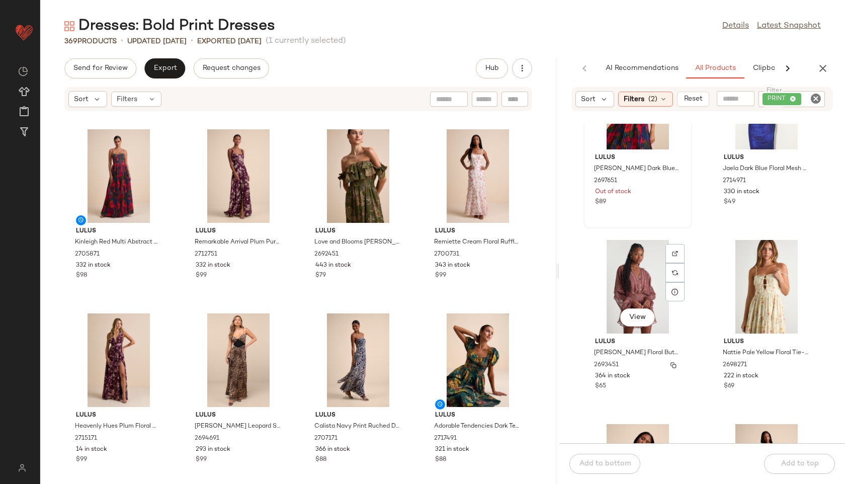
scroll to position [817, 0]
click at [608, 97] on icon at bounding box center [663, 99] width 8 height 8
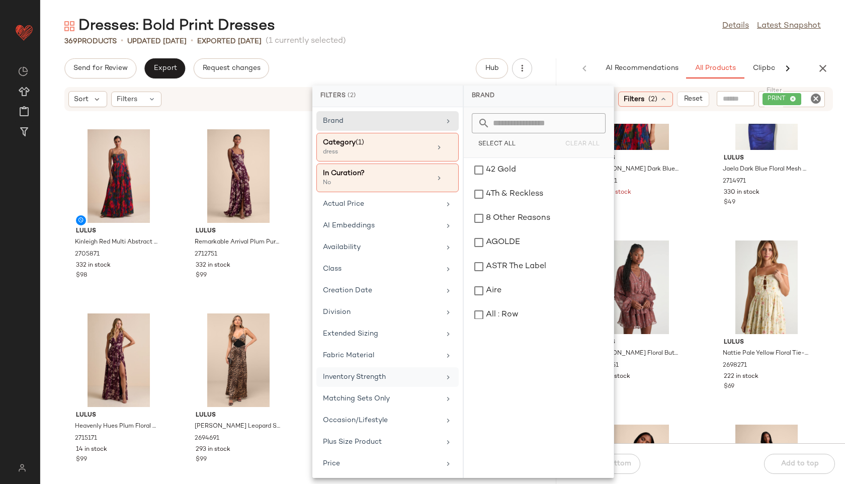
scroll to position [131, 0]
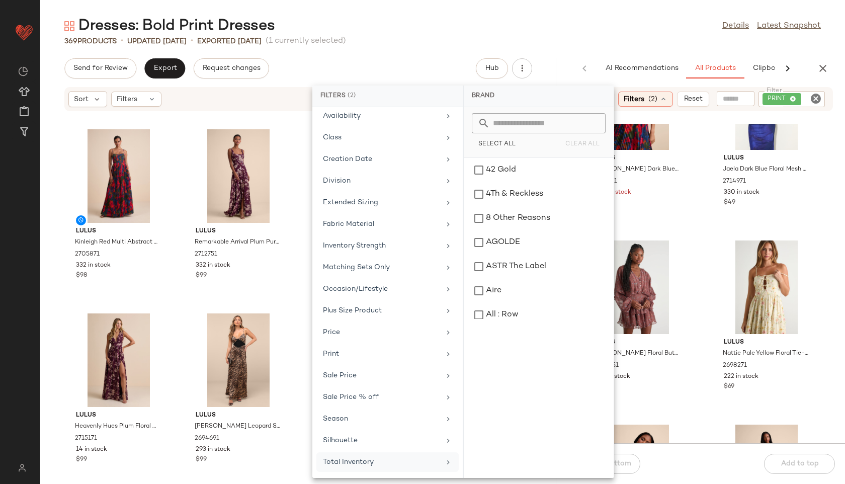
click at [344, 462] on div "Total Inventory" at bounding box center [381, 461] width 117 height 11
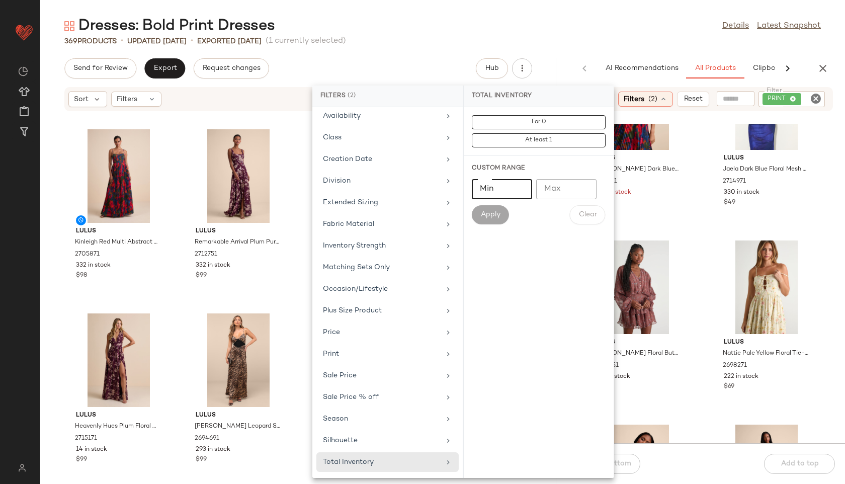
click at [492, 188] on input "Min" at bounding box center [502, 189] width 60 height 20
type input "**"
click at [487, 213] on span "Apply" at bounding box center [490, 215] width 20 height 8
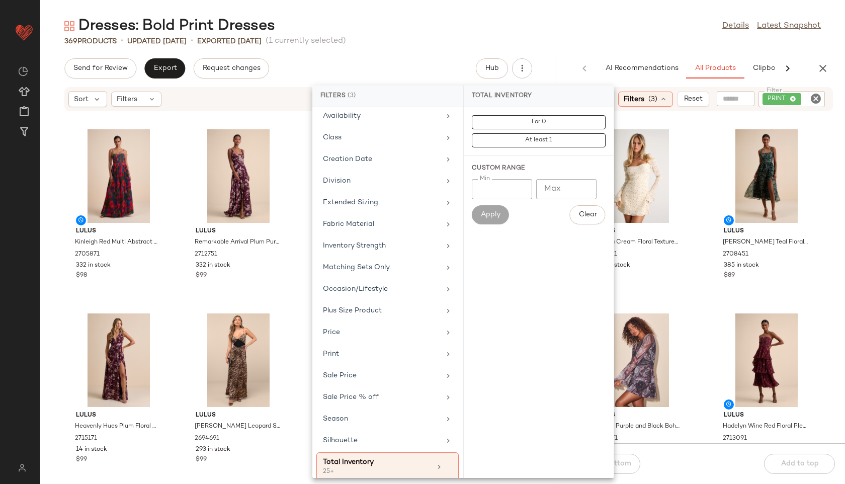
click at [549, 9] on main "Dresses: Bold Print Dresses Details Latest Snapshot 369 Products • updated Aug …" at bounding box center [422, 242] width 845 height 484
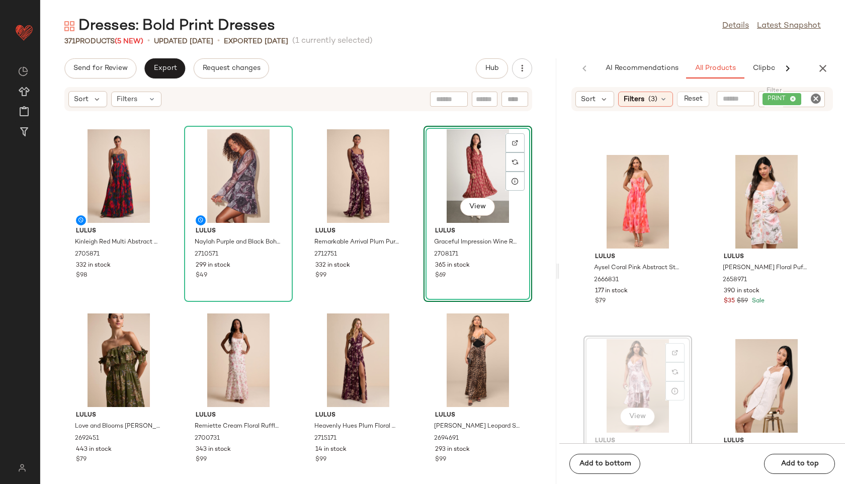
scroll to position [1640, 0]
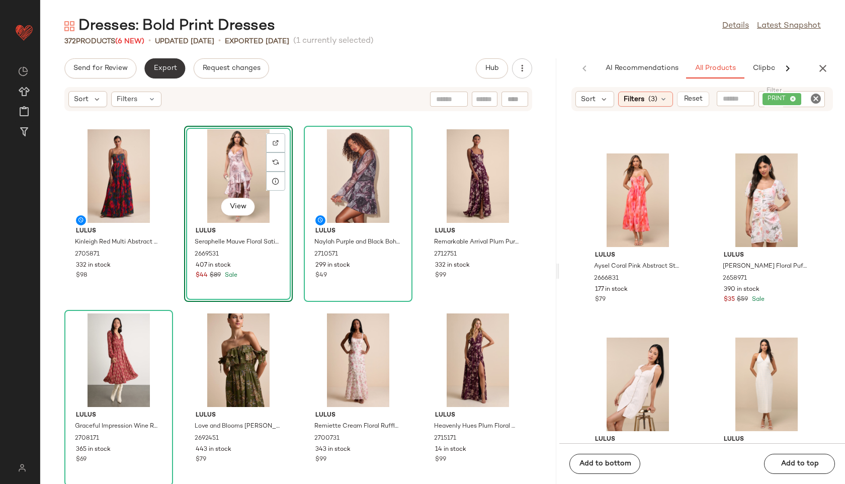
click at [174, 65] on span "Export" at bounding box center [165, 68] width 24 height 8
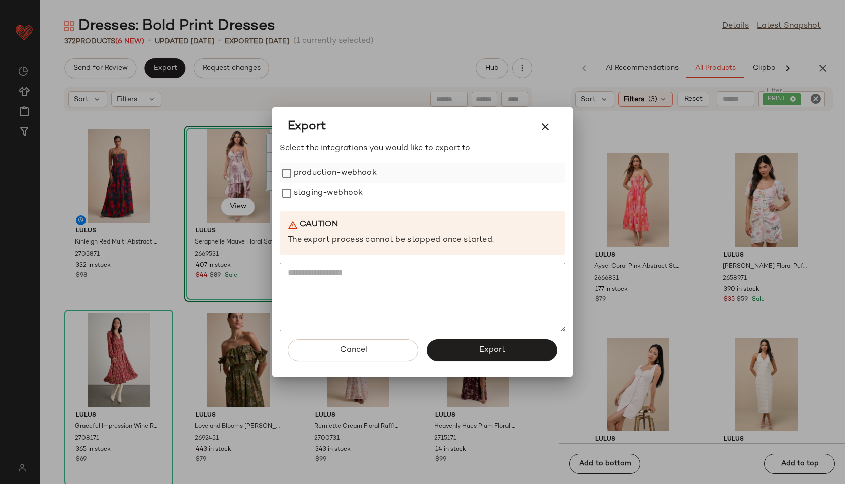
click at [309, 180] on label "production-webhook" at bounding box center [335, 173] width 83 height 20
click at [311, 195] on label "staging-webhook" at bounding box center [328, 193] width 69 height 20
click at [502, 345] on span "Export" at bounding box center [491, 350] width 27 height 10
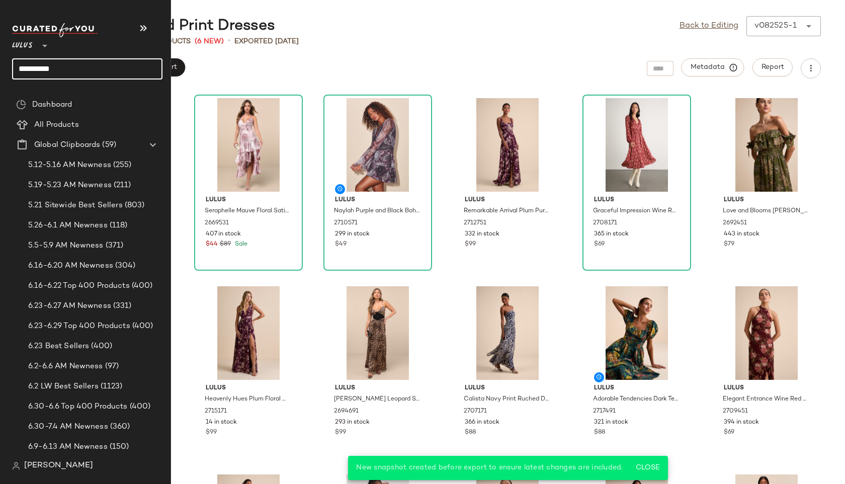
drag, startPoint x: 66, startPoint y: 70, endPoint x: 0, endPoint y: 70, distance: 65.9
click at [0, 70] on nav "**********" at bounding box center [85, 242] width 171 height 484
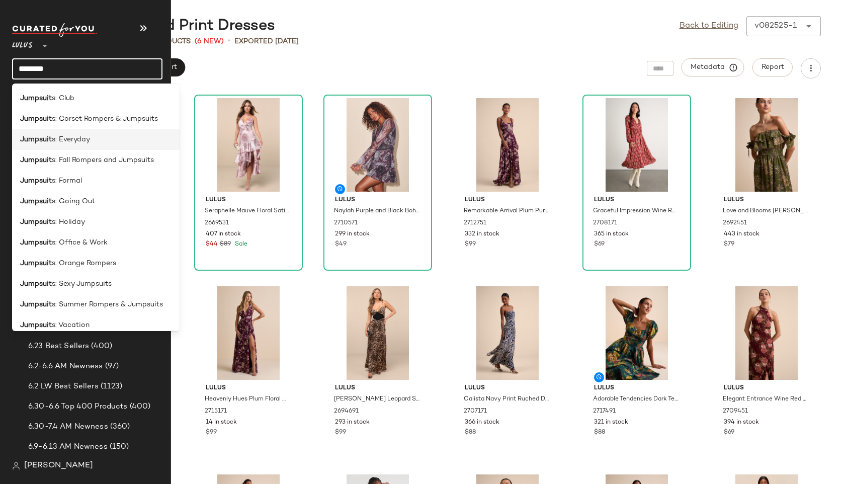
scroll to position [132, 0]
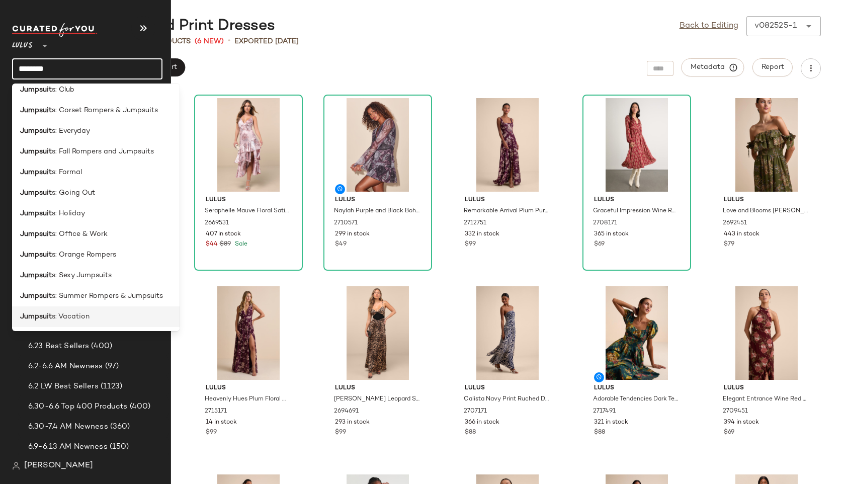
type input "********"
click at [76, 311] on span "s: Vacation" at bounding box center [71, 316] width 38 height 11
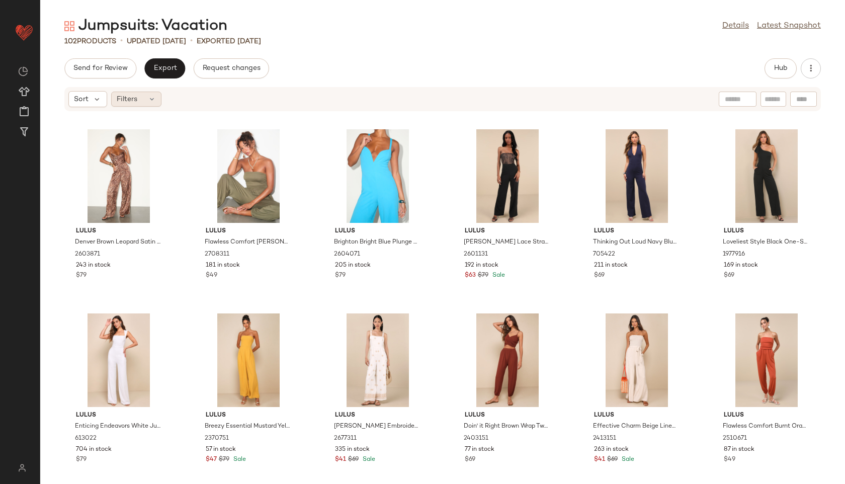
click at [160, 99] on div "Filters" at bounding box center [136, 98] width 50 height 15
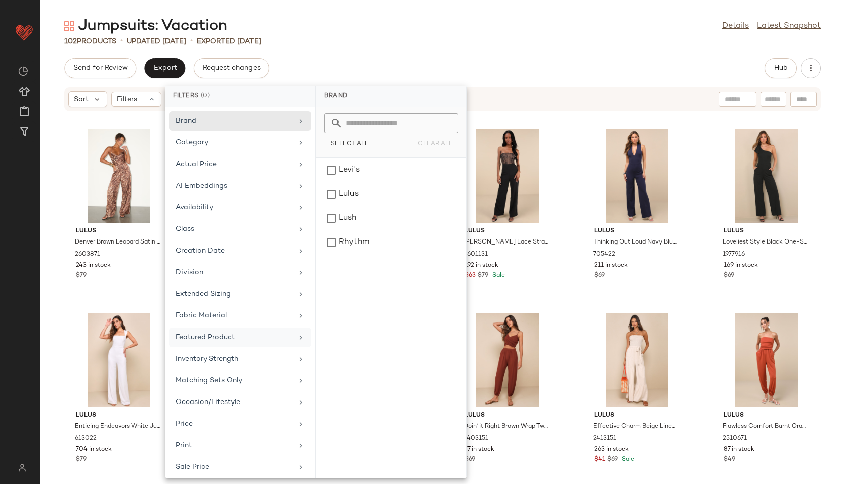
scroll to position [91, 0]
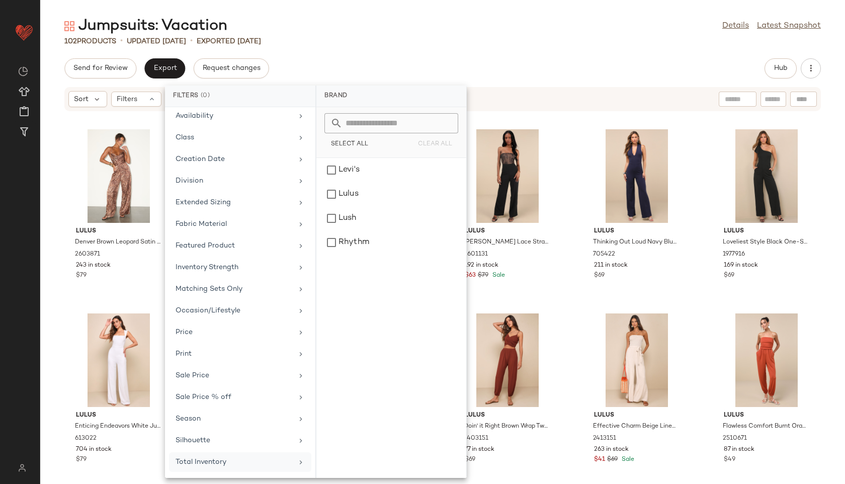
click at [225, 460] on div "Total Inventory" at bounding box center [233, 461] width 117 height 11
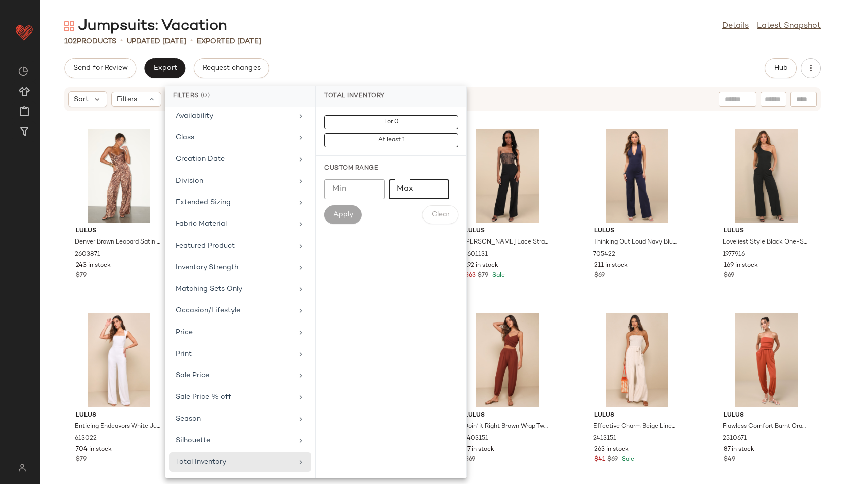
click at [421, 189] on input "Max" at bounding box center [419, 189] width 60 height 20
type input "**"
click at [349, 215] on span "Apply" at bounding box center [343, 215] width 20 height 8
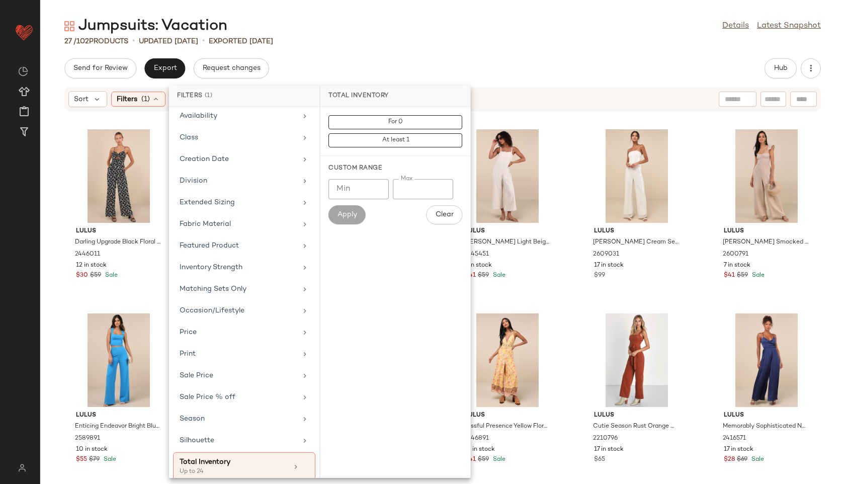
click at [425, 54] on div "Jumpsuits: Vacation Details Latest Snapshot 27 / 102 Products • updated Aug 22n…" at bounding box center [442, 250] width 804 height 468
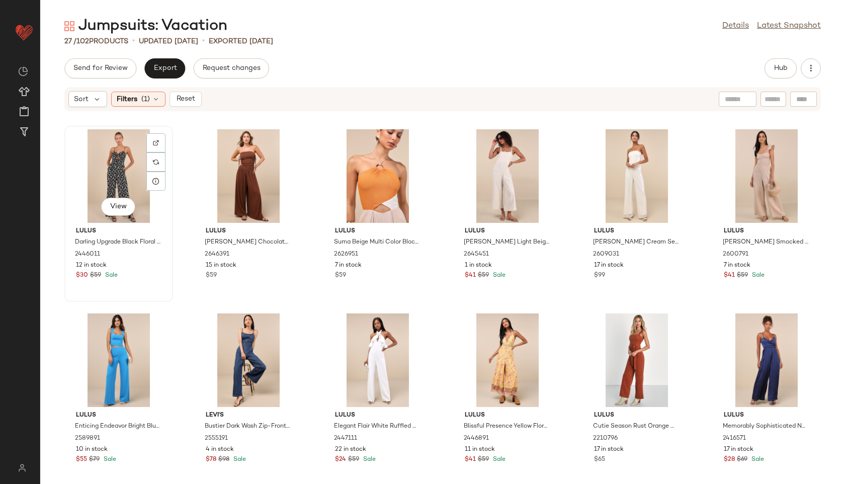
click at [112, 179] on div "View" at bounding box center [119, 176] width 102 height 94
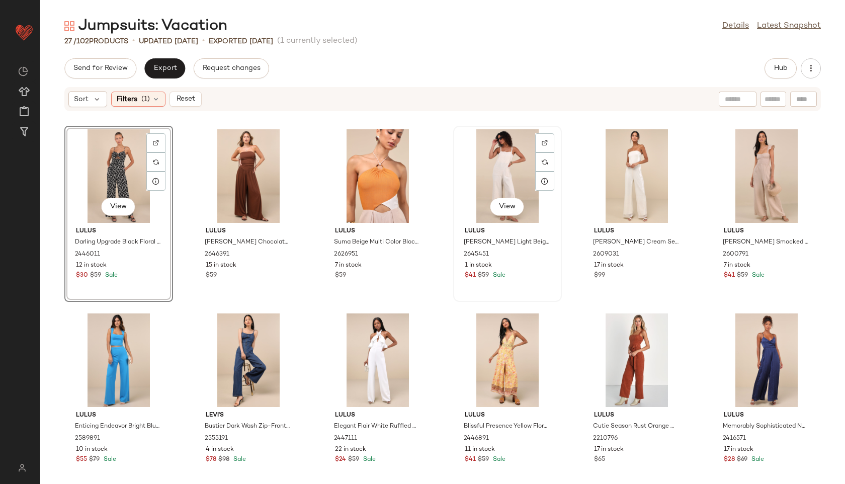
scroll to position [562, 0]
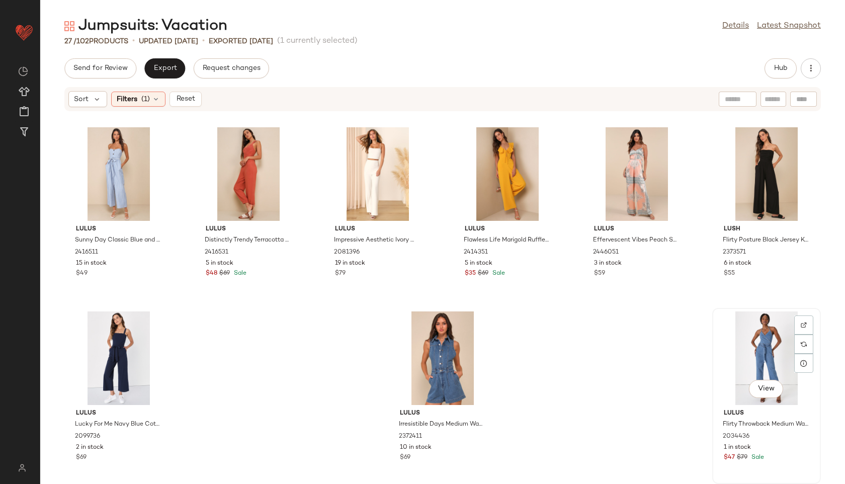
click at [608, 333] on div "View" at bounding box center [766, 358] width 102 height 94
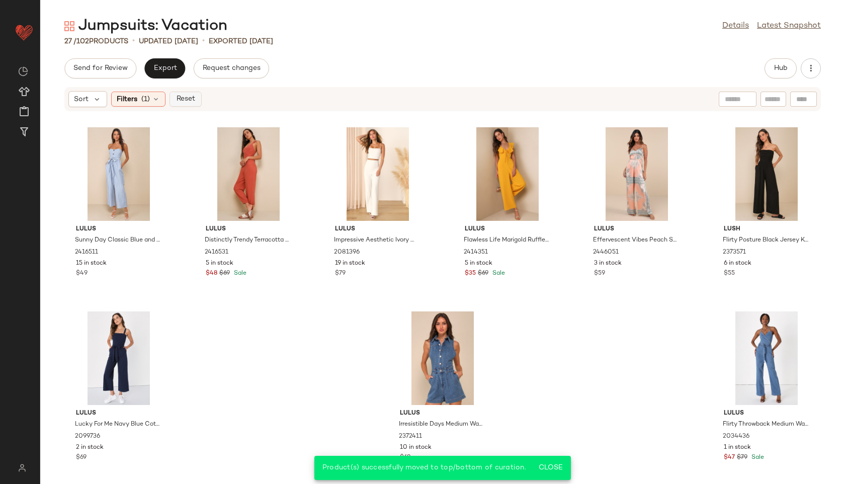
click at [180, 104] on button "Reset" at bounding box center [185, 98] width 32 height 15
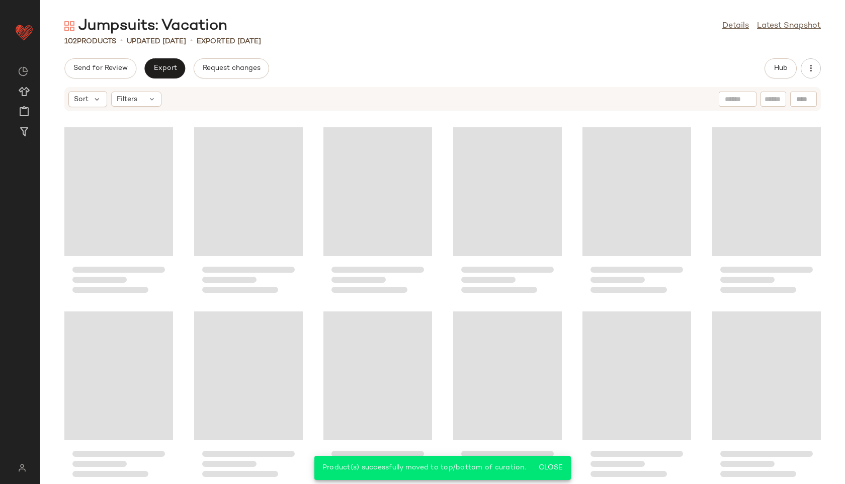
scroll to position [2770, 0]
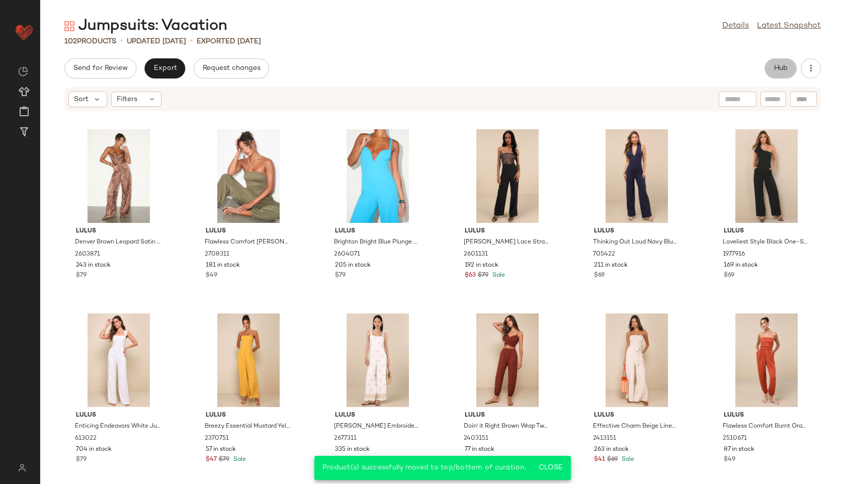
click at [608, 69] on span "Hub" at bounding box center [780, 68] width 14 height 8
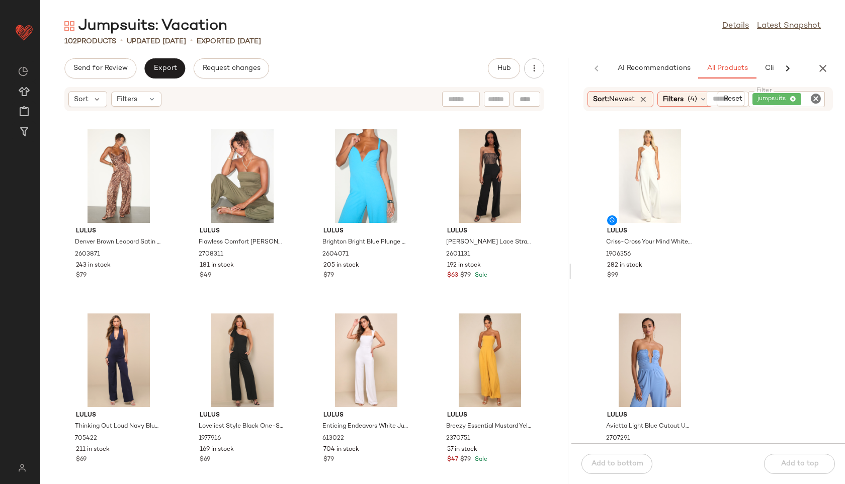
drag, startPoint x: 441, startPoint y: 266, endPoint x: 665, endPoint y: 304, distance: 226.4
click at [608, 304] on div "Jumpsuits: Vacation Details Latest Snapshot 102 Products • updated Aug 25th • E…" at bounding box center [442, 250] width 804 height 468
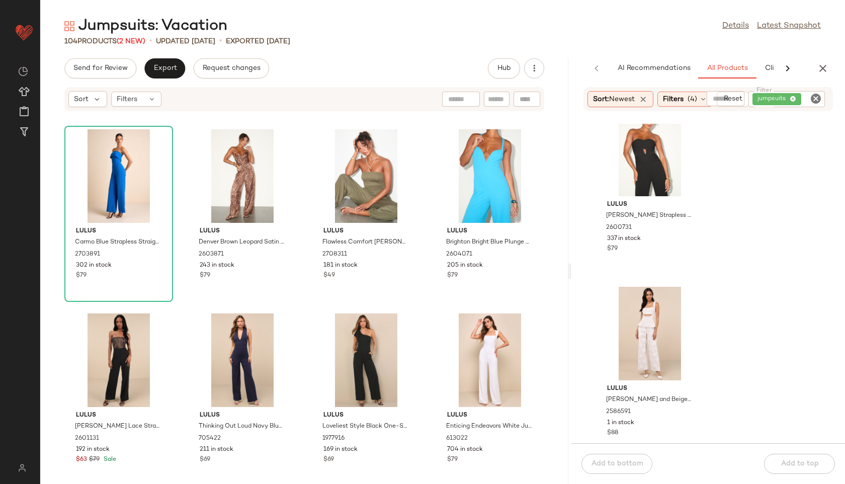
scroll to position [1323, 0]
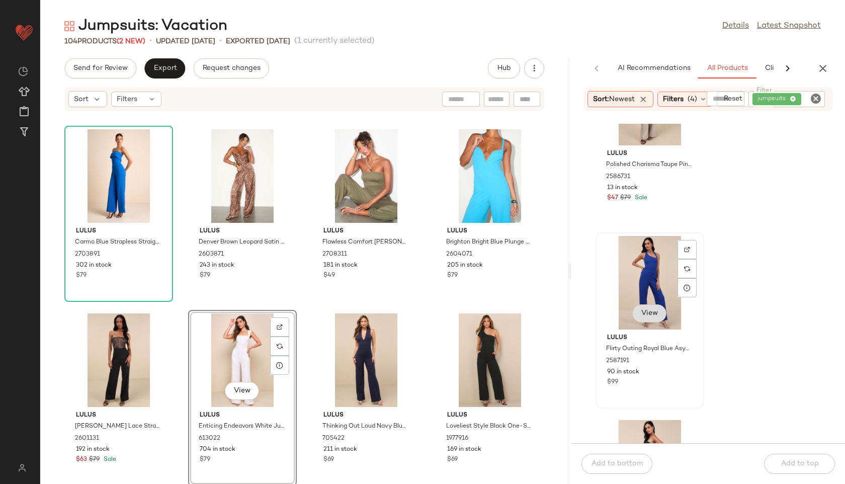
scroll to position [2108, 0]
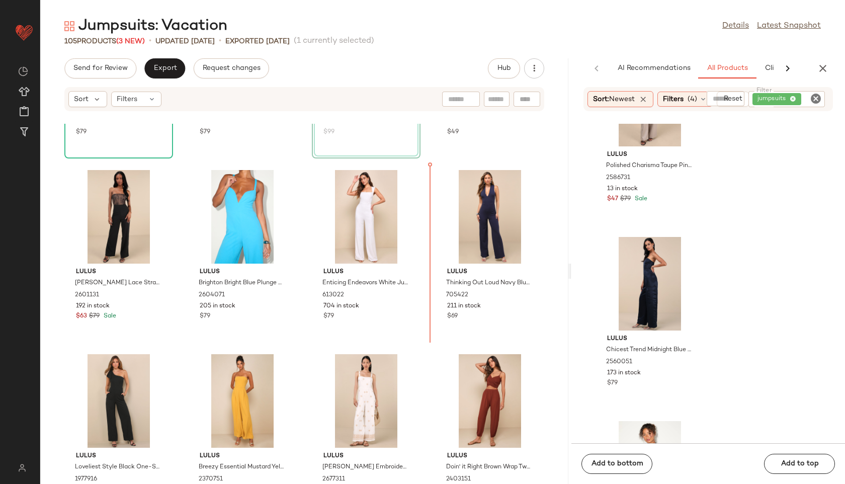
scroll to position [173, 0]
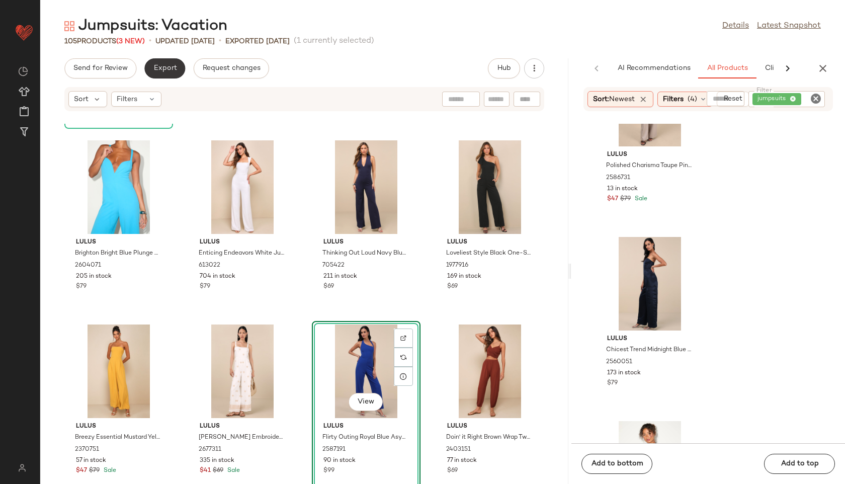
click at [157, 73] on button "Export" at bounding box center [164, 68] width 41 height 20
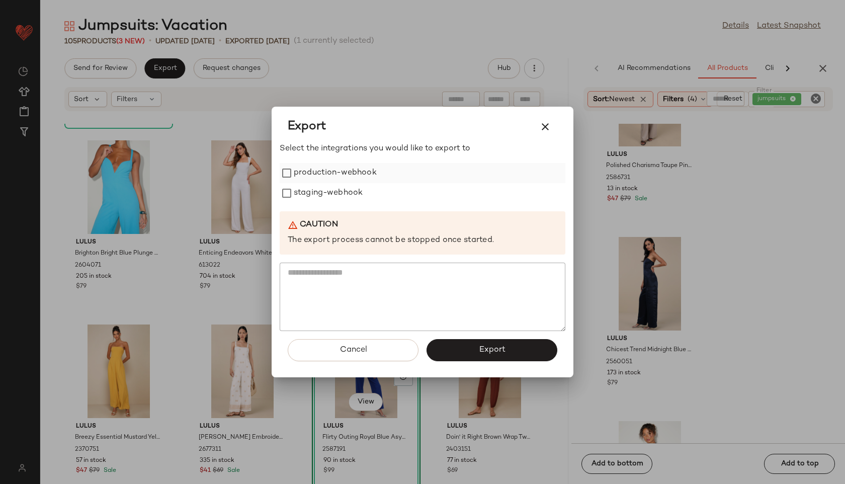
click at [341, 163] on label "production-webhook" at bounding box center [335, 173] width 83 height 20
click at [338, 181] on label "production-webhook" at bounding box center [335, 173] width 83 height 20
click at [335, 192] on label "staging-webhook" at bounding box center [328, 193] width 69 height 20
click at [475, 345] on button "Export" at bounding box center [491, 350] width 131 height 22
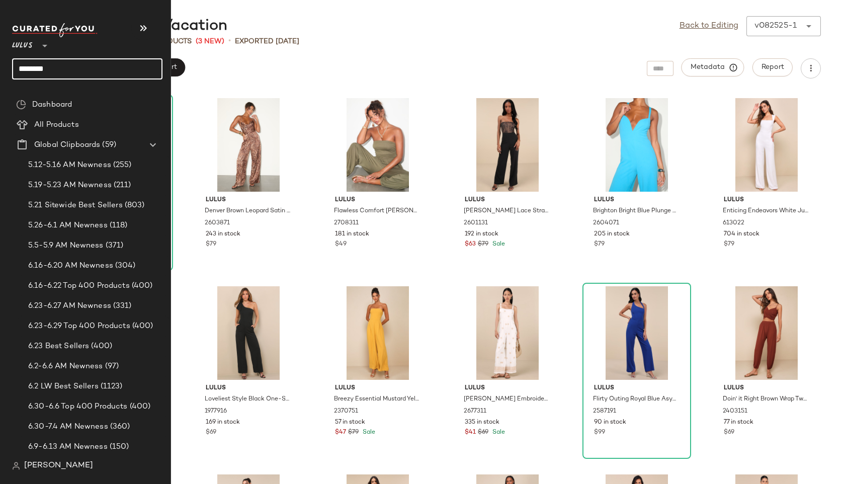
click at [70, 70] on input "********" at bounding box center [87, 68] width 150 height 21
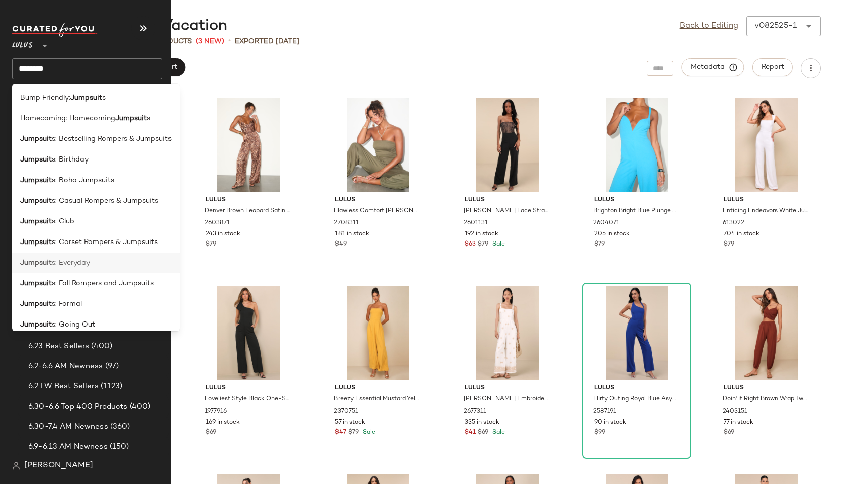
click at [77, 256] on div "Jumpsuit s: Everyday" at bounding box center [95, 262] width 167 height 21
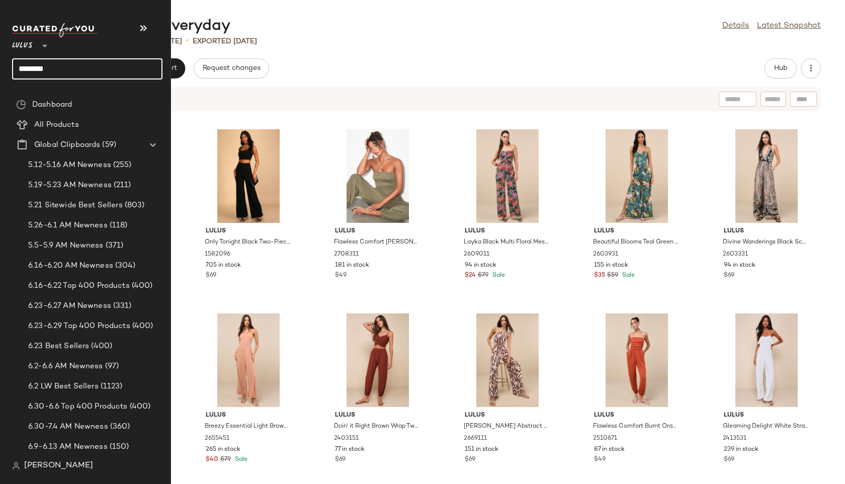
click at [60, 69] on input "********" at bounding box center [87, 68] width 150 height 21
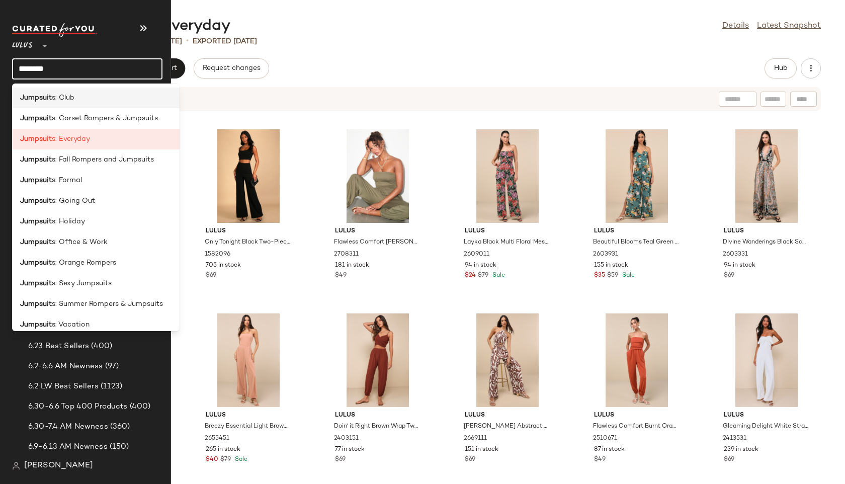
scroll to position [123, 0]
click at [83, 239] on span "s: Office & Work" at bounding box center [80, 242] width 56 height 11
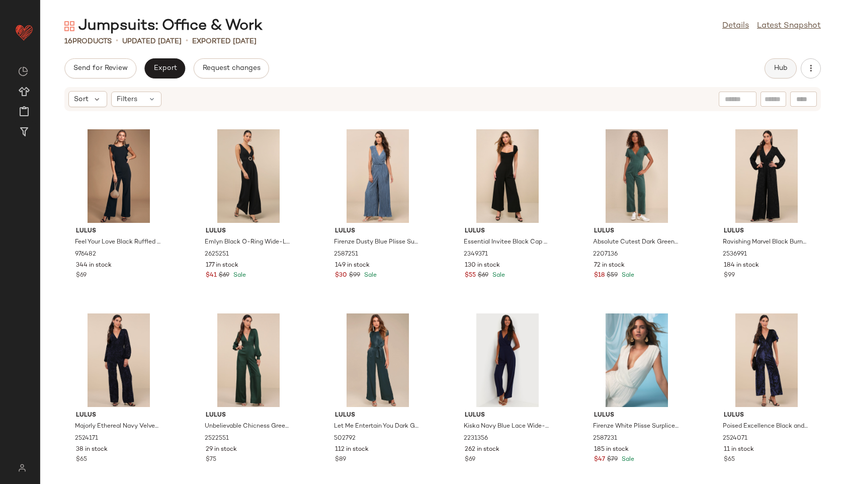
click at [608, 64] on span "Hub" at bounding box center [780, 68] width 14 height 8
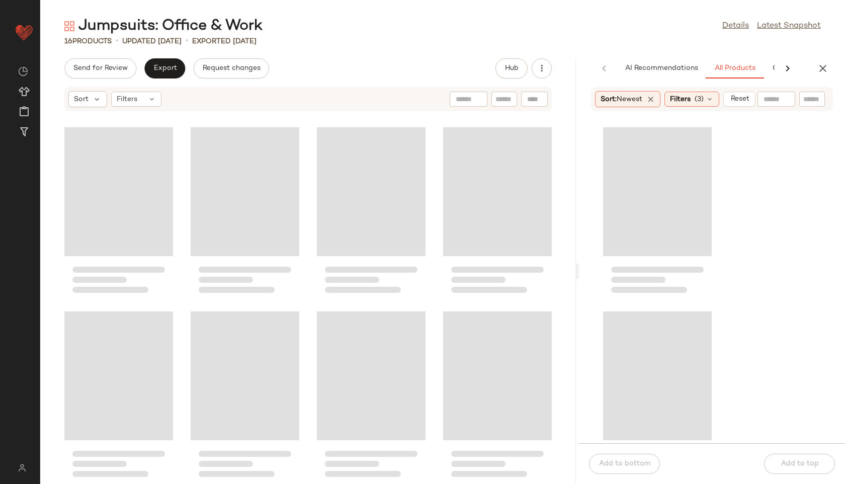
drag, startPoint x: 443, startPoint y: 273, endPoint x: 588, endPoint y: 257, distance: 145.7
click at [588, 257] on div "Jumpsuits: Office & Work Details Latest Snapshot 16 Products • updated Aug 22nd…" at bounding box center [442, 250] width 804 height 468
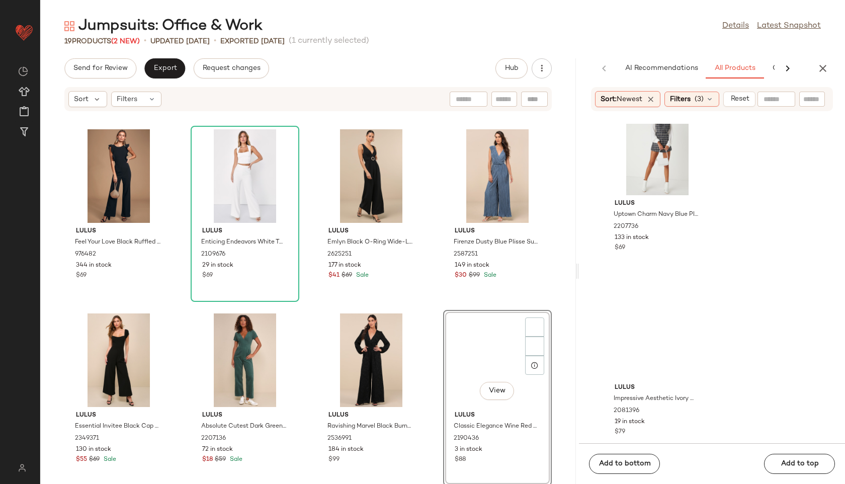
scroll to position [220, 0]
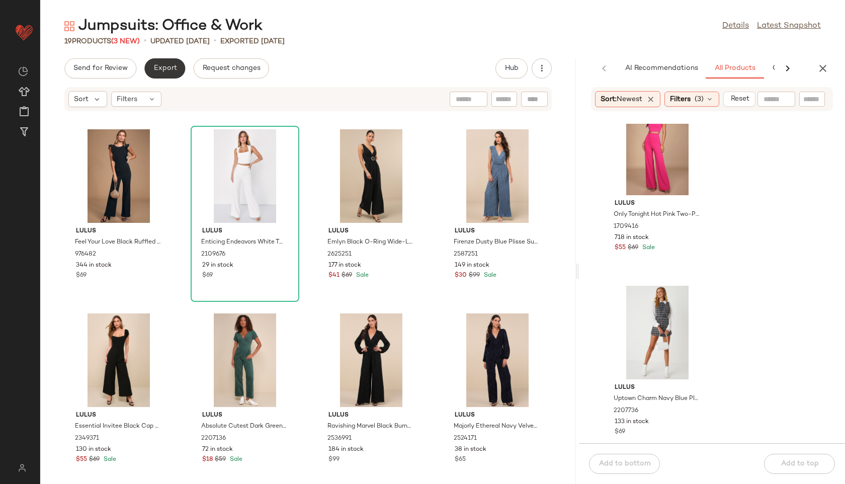
click at [171, 67] on span "Export" at bounding box center [165, 68] width 24 height 8
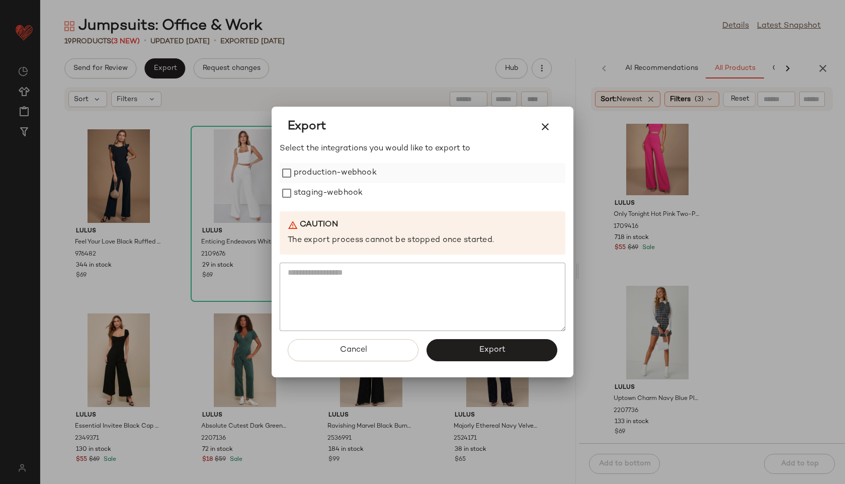
click at [312, 164] on label "production-webhook" at bounding box center [335, 173] width 83 height 20
click at [315, 185] on label "staging-webhook" at bounding box center [328, 193] width 69 height 20
click at [483, 350] on span "Export" at bounding box center [491, 350] width 27 height 10
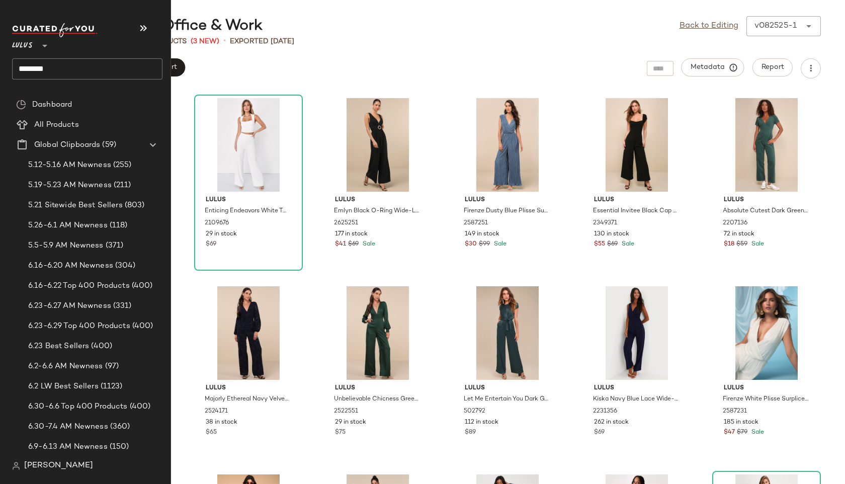
click at [57, 67] on input "********" at bounding box center [87, 68] width 150 height 21
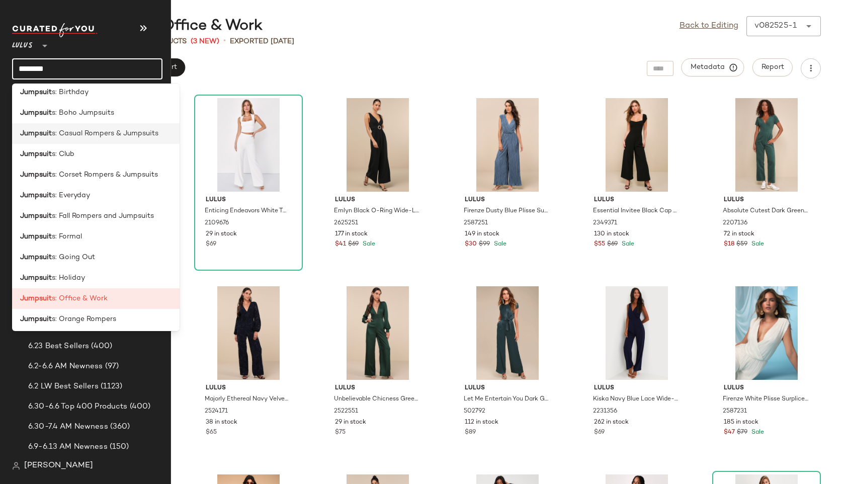
scroll to position [132, 0]
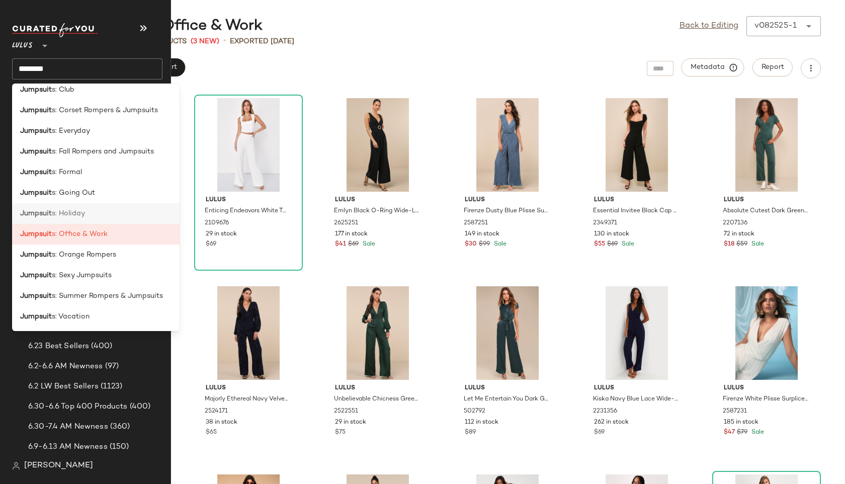
click at [68, 211] on span "s: Holiday" at bounding box center [68, 213] width 33 height 11
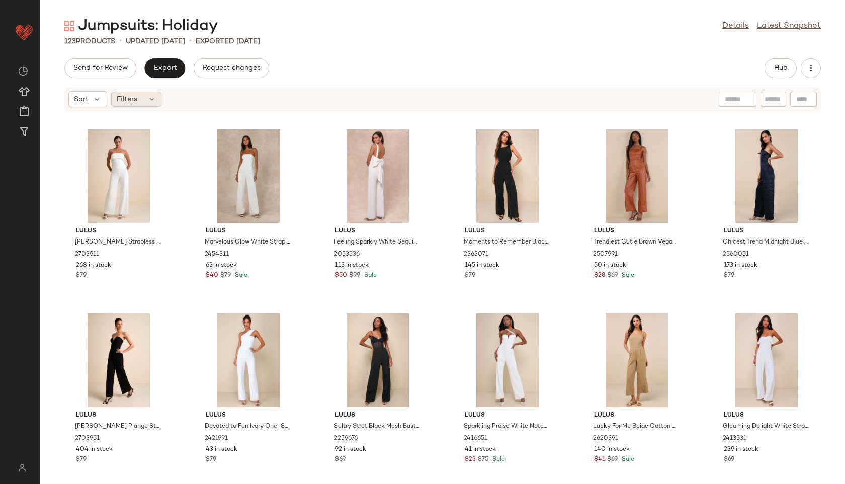
click at [139, 97] on div "Filters" at bounding box center [136, 98] width 50 height 15
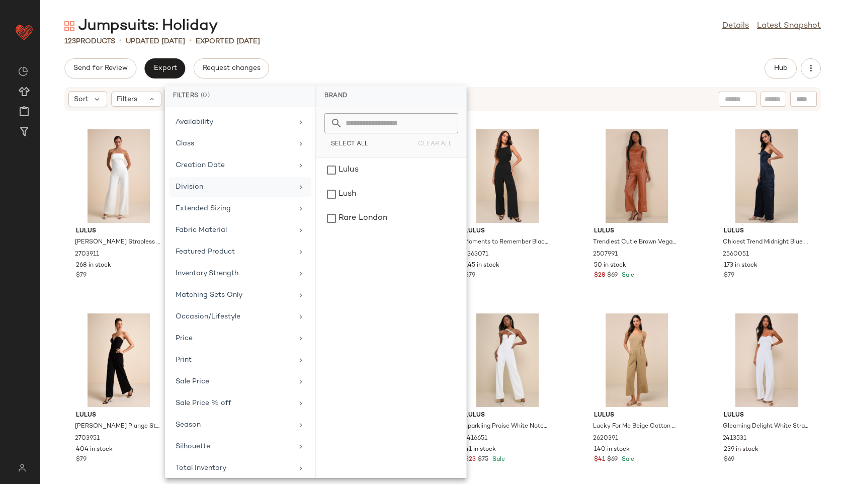
scroll to position [91, 0]
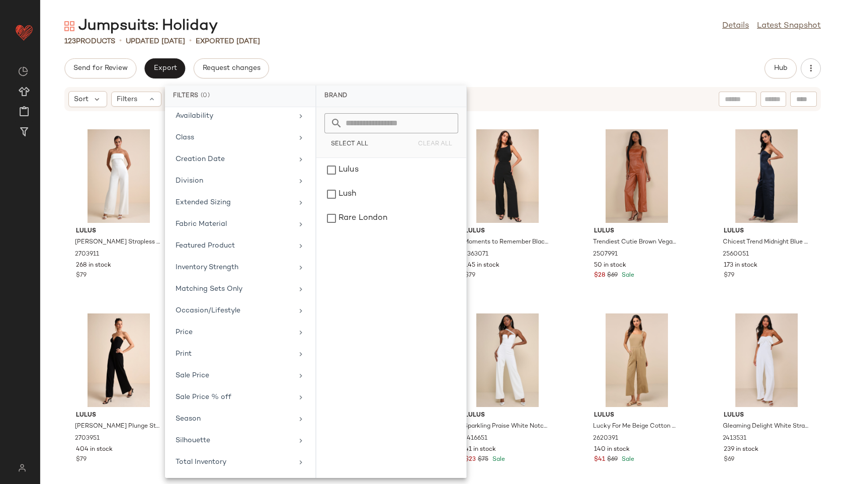
click at [229, 467] on div "Brand Category Actual Price AI Embeddings Availability Class Creation Date Divi…" at bounding box center [240, 292] width 150 height 371
click at [231, 465] on div "Total Inventory" at bounding box center [233, 461] width 117 height 11
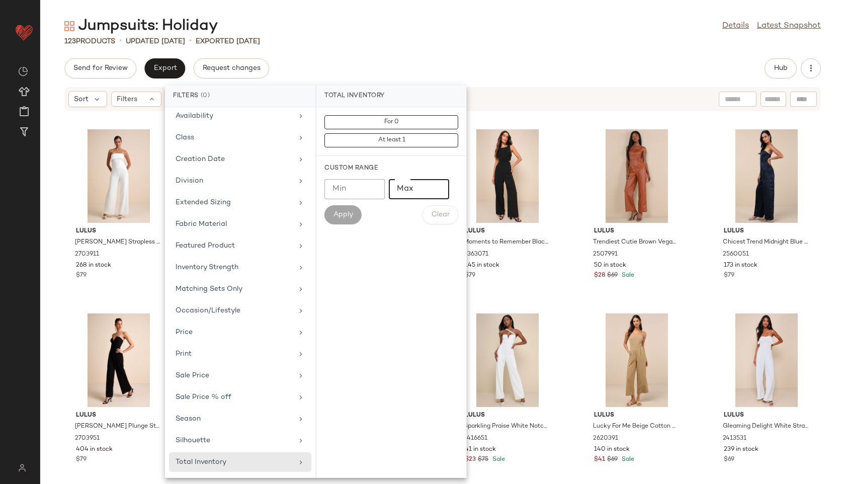
click at [427, 186] on input "Max" at bounding box center [419, 189] width 60 height 20
type input "**"
click at [339, 220] on button "Apply" at bounding box center [342, 214] width 37 height 19
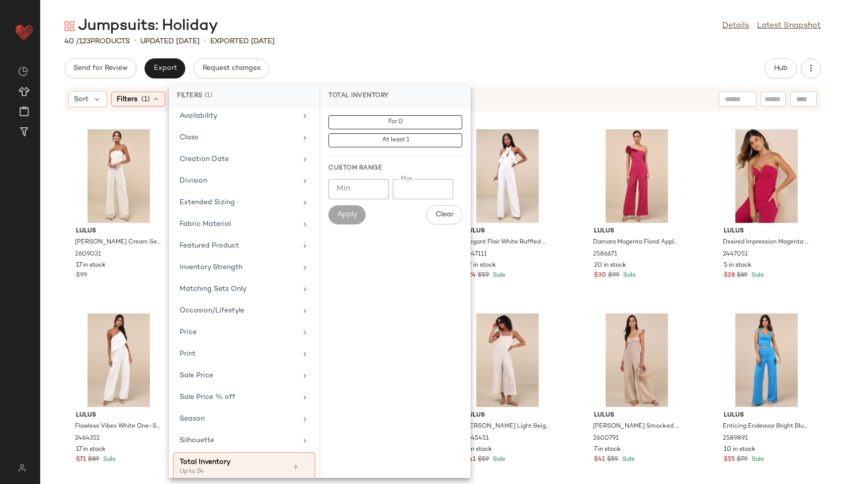
click at [420, 20] on div "Jumpsuits: Holiday Details Latest Snapshot" at bounding box center [442, 26] width 804 height 20
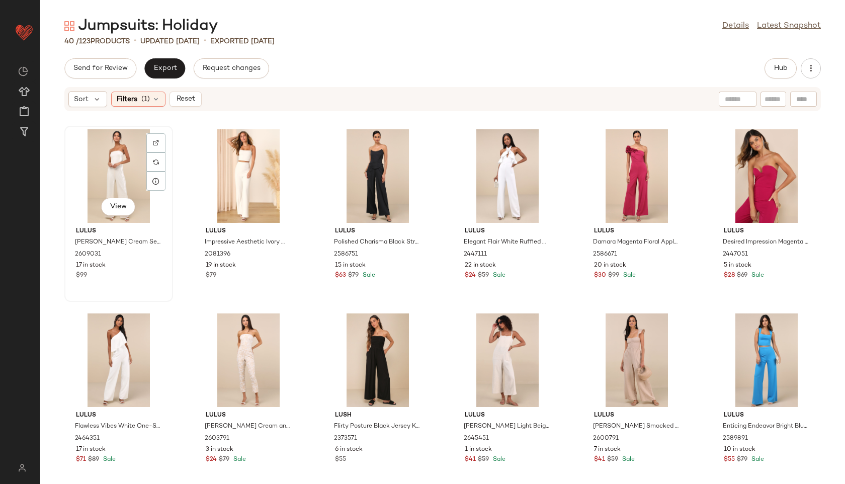
click at [122, 168] on div "View" at bounding box center [119, 176] width 102 height 94
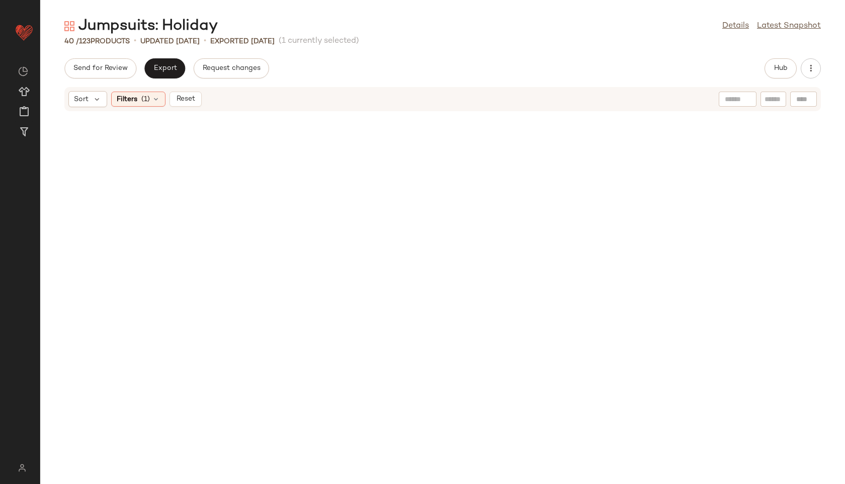
scroll to position [930, 0]
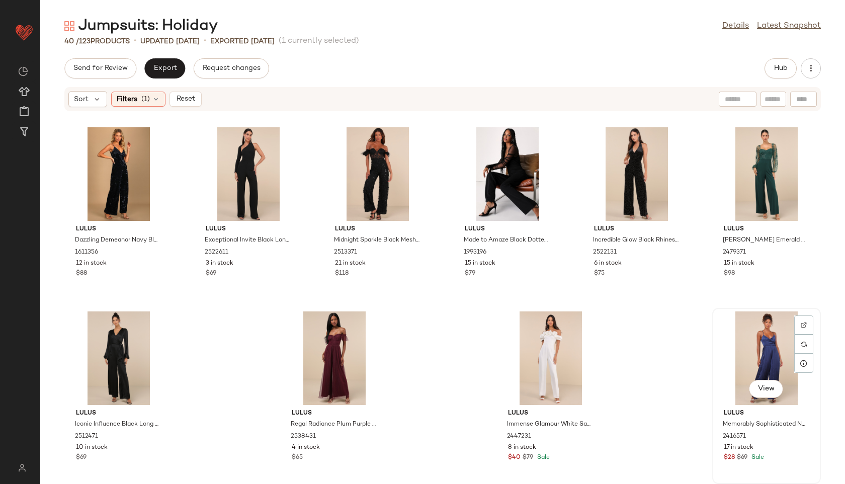
click at [608, 339] on div "View" at bounding box center [766, 358] width 102 height 94
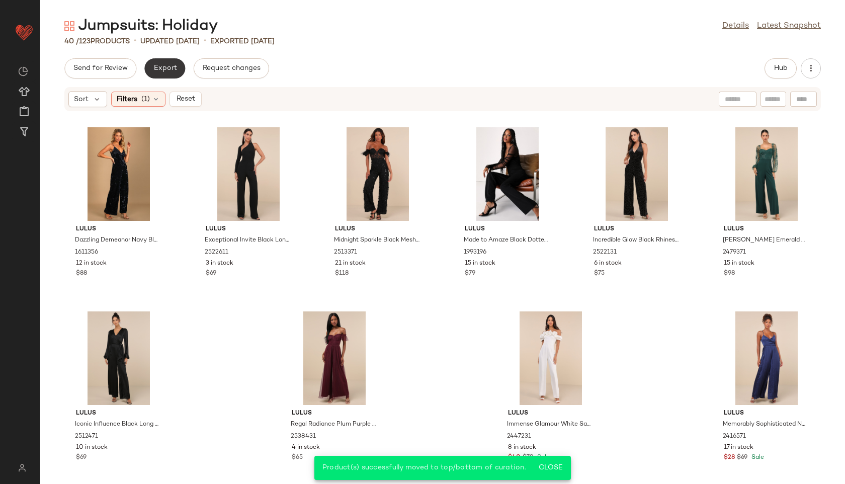
click at [166, 66] on span "Export" at bounding box center [165, 68] width 24 height 8
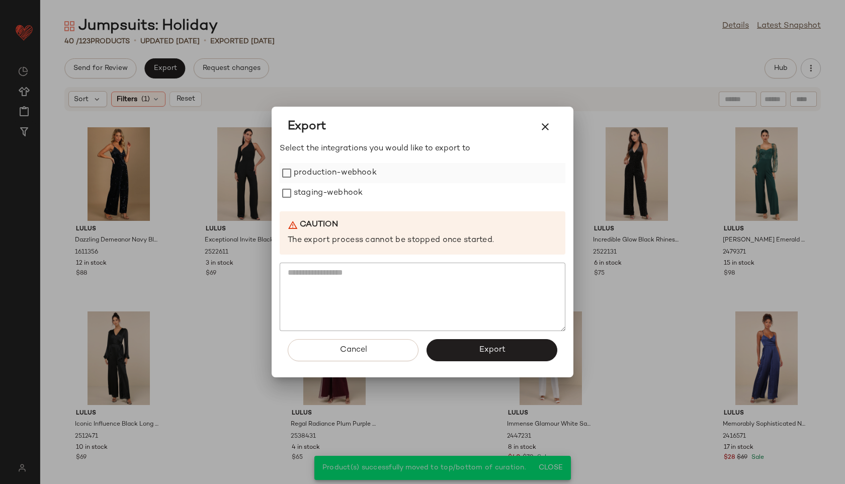
click at [357, 173] on label "production-webhook" at bounding box center [335, 173] width 83 height 20
click at [356, 190] on label "staging-webhook" at bounding box center [328, 193] width 69 height 20
click at [468, 355] on button "Export" at bounding box center [491, 350] width 131 height 22
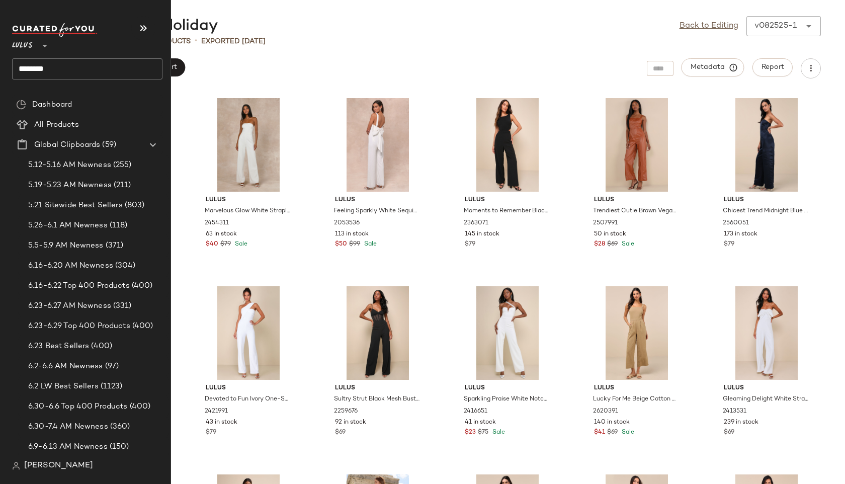
click at [68, 65] on input "********" at bounding box center [87, 68] width 150 height 21
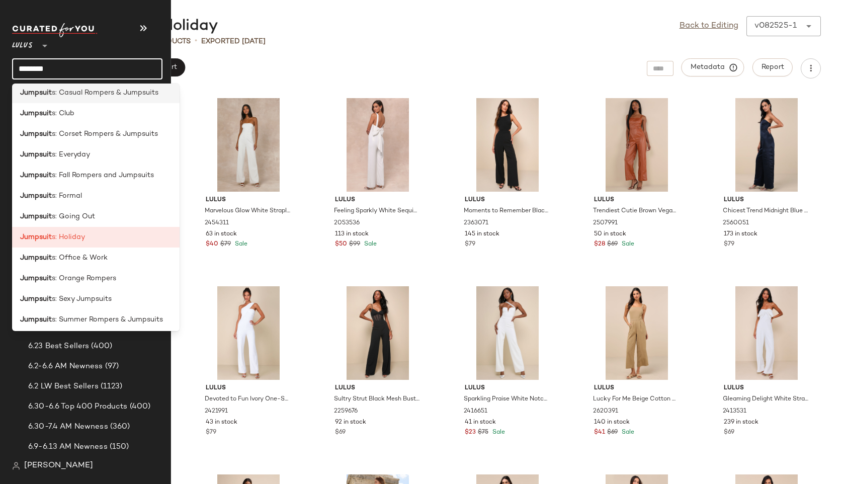
scroll to position [109, 0]
click at [75, 279] on span "s: Orange Rompers" at bounding box center [84, 277] width 64 height 11
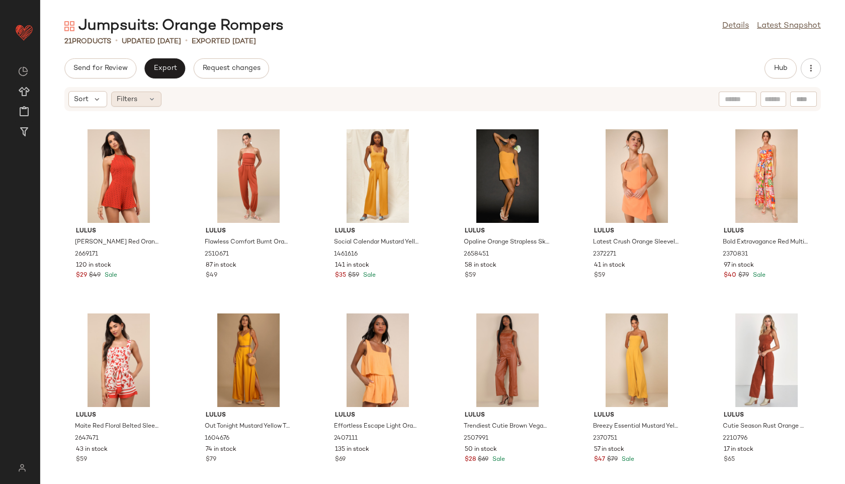
click at [146, 99] on div "Filters" at bounding box center [136, 98] width 50 height 15
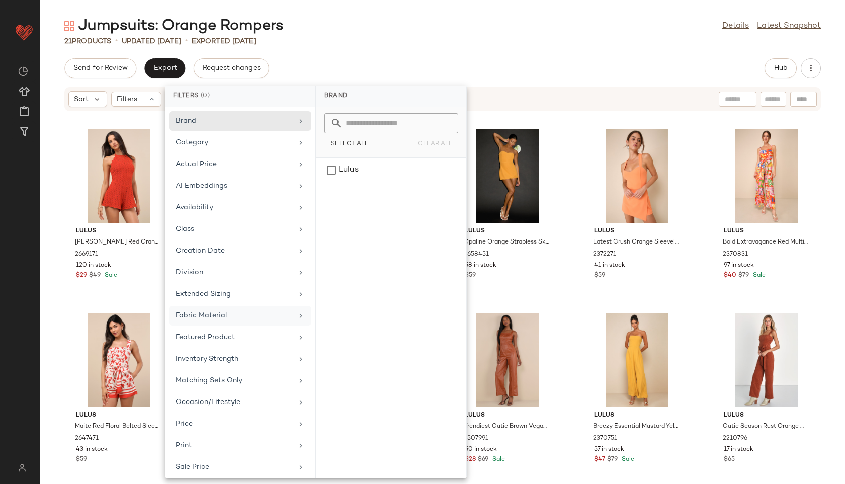
scroll to position [91, 0]
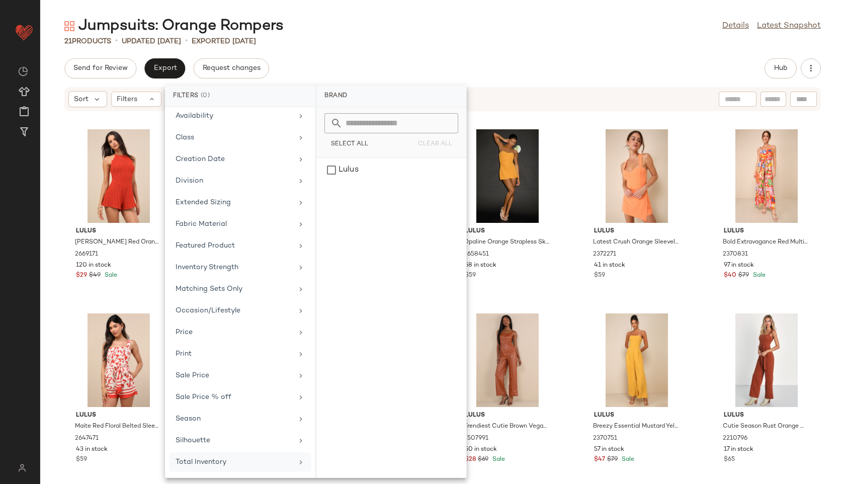
click at [240, 462] on div "Total Inventory" at bounding box center [233, 461] width 117 height 11
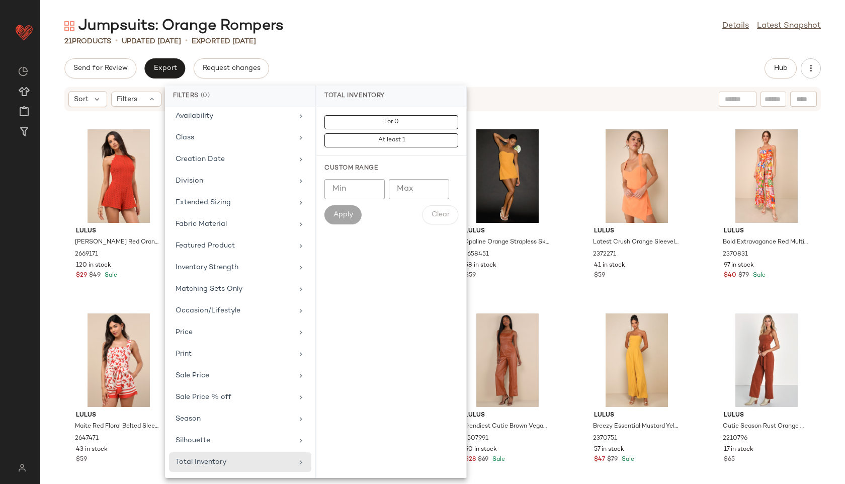
click at [406, 196] on input "Max" at bounding box center [419, 189] width 60 height 20
type input "**"
click at [338, 211] on span "Apply" at bounding box center [343, 215] width 20 height 8
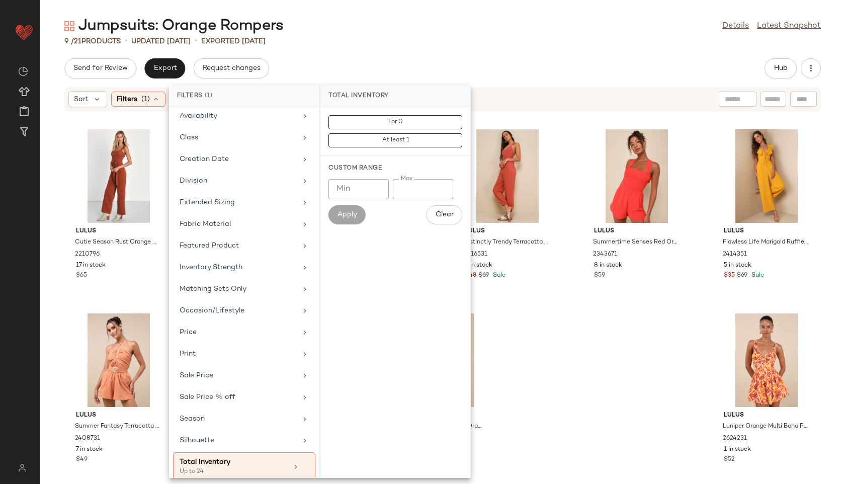
click at [430, 52] on div "Jumpsuits: Orange Rompers Details Latest Snapshot 9 / 21 Products • updated Aug…" at bounding box center [442, 250] width 804 height 468
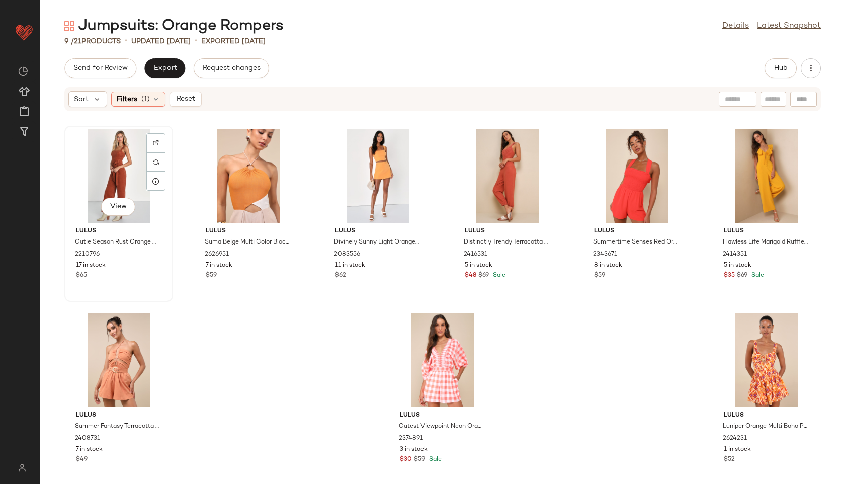
click at [119, 176] on div "View" at bounding box center [119, 176] width 102 height 94
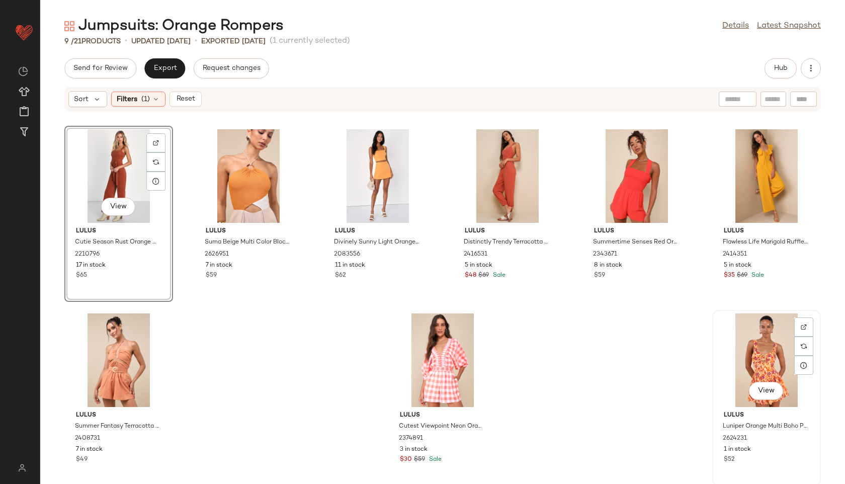
click at [608, 323] on div "View" at bounding box center [766, 360] width 102 height 94
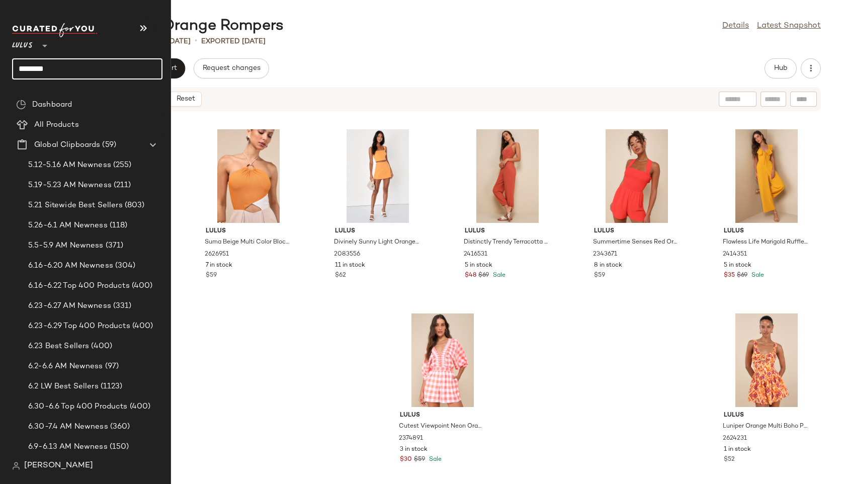
click at [68, 71] on input "********" at bounding box center [87, 68] width 150 height 21
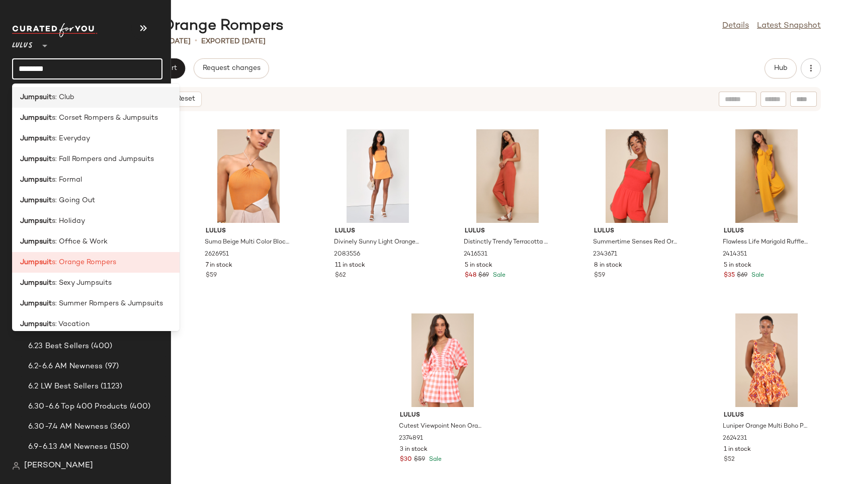
scroll to position [132, 0]
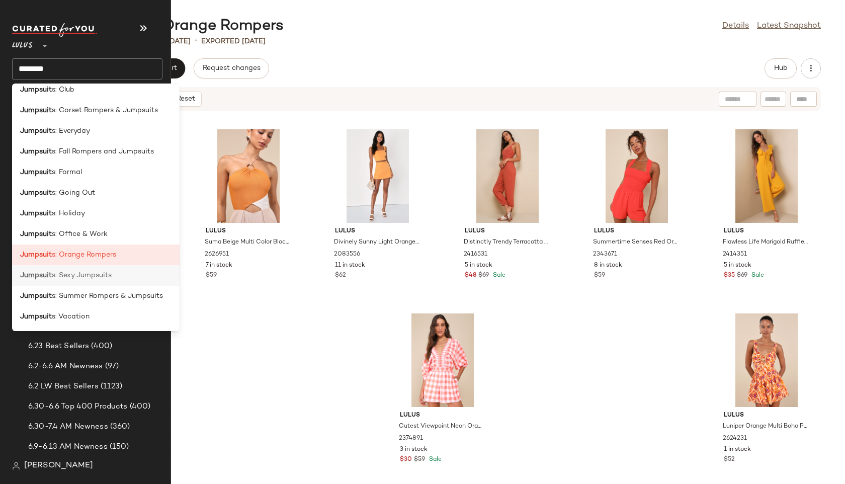
click at [85, 271] on span "s: Sexy Jumpsuits" at bounding box center [82, 275] width 60 height 11
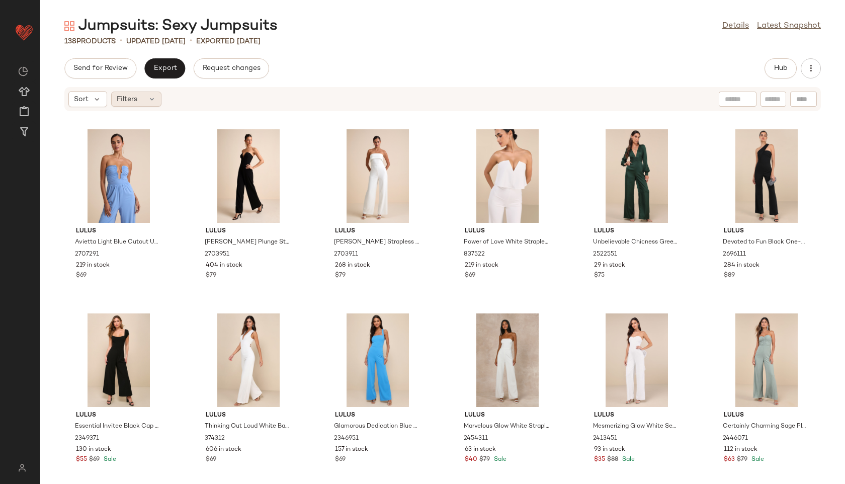
click at [153, 100] on icon at bounding box center [152, 99] width 8 height 8
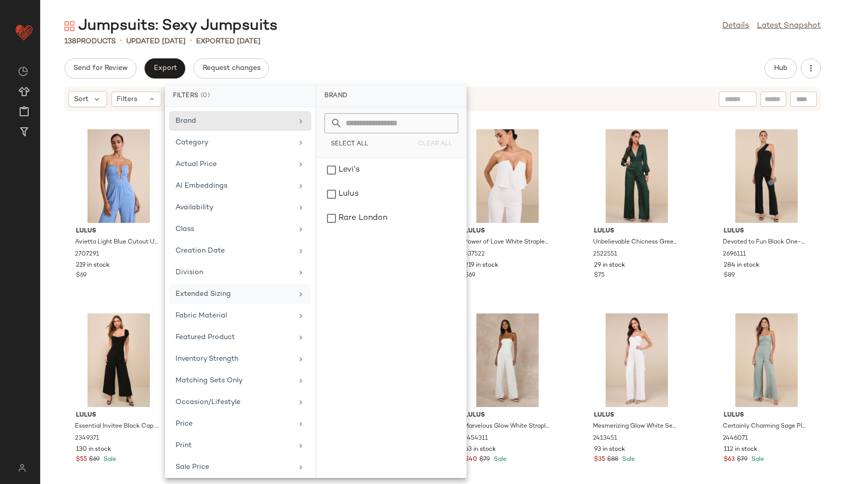
scroll to position [91, 0]
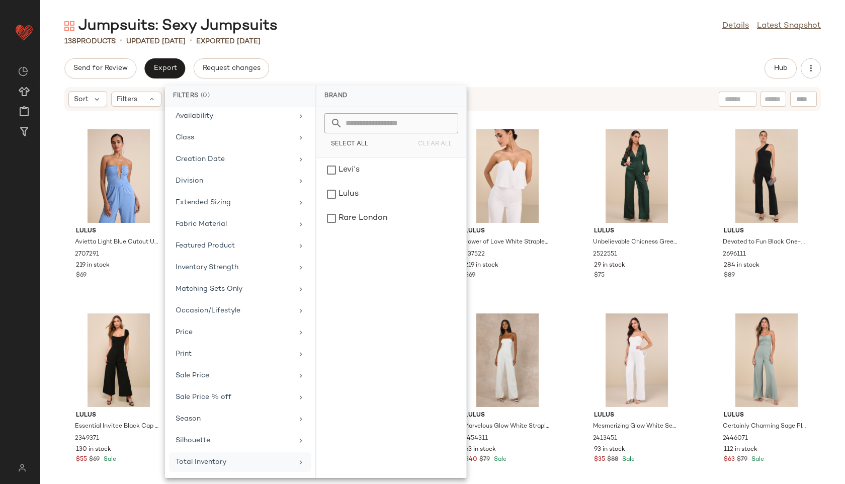
click at [225, 456] on div "Total Inventory" at bounding box center [233, 461] width 117 height 11
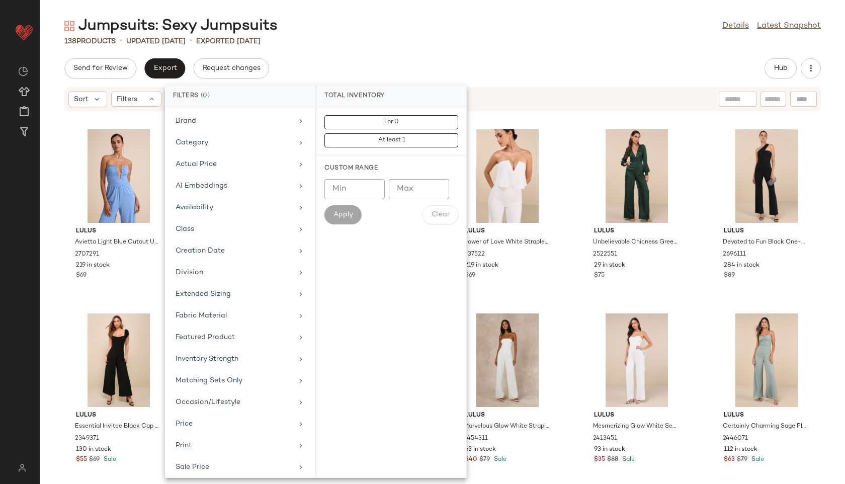
scroll to position [91, 0]
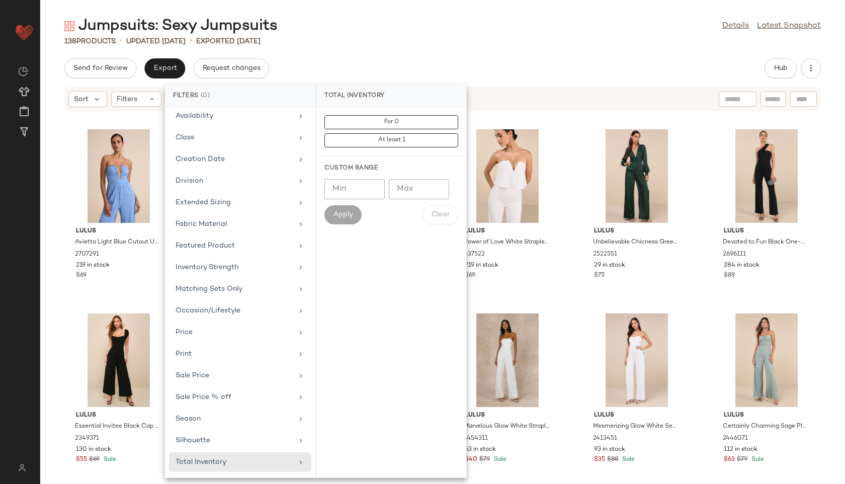
click at [409, 193] on input "Max" at bounding box center [419, 189] width 60 height 20
type input "**"
click at [343, 223] on button "Apply" at bounding box center [342, 214] width 37 height 19
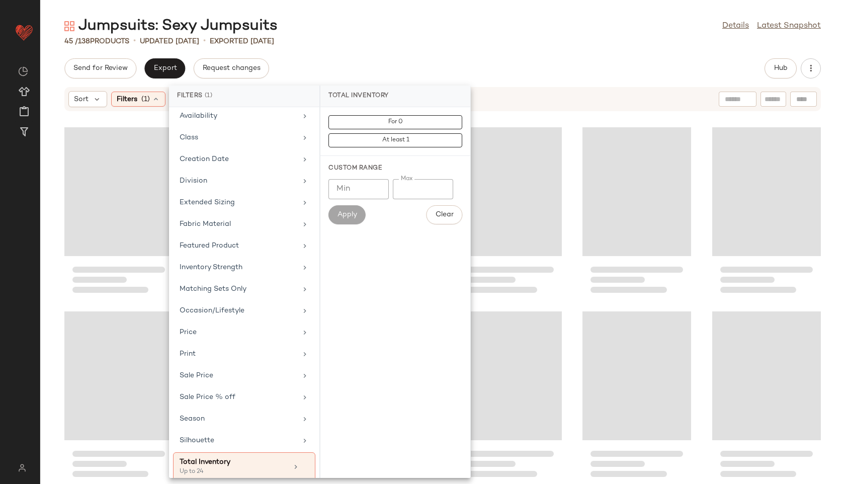
click at [379, 31] on div "Jumpsuits: Sexy Jumpsuits Details Latest Snapshot" at bounding box center [442, 26] width 804 height 20
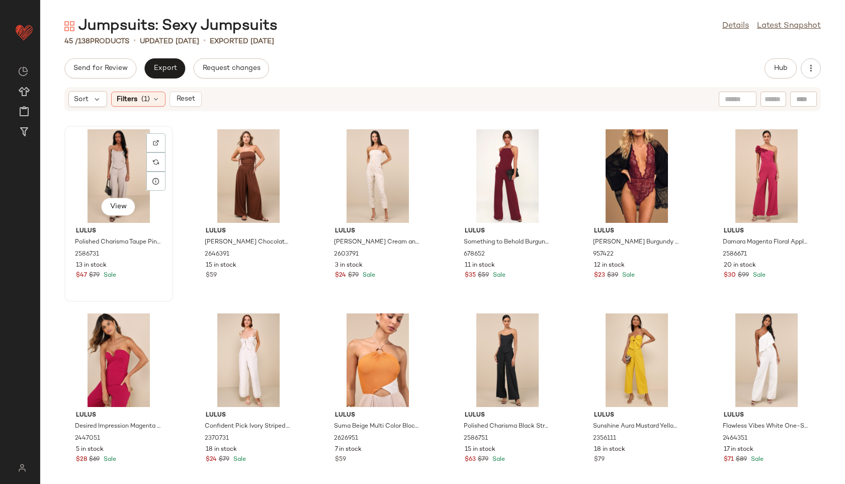
click at [127, 171] on div "View" at bounding box center [119, 176] width 102 height 94
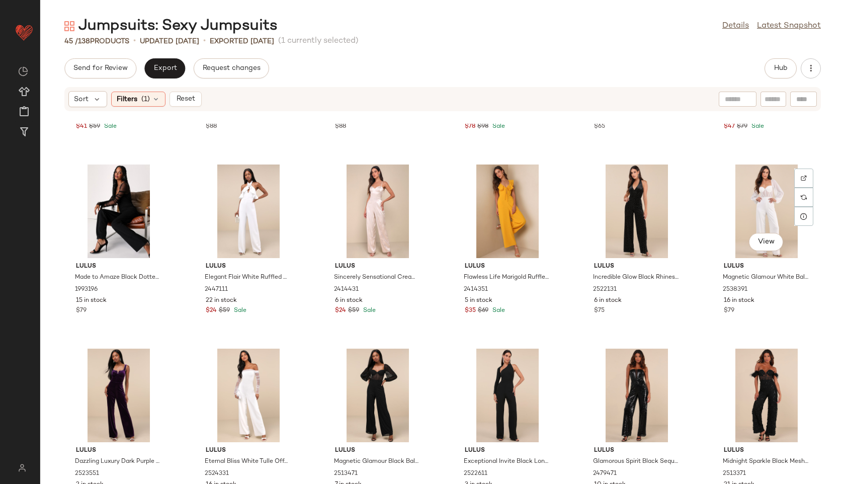
scroll to position [1114, 0]
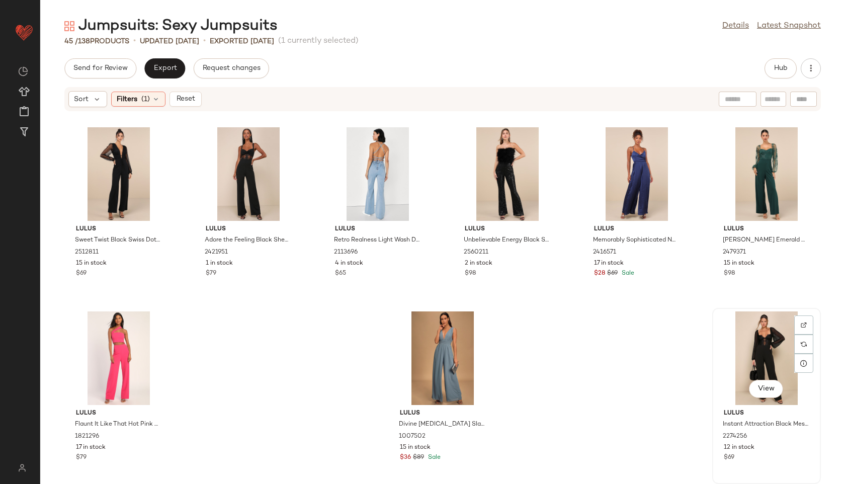
click at [739, 330] on div "View" at bounding box center [766, 358] width 102 height 94
click at [184, 94] on button "Reset" at bounding box center [185, 98] width 32 height 15
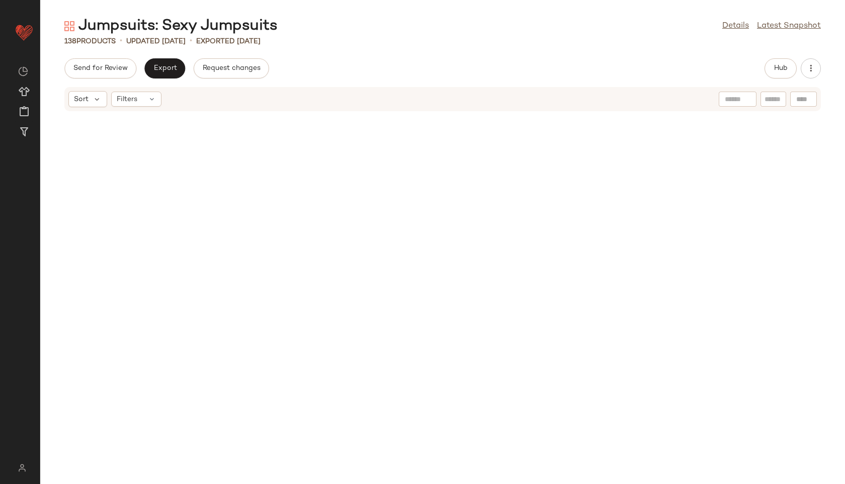
scroll to position [3874, 0]
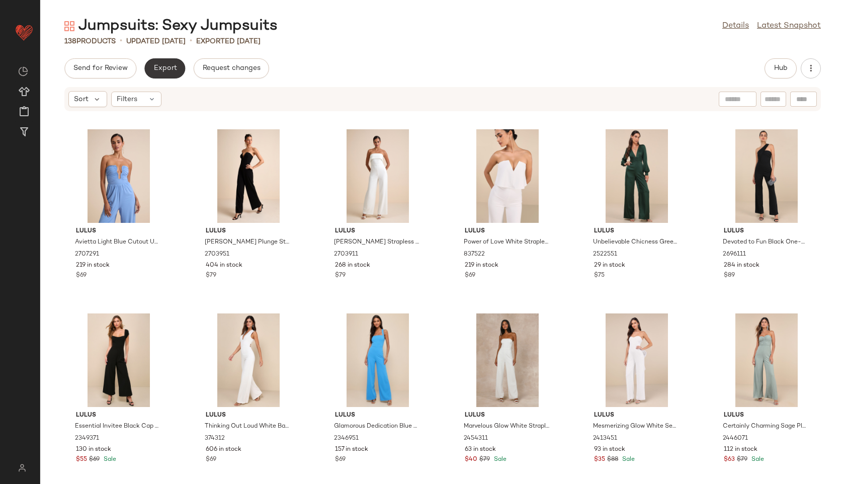
click at [149, 61] on button "Export" at bounding box center [164, 68] width 41 height 20
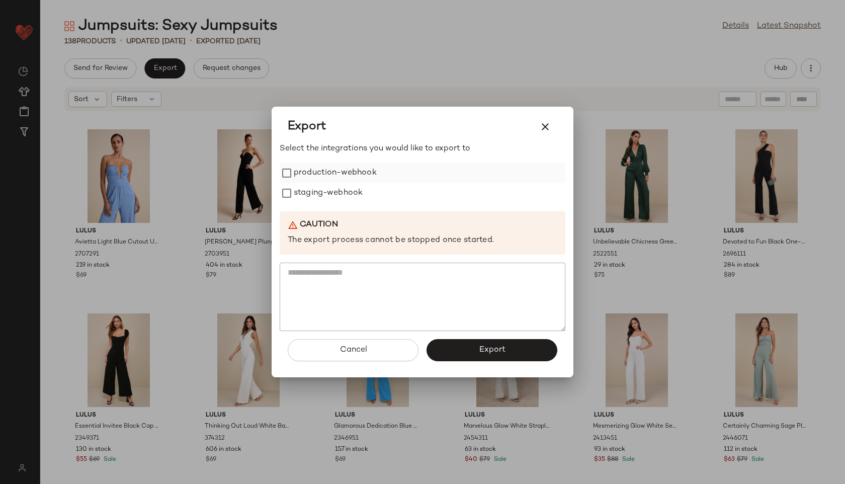
click at [356, 169] on label "production-webhook" at bounding box center [335, 173] width 83 height 20
click at [352, 185] on label "staging-webhook" at bounding box center [328, 193] width 69 height 20
click at [467, 342] on button "Export" at bounding box center [491, 350] width 131 height 22
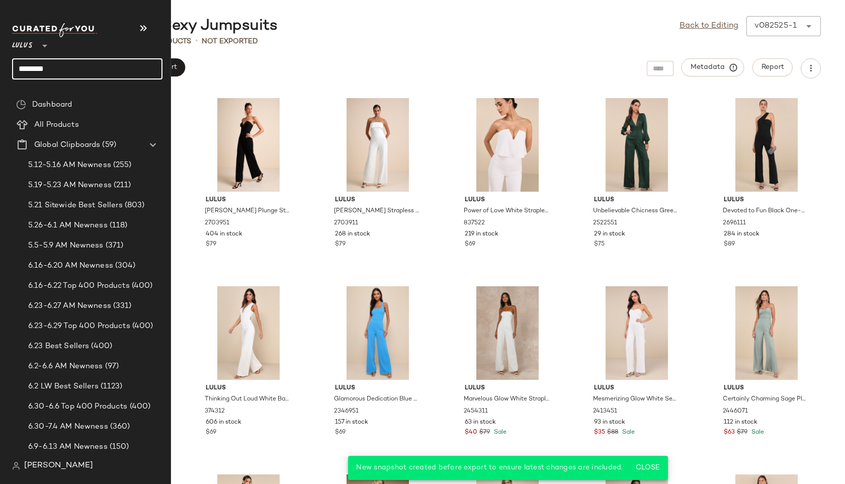
drag, startPoint x: 64, startPoint y: 72, endPoint x: 3, endPoint y: 71, distance: 61.8
click at [3, 71] on nav "Lulus ** ******** Dashboard All Products Global Clipboards (59) 5.12-5.16 AM Ne…" at bounding box center [85, 242] width 171 height 484
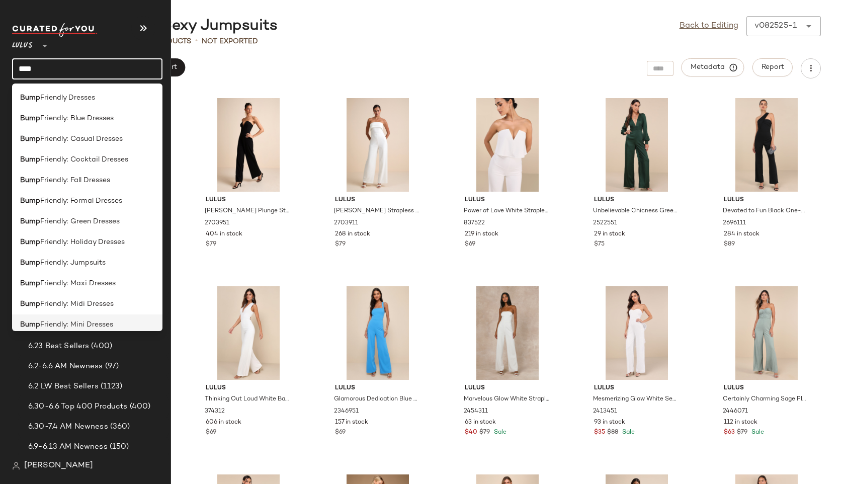
type input "****"
click at [92, 324] on span "Friendly: Mini Dresses" at bounding box center [76, 324] width 73 height 11
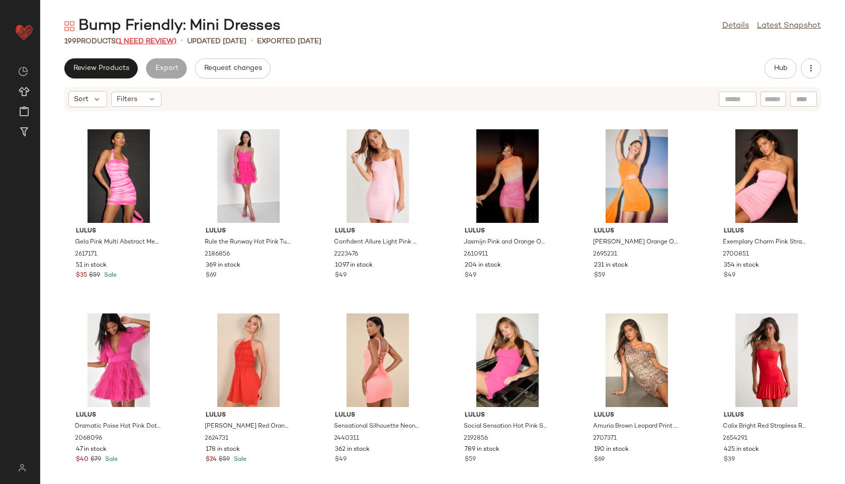
click at [159, 39] on span "(1 Need Review)" at bounding box center [146, 42] width 61 height 8
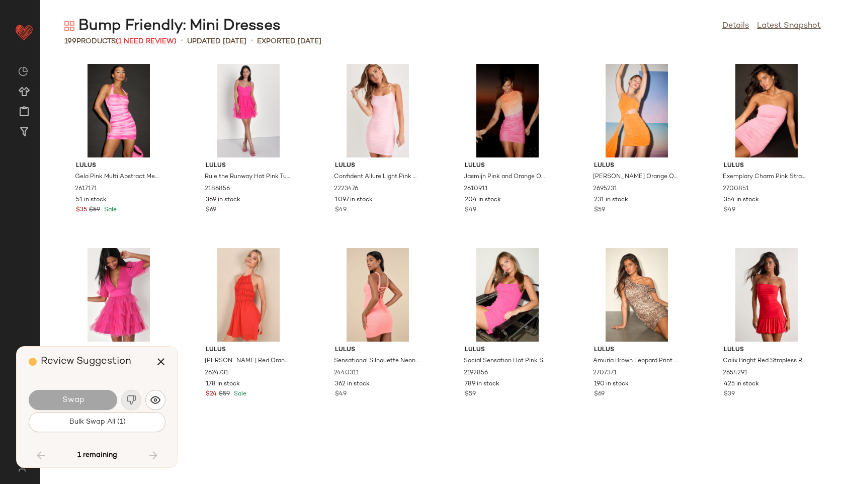
scroll to position [5152, 0]
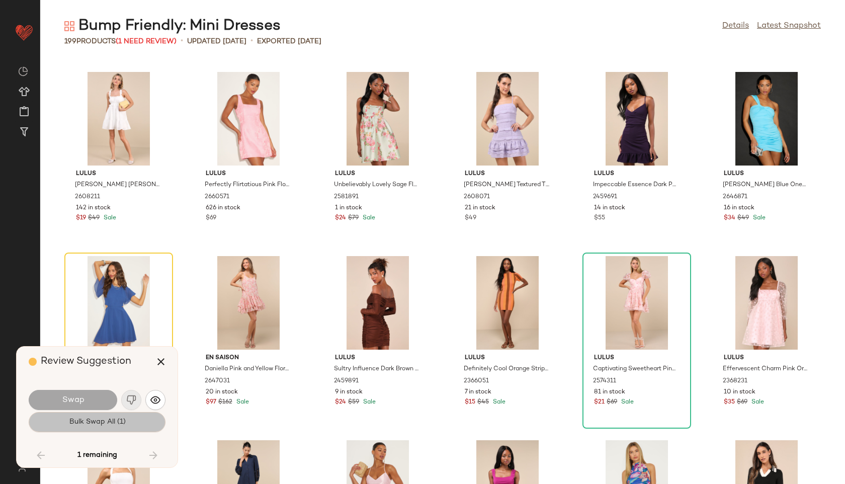
click at [104, 424] on span "Bulk Swap All (1)" at bounding box center [96, 422] width 57 height 8
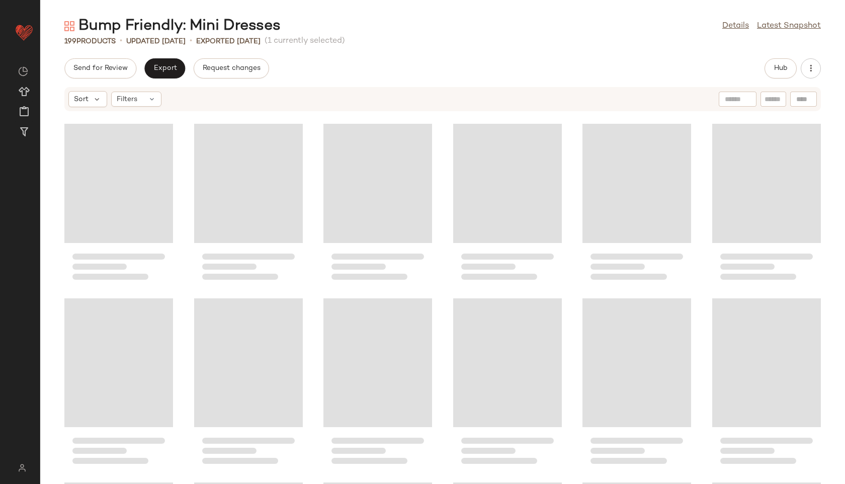
scroll to position [3517, 0]
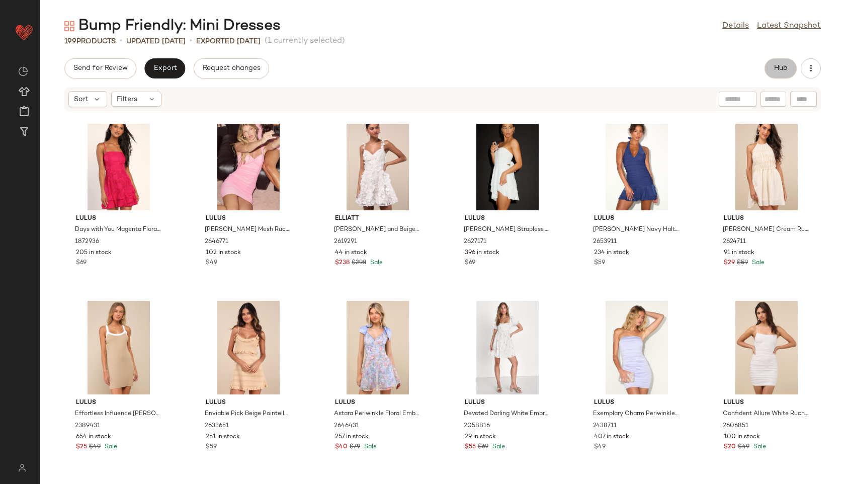
click at [785, 73] on button "Hub" at bounding box center [780, 68] width 32 height 20
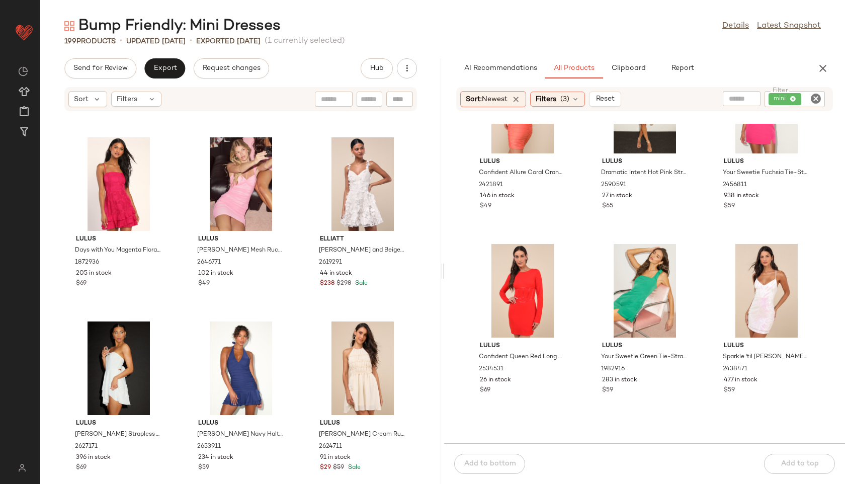
scroll to position [75, 0]
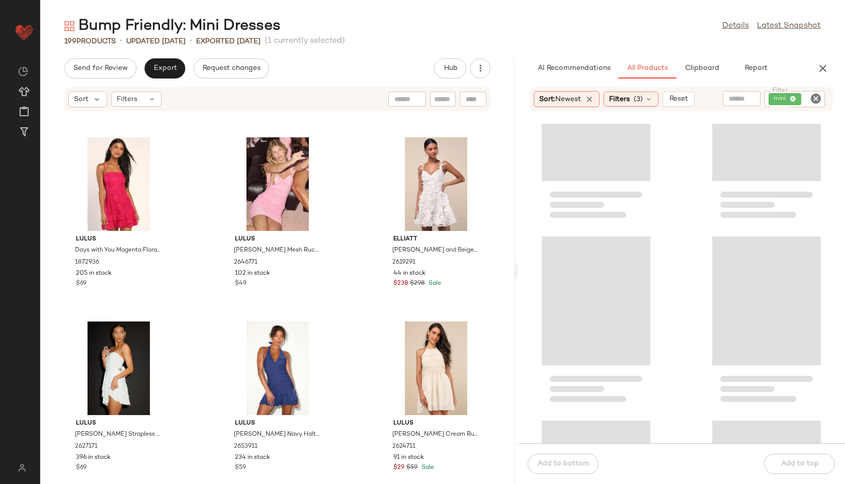
drag, startPoint x: 443, startPoint y: 269, endPoint x: 520, endPoint y: 284, distance: 78.3
click at [520, 284] on div "Bump Friendly: Mini Dresses Details Latest Snapshot 199 Products • updated [DAT…" at bounding box center [442, 250] width 804 height 468
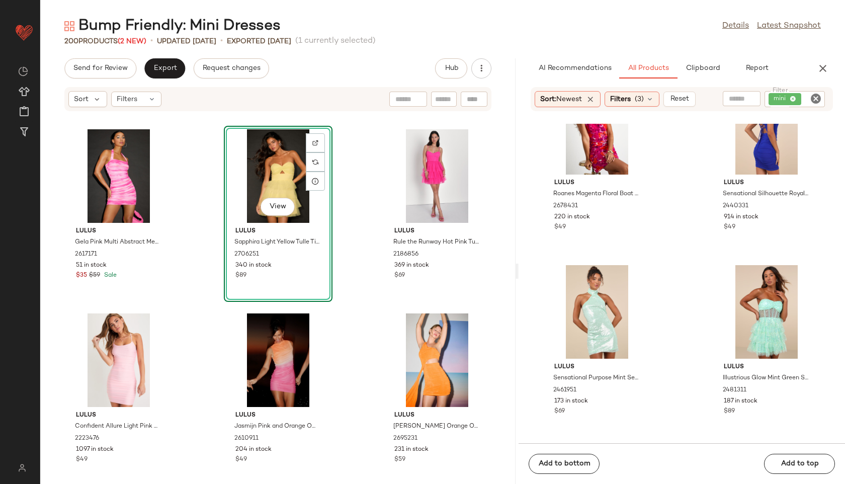
scroll to position [1379, 0]
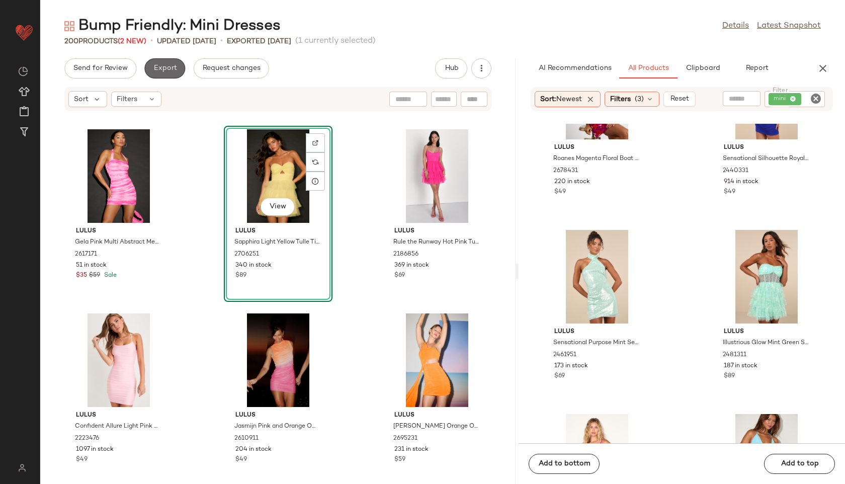
click at [158, 62] on button "Export" at bounding box center [164, 68] width 41 height 20
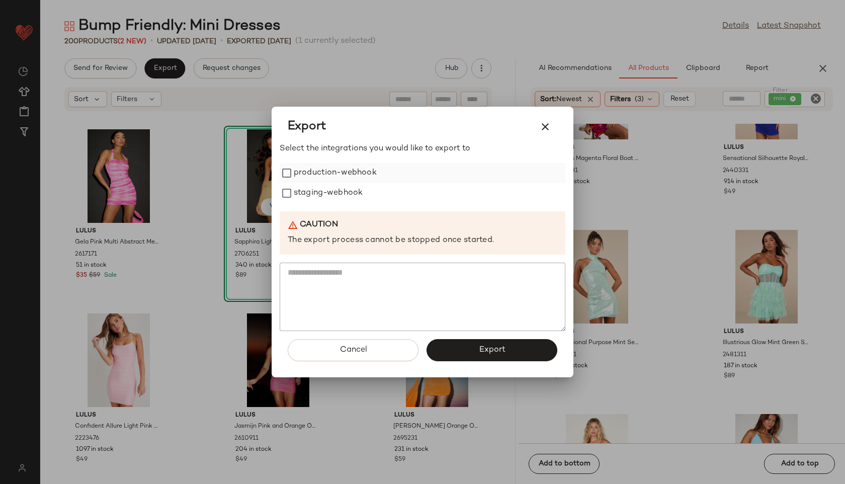
click at [338, 172] on label "production-webhook" at bounding box center [335, 173] width 83 height 20
click at [338, 196] on label "staging-webhook" at bounding box center [328, 193] width 69 height 20
click at [511, 349] on button "Export" at bounding box center [491, 350] width 131 height 22
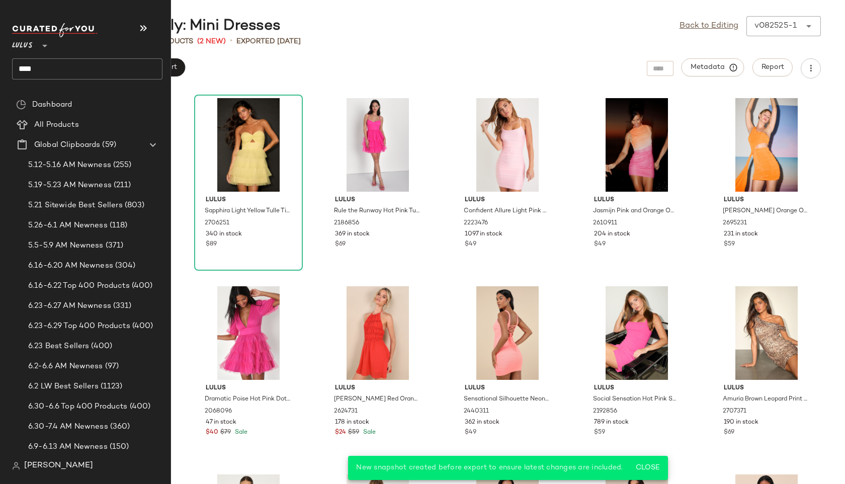
click at [46, 68] on input "****" at bounding box center [87, 68] width 150 height 21
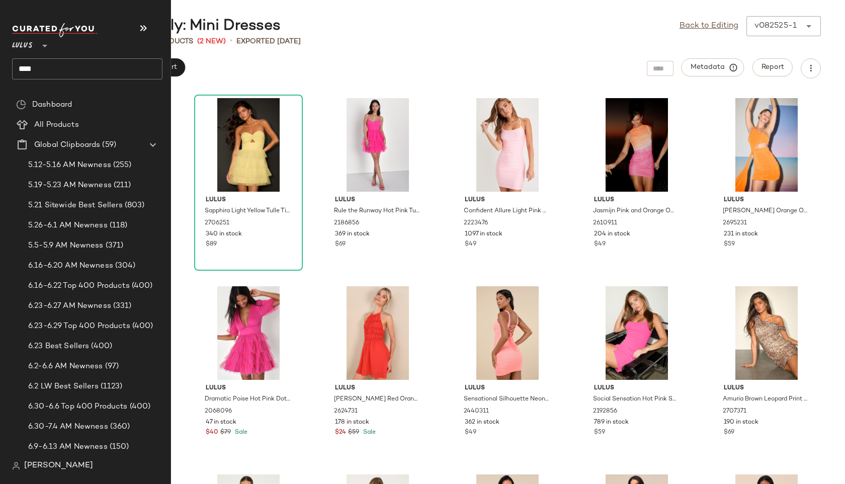
click at [61, 71] on input "****" at bounding box center [87, 68] width 150 height 21
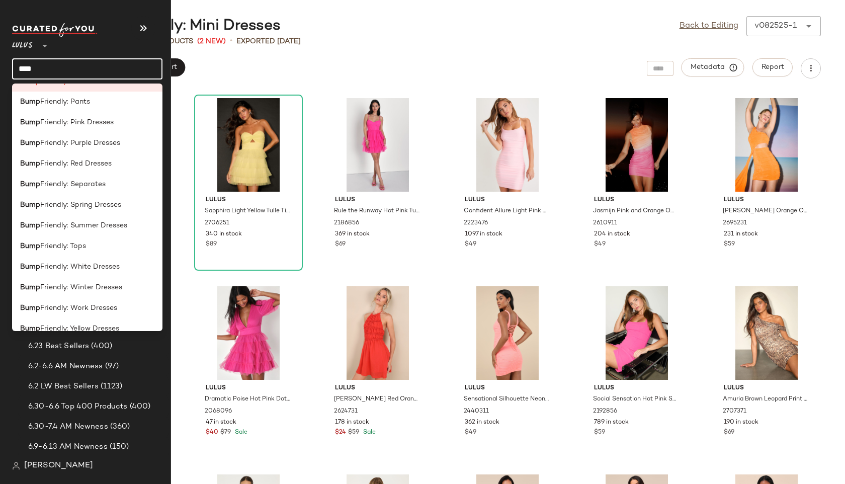
scroll to position [245, 0]
click at [67, 307] on span "Friendly: Work Dresses" at bounding box center [78, 306] width 77 height 11
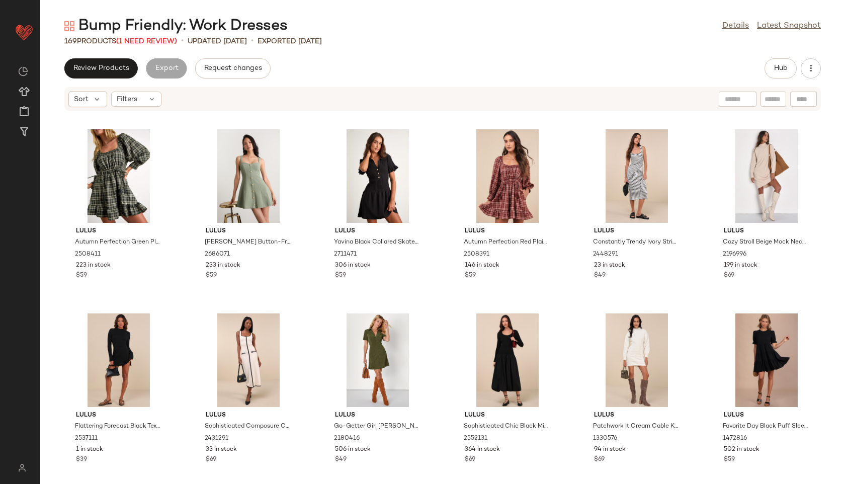
click at [142, 43] on span "(1 Need Review)" at bounding box center [146, 42] width 61 height 8
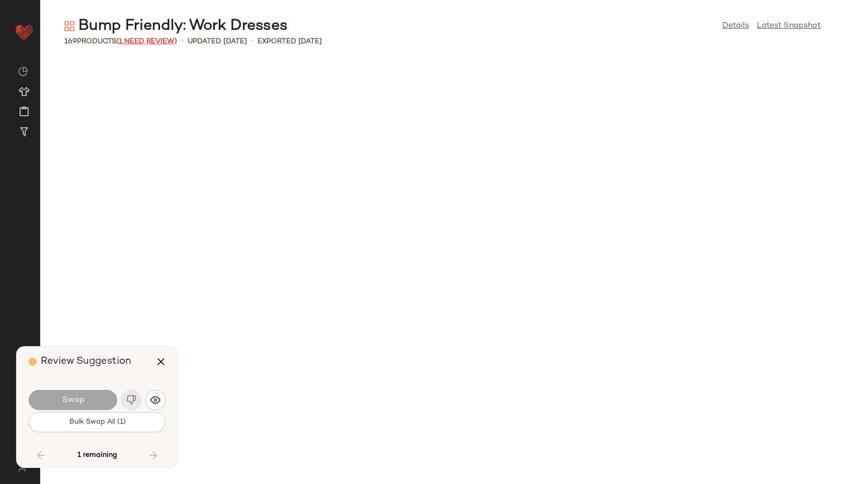
scroll to position [4048, 0]
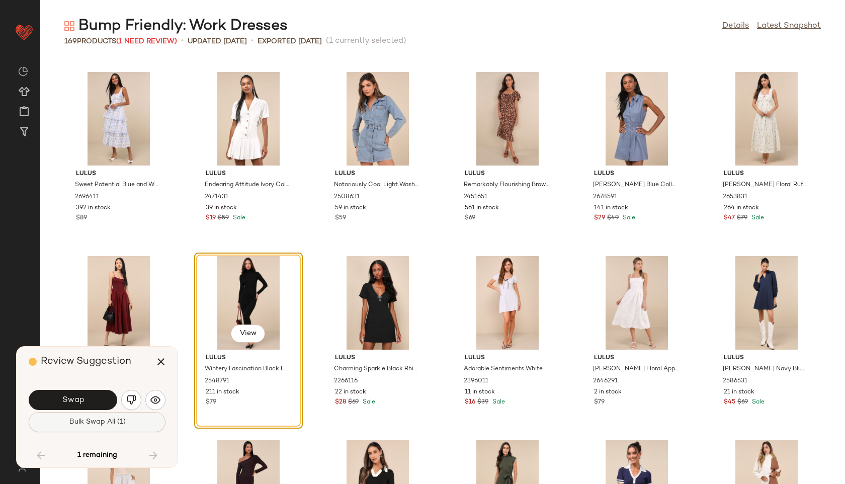
click at [106, 427] on button "Bulk Swap All (1)" at bounding box center [97, 422] width 137 height 20
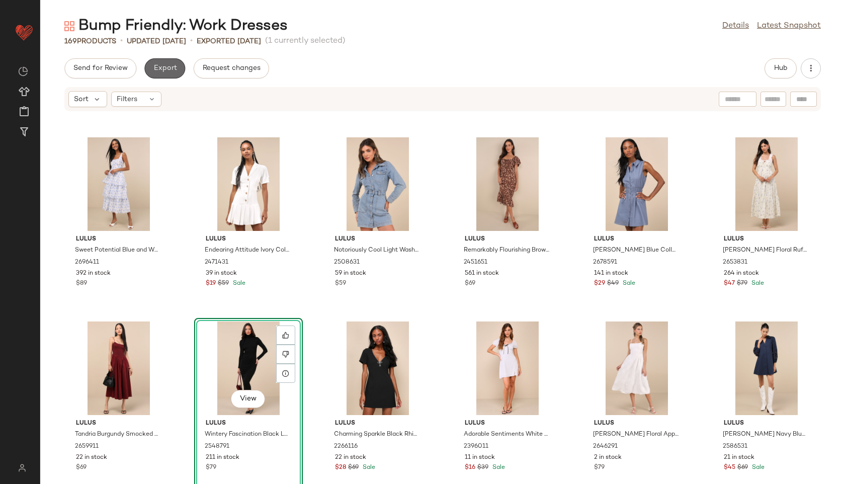
click at [167, 65] on span "Export" at bounding box center [165, 68] width 24 height 8
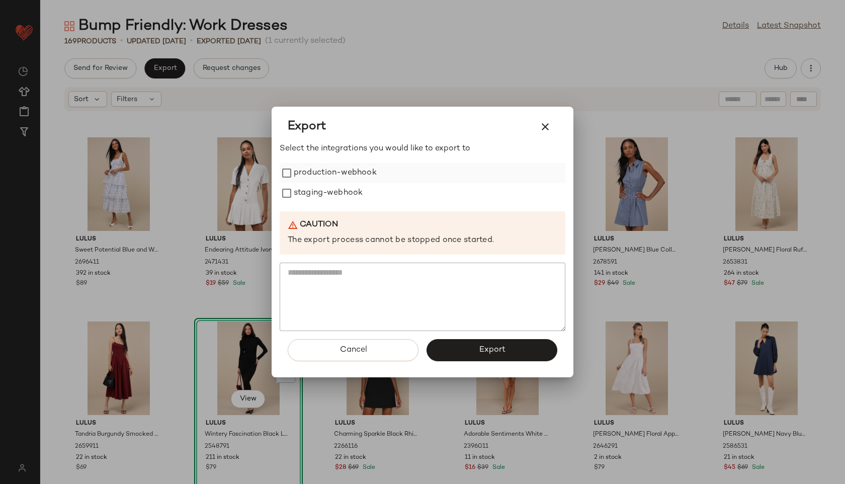
click at [315, 174] on label "production-webhook" at bounding box center [335, 173] width 83 height 20
click at [314, 195] on label "staging-webhook" at bounding box center [328, 193] width 69 height 20
click at [452, 352] on button "Export" at bounding box center [491, 350] width 131 height 22
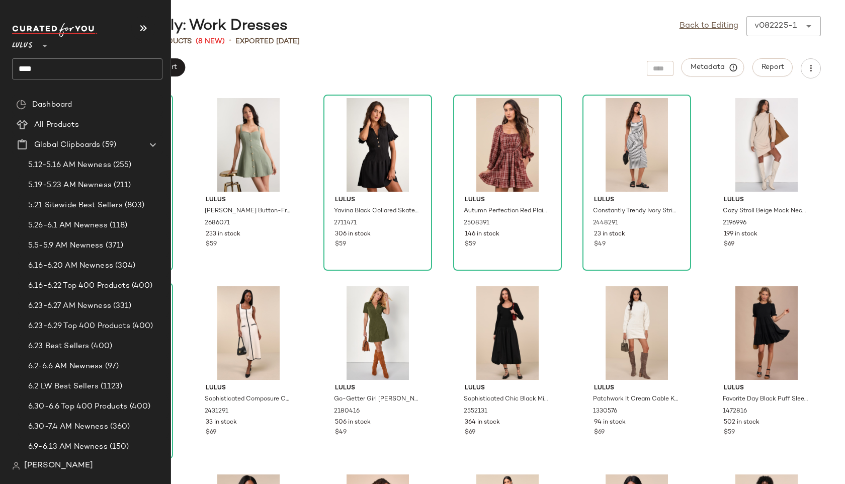
click at [45, 72] on input "****" at bounding box center [87, 68] width 150 height 21
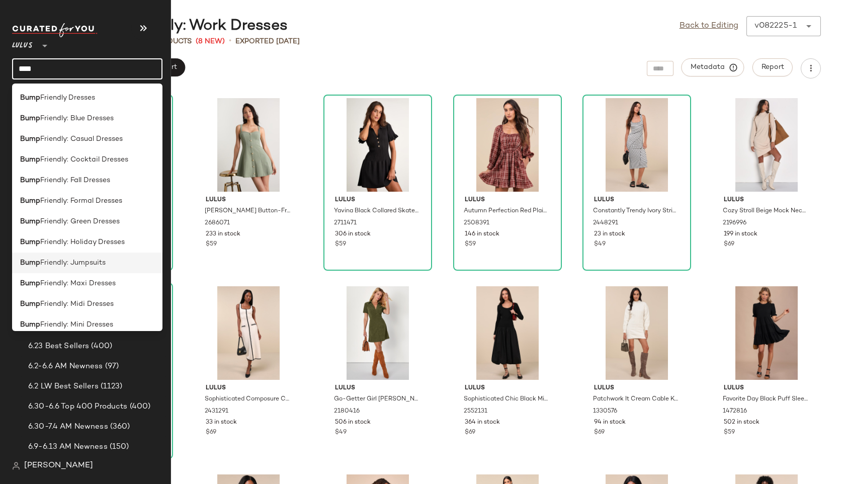
scroll to position [1, 0]
click at [63, 198] on span "Friendly: Formal Dresses" at bounding box center [81, 200] width 82 height 11
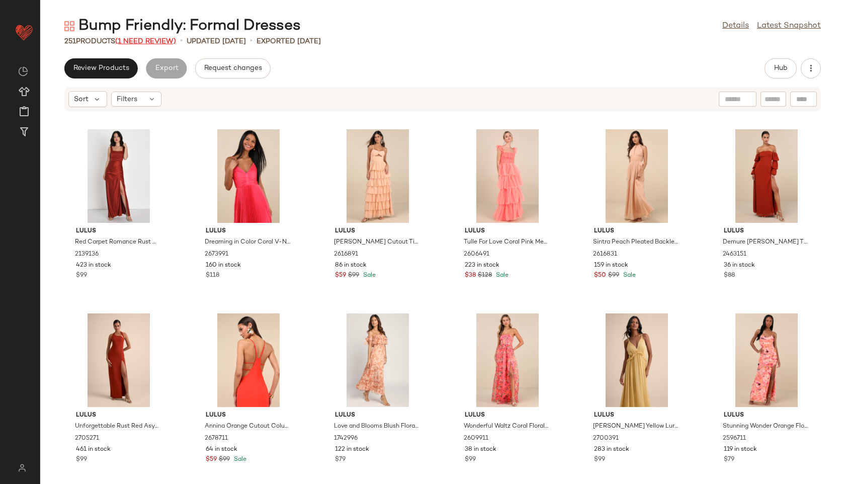
click at [150, 42] on span "(1 Need Review)" at bounding box center [145, 42] width 61 height 8
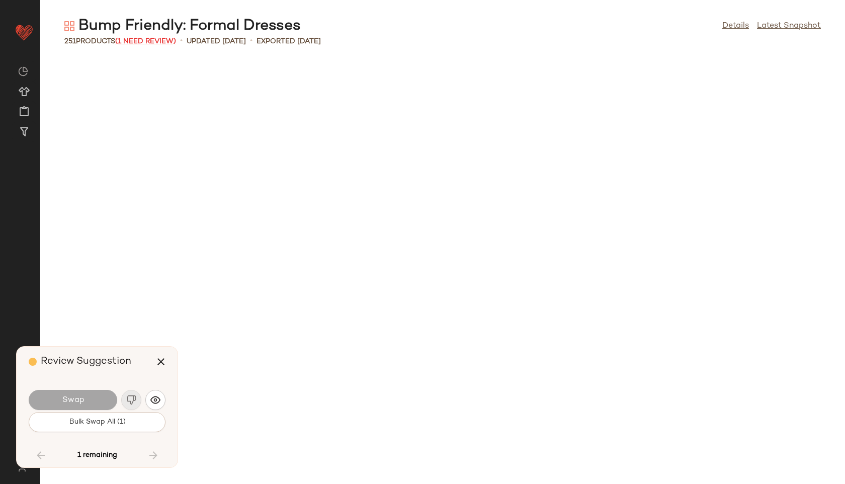
scroll to position [2760, 0]
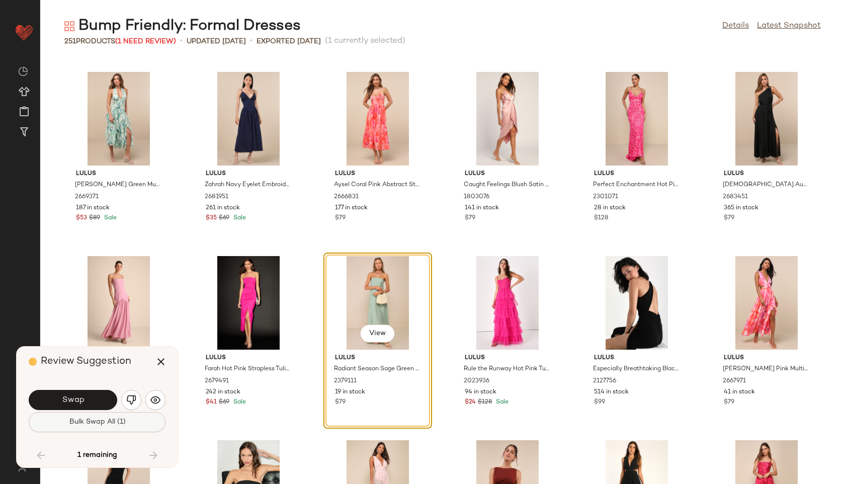
click at [88, 428] on button "Bulk Swap All (1)" at bounding box center [97, 422] width 137 height 20
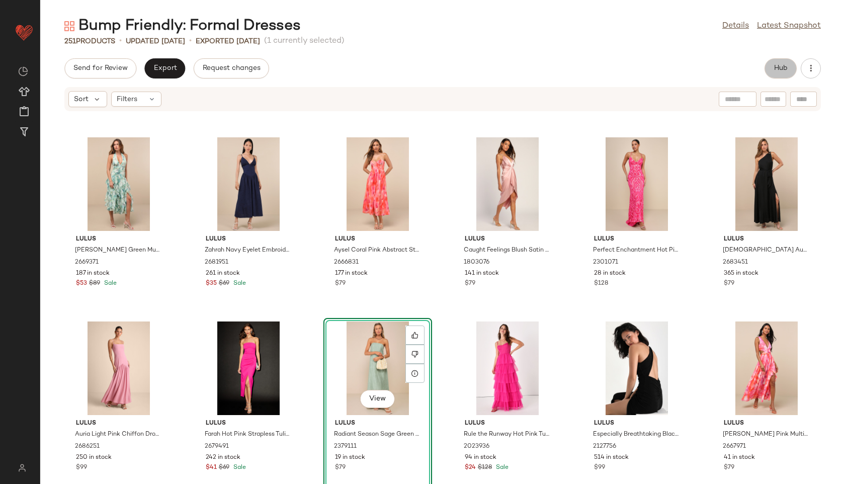
click at [774, 71] on span "Hub" at bounding box center [780, 68] width 14 height 8
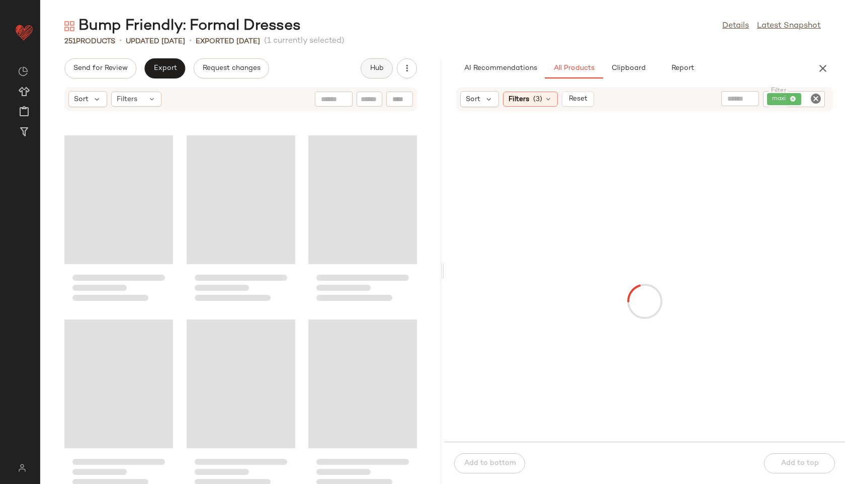
scroll to position [5520, 0]
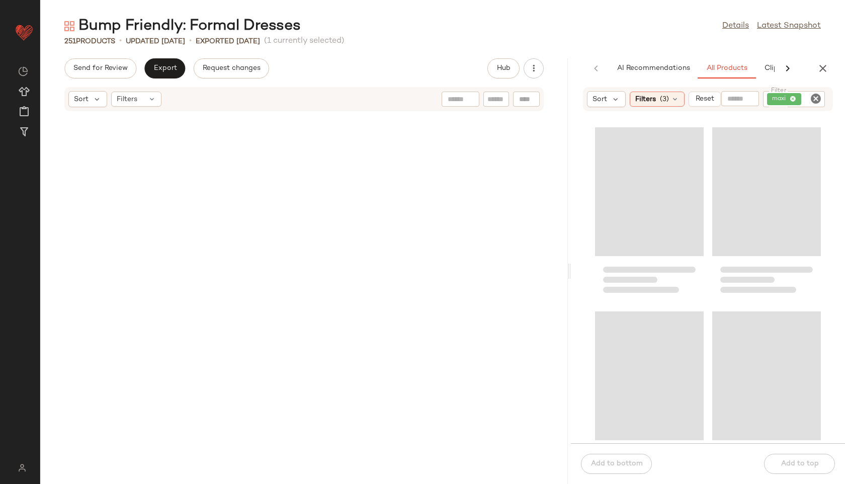
drag, startPoint x: 443, startPoint y: 271, endPoint x: 636, endPoint y: 278, distance: 193.2
click at [636, 278] on div "Bump Friendly: Formal Dresses Details Latest Snapshot 251 Products • updated [D…" at bounding box center [442, 250] width 804 height 468
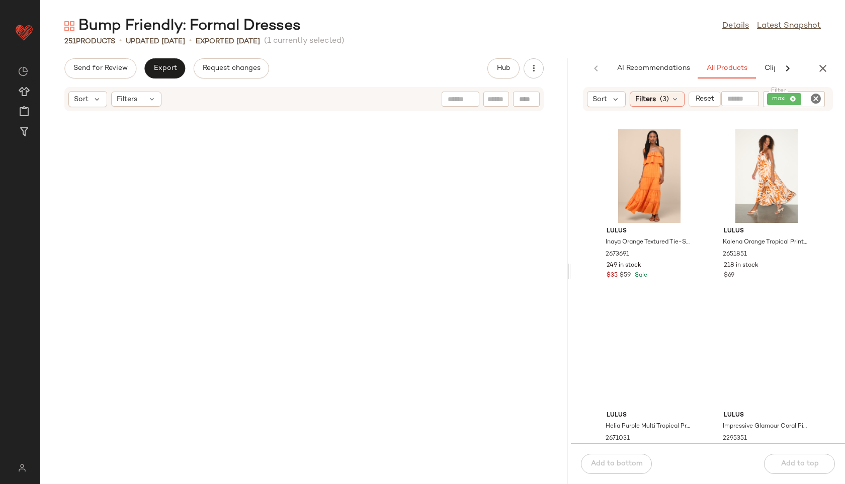
scroll to position [0, 0]
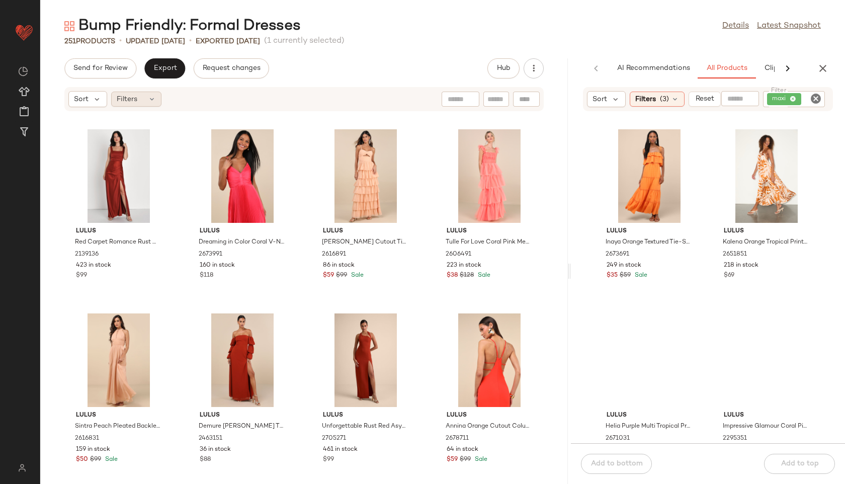
click at [149, 105] on div "Filters" at bounding box center [136, 98] width 50 height 15
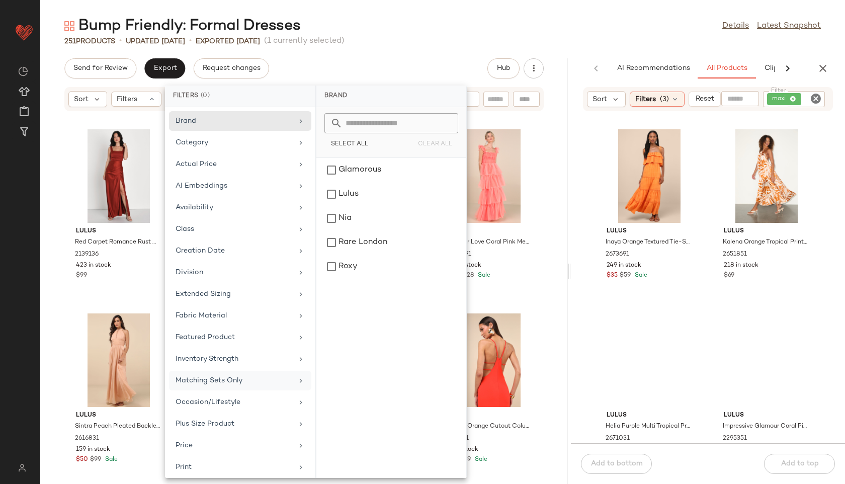
scroll to position [113, 0]
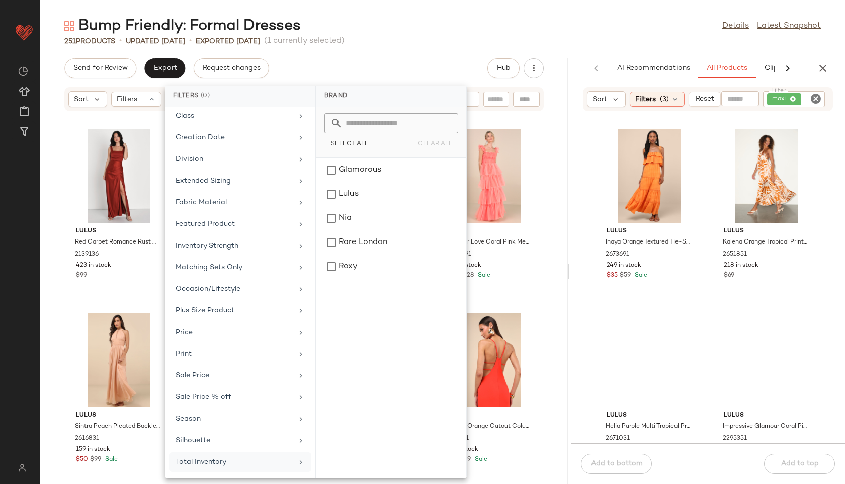
click at [193, 457] on div "Total Inventory" at bounding box center [233, 461] width 117 height 11
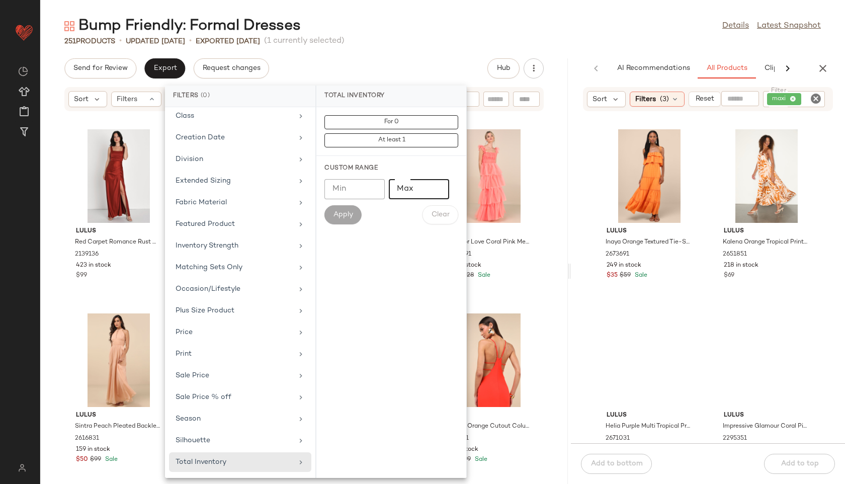
click at [420, 191] on input "Max" at bounding box center [419, 189] width 60 height 20
type input "**"
click at [346, 214] on span "Apply" at bounding box center [343, 215] width 20 height 8
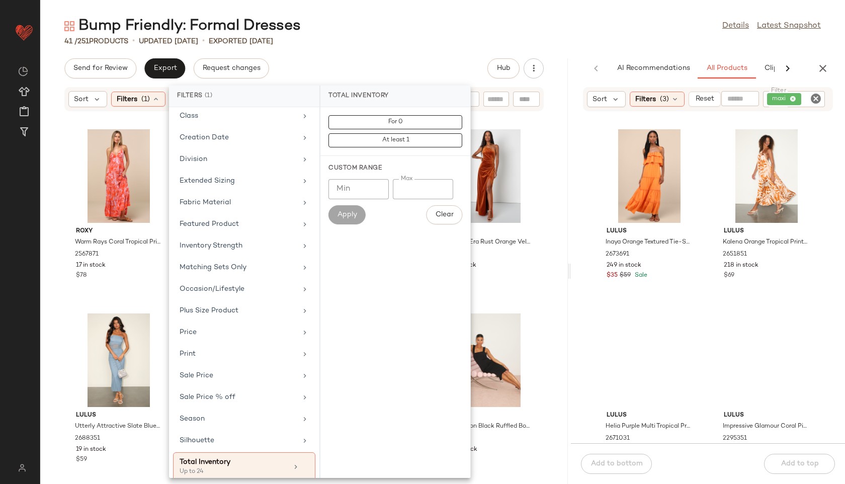
click at [430, 34] on div "Bump Friendly: Formal Dresses Details Latest Snapshot" at bounding box center [442, 26] width 804 height 20
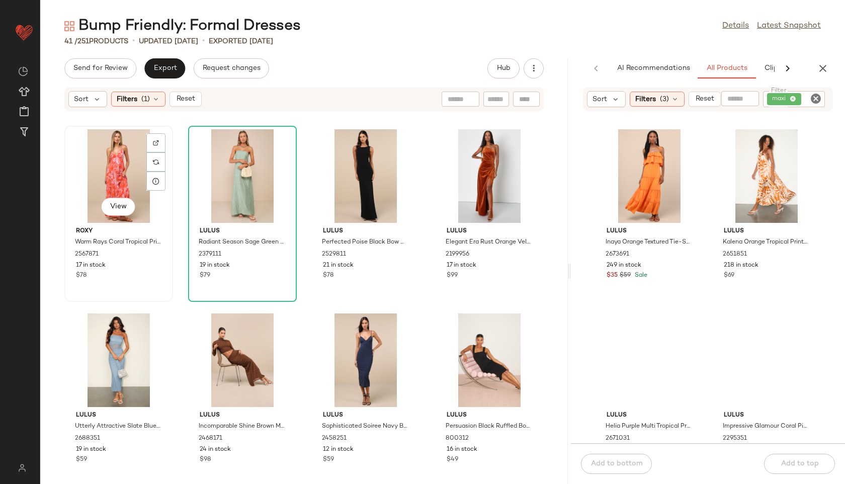
click at [109, 167] on div "View" at bounding box center [119, 176] width 102 height 94
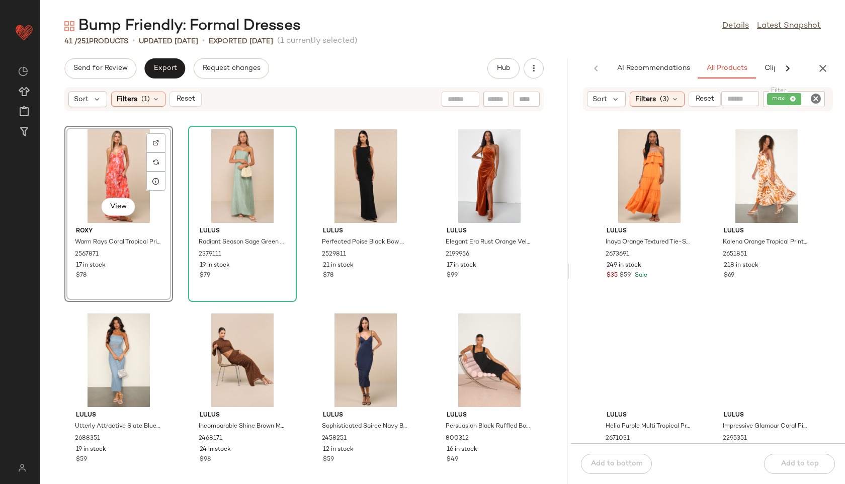
click at [105, 181] on div "View" at bounding box center [119, 176] width 102 height 94
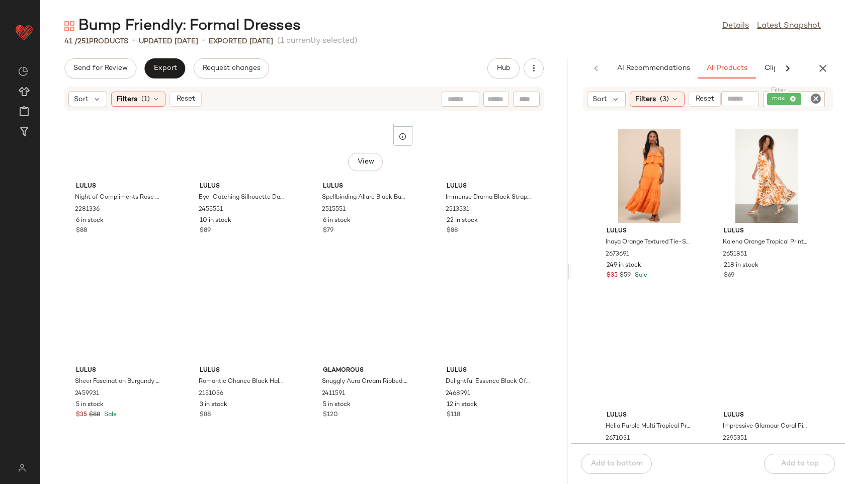
scroll to position [1666, 0]
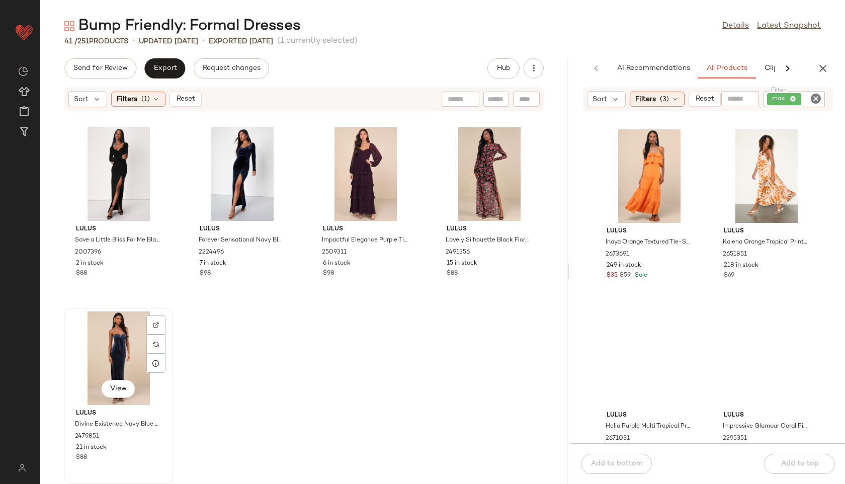
click at [108, 353] on div "View" at bounding box center [119, 358] width 102 height 94
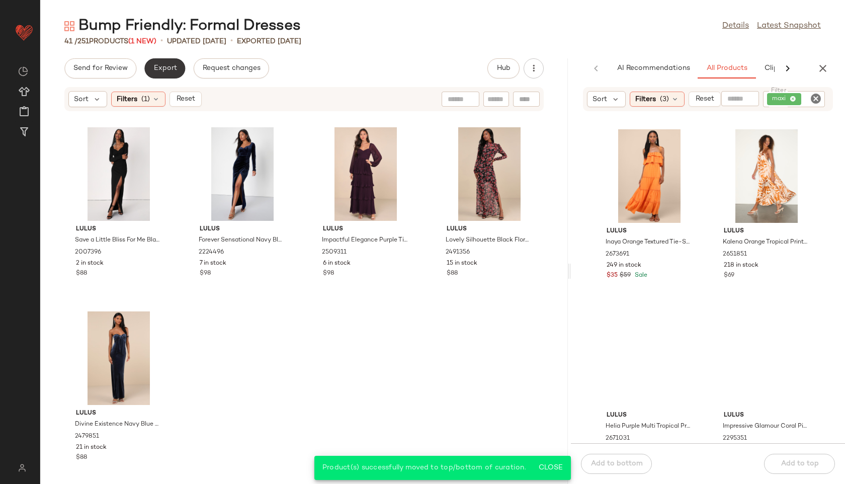
click at [166, 68] on span "Export" at bounding box center [165, 68] width 24 height 8
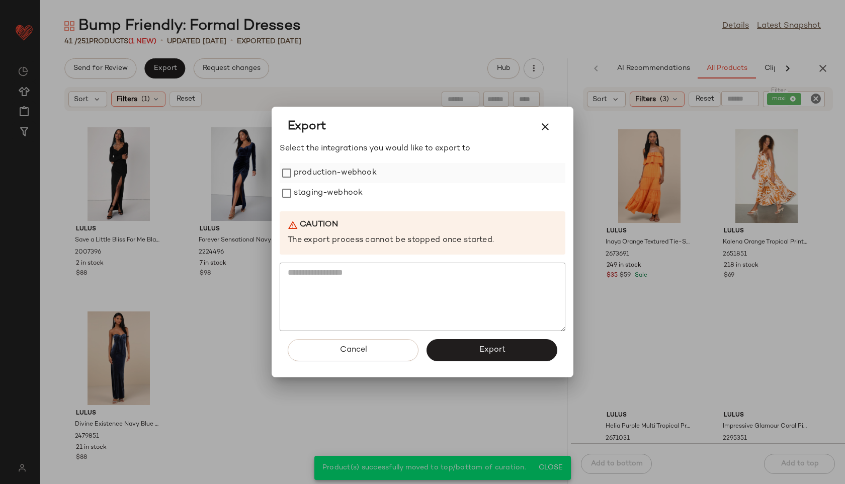
click at [339, 169] on label "production-webhook" at bounding box center [335, 173] width 83 height 20
click at [338, 197] on label "staging-webhook" at bounding box center [328, 193] width 69 height 20
click at [455, 352] on button "Export" at bounding box center [491, 350] width 131 height 22
